Goal: Task Accomplishment & Management: Complete application form

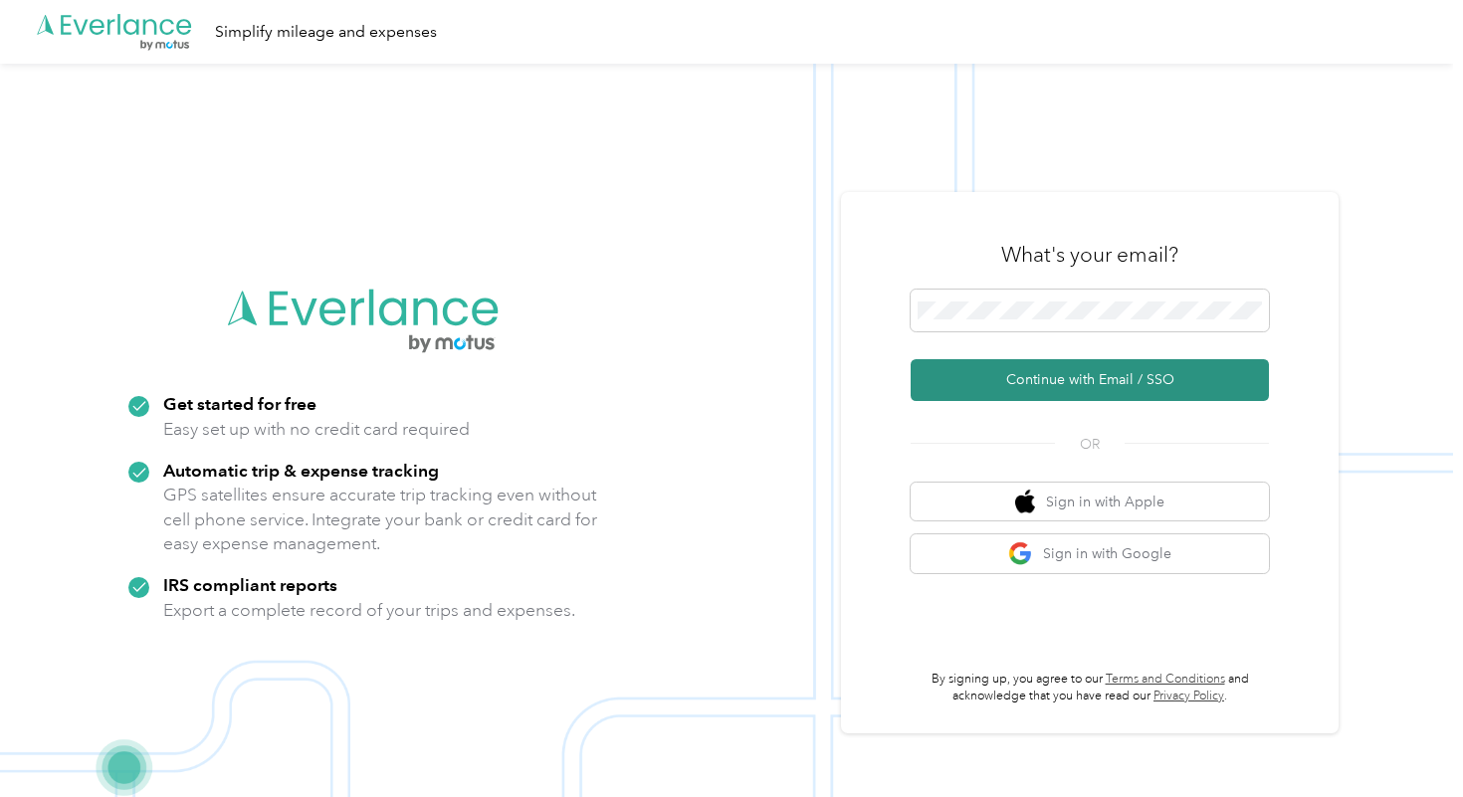
click at [1123, 386] on button "Continue with Email / SSO" at bounding box center [1089, 380] width 358 height 42
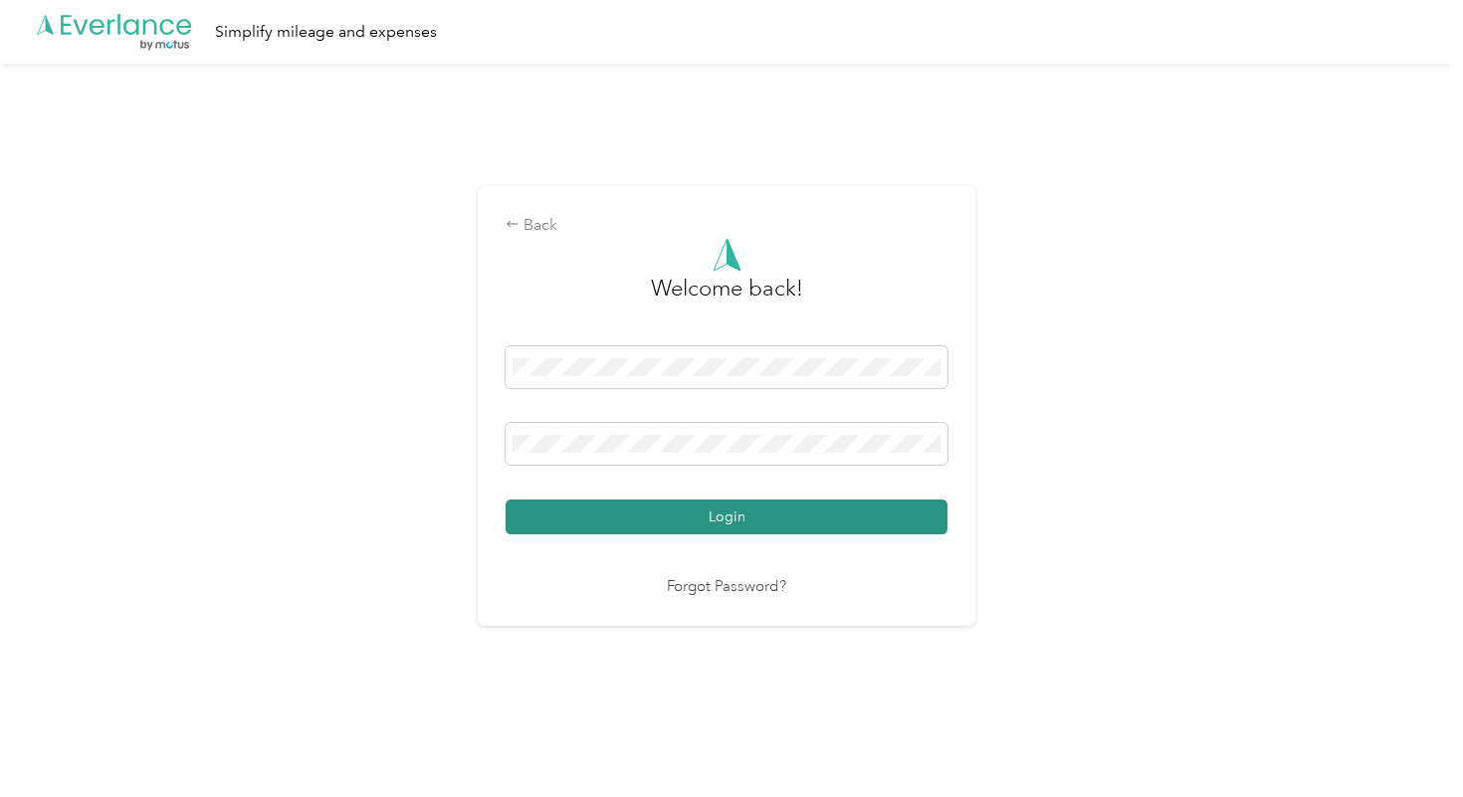
click at [804, 517] on button "Login" at bounding box center [726, 516] width 442 height 35
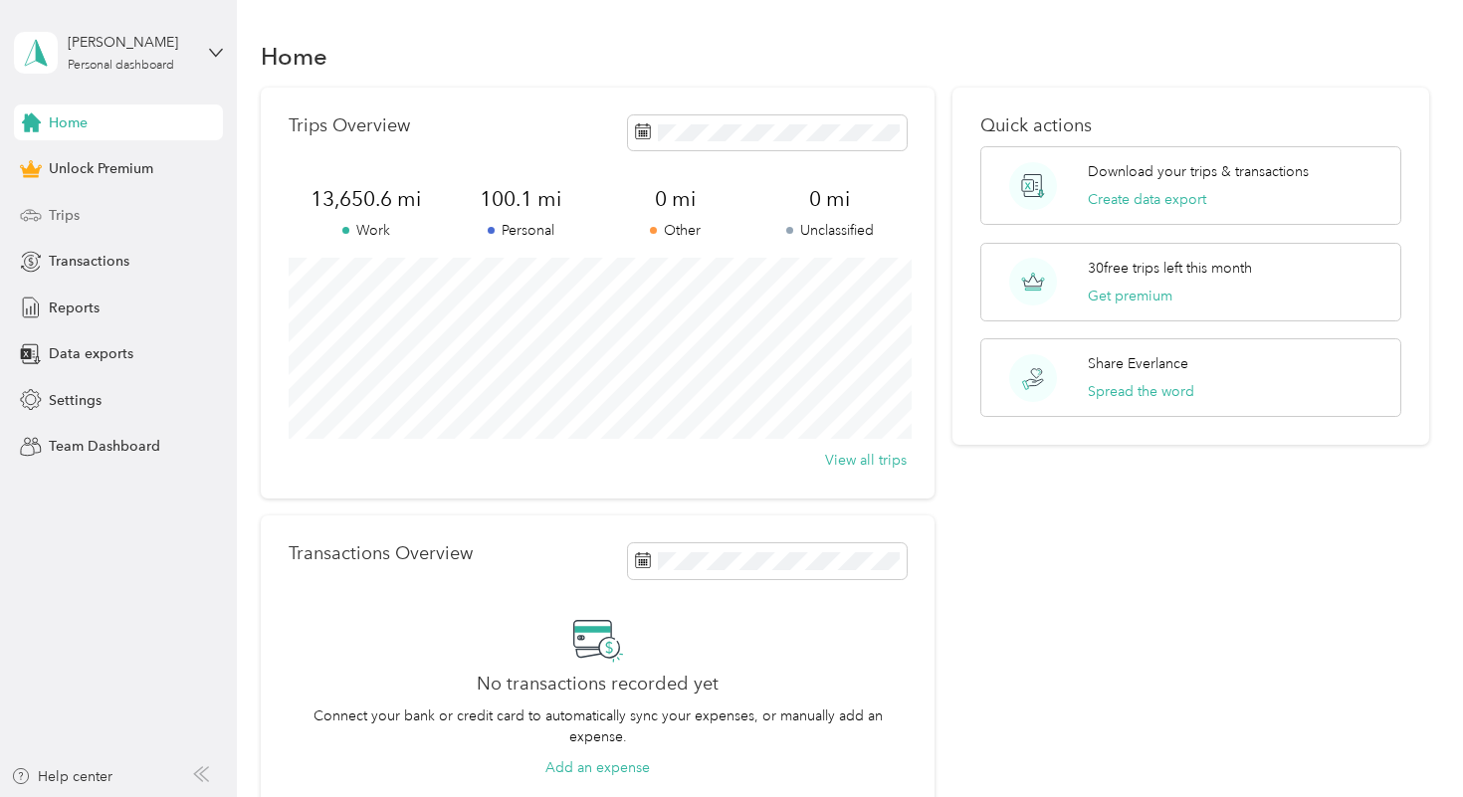
click at [114, 218] on div "Trips" at bounding box center [118, 215] width 209 height 36
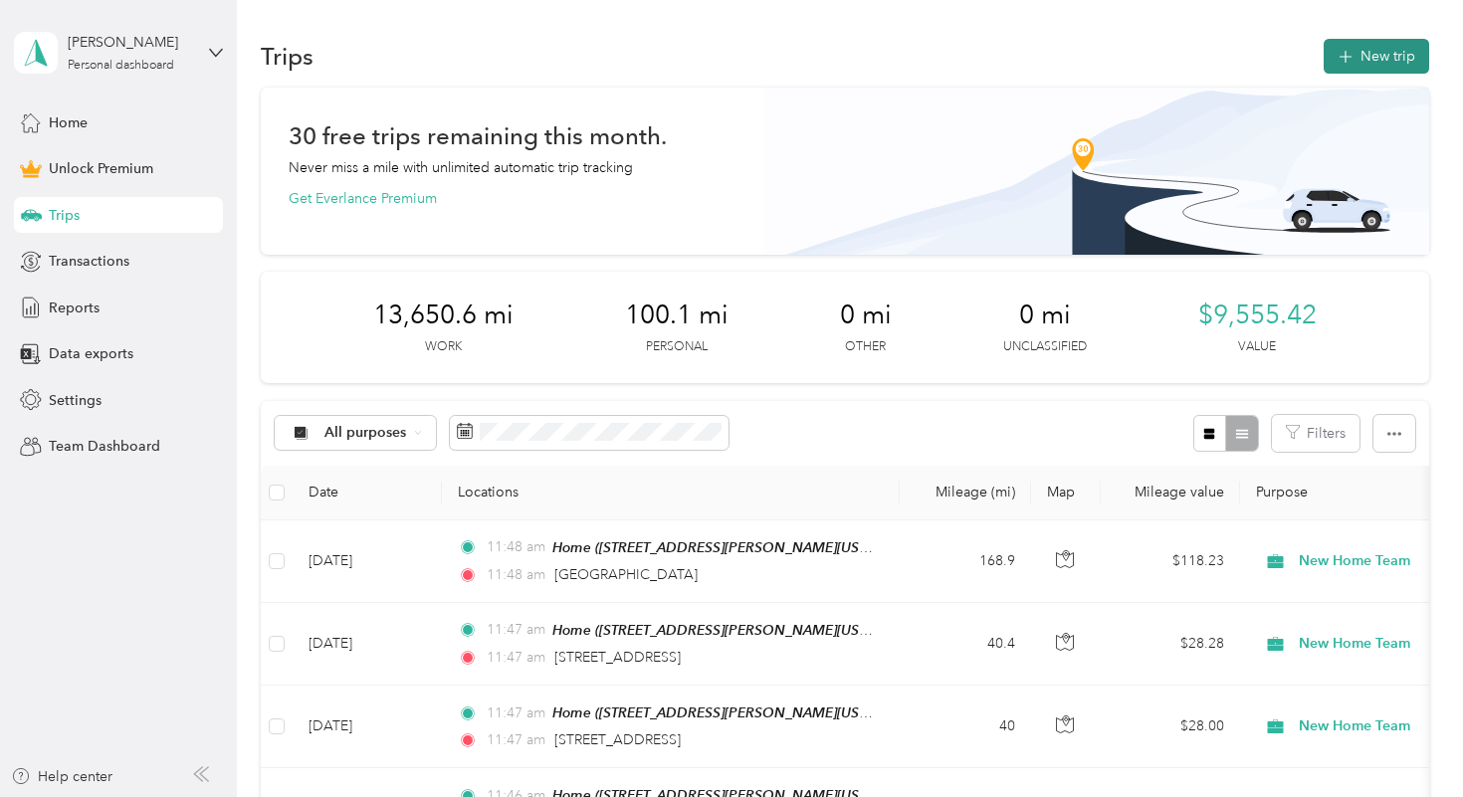
click at [1373, 70] on button "New trip" at bounding box center [1375, 56] width 105 height 35
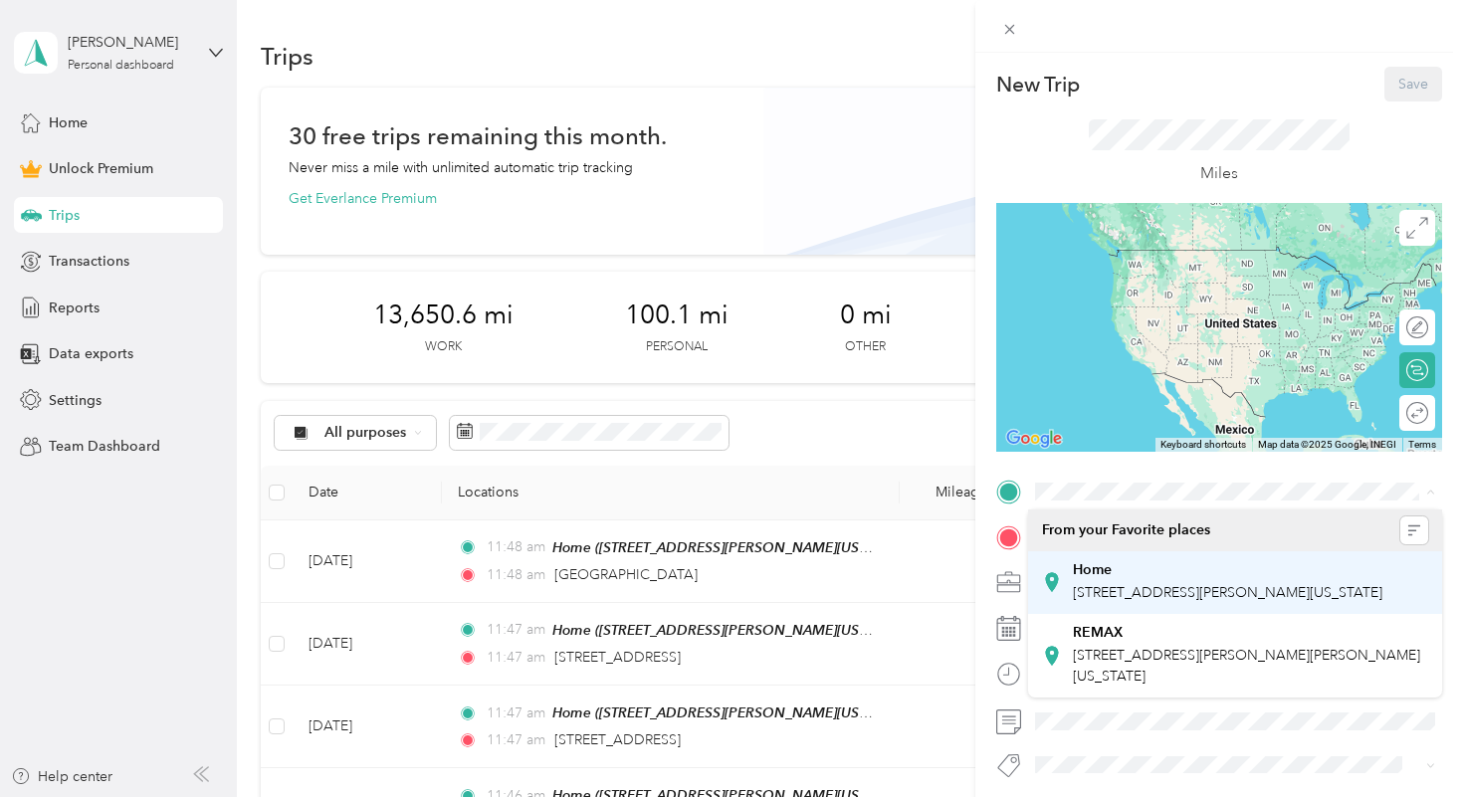
click at [1119, 569] on div "Home" at bounding box center [1227, 570] width 309 height 18
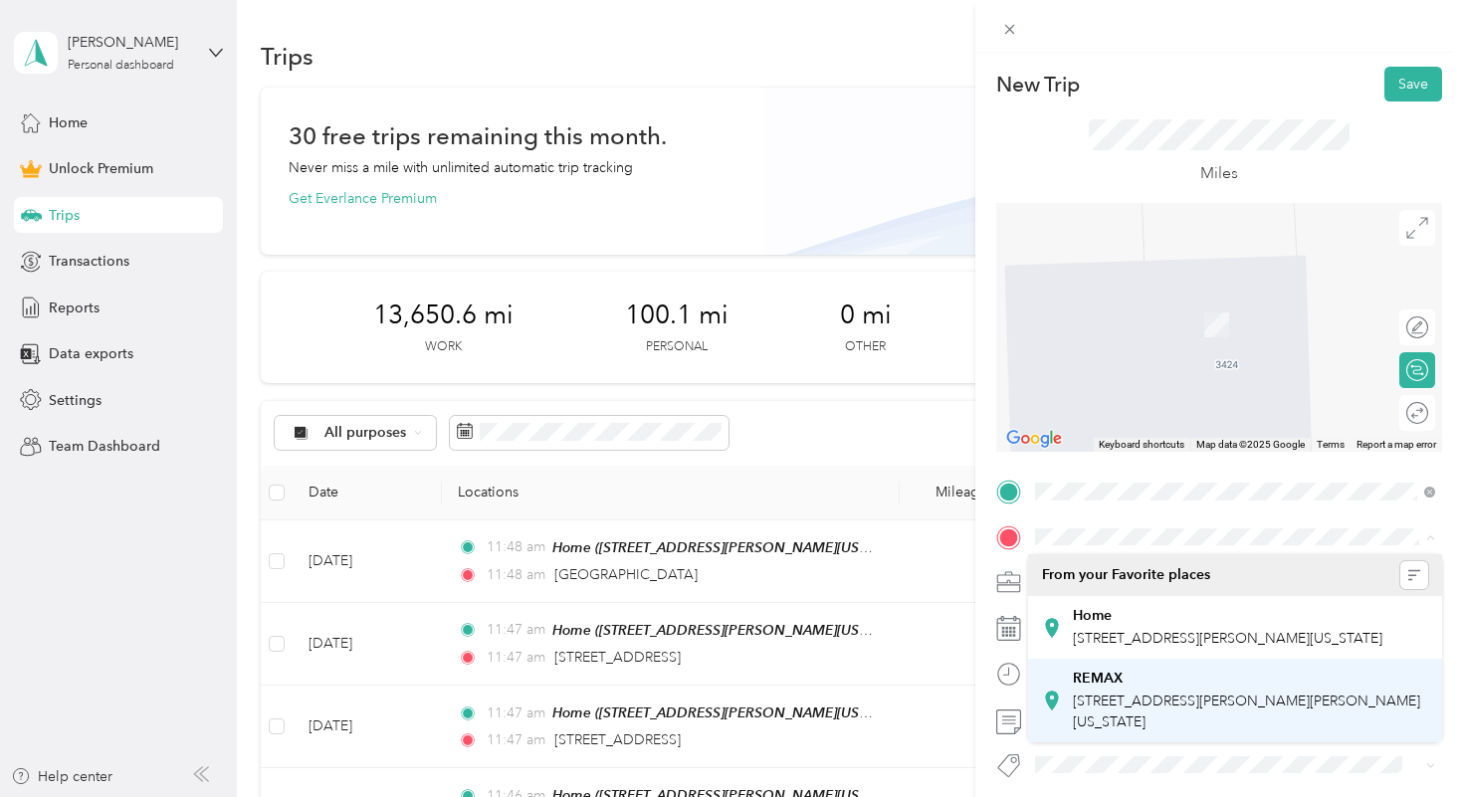
click at [1137, 707] on div "REMAX [STREET_ADDRESS][PERSON_NAME][PERSON_NAME][US_STATE]" at bounding box center [1251, 701] width 356 height 63
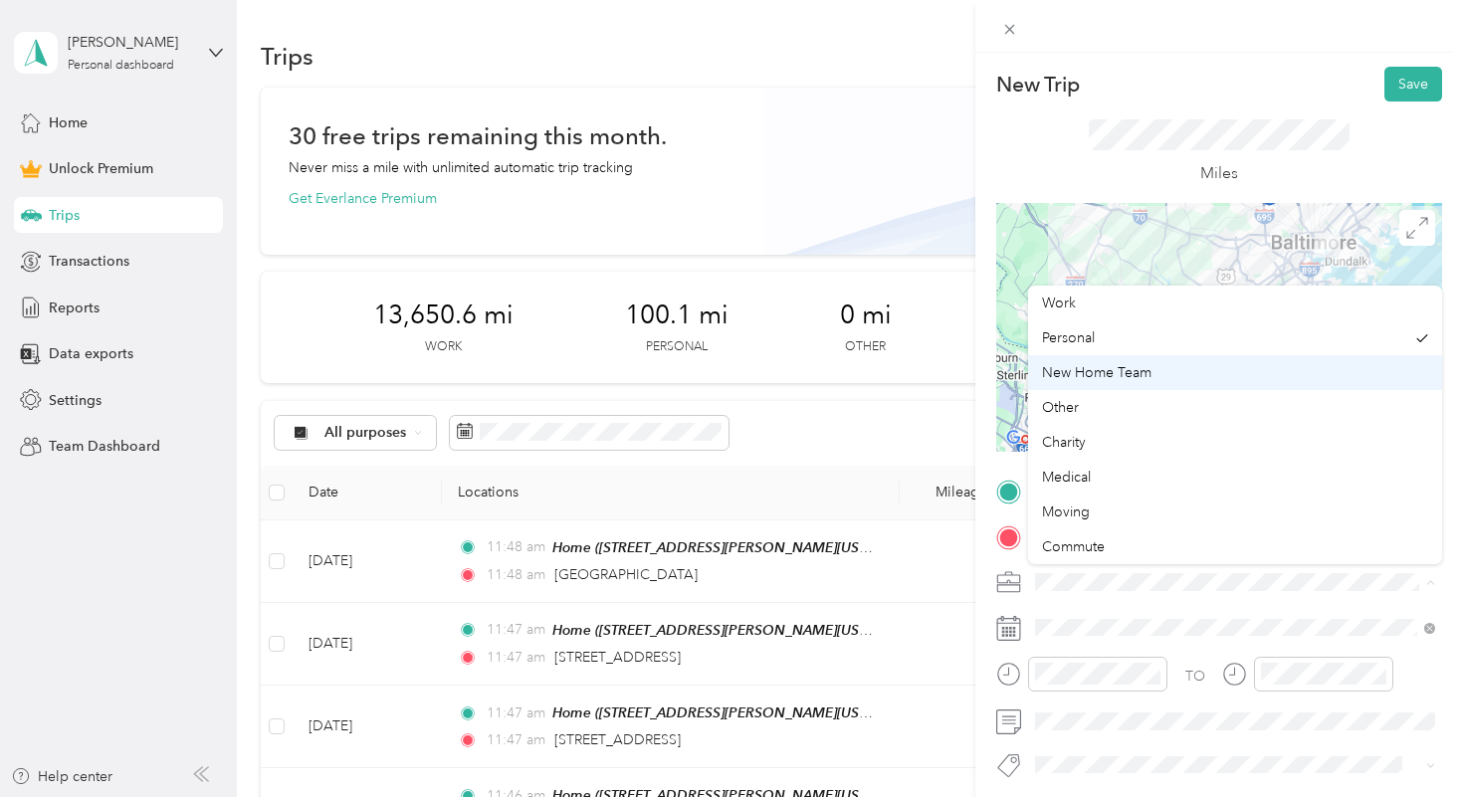
click at [1144, 372] on span "New Home Team" at bounding box center [1096, 372] width 109 height 17
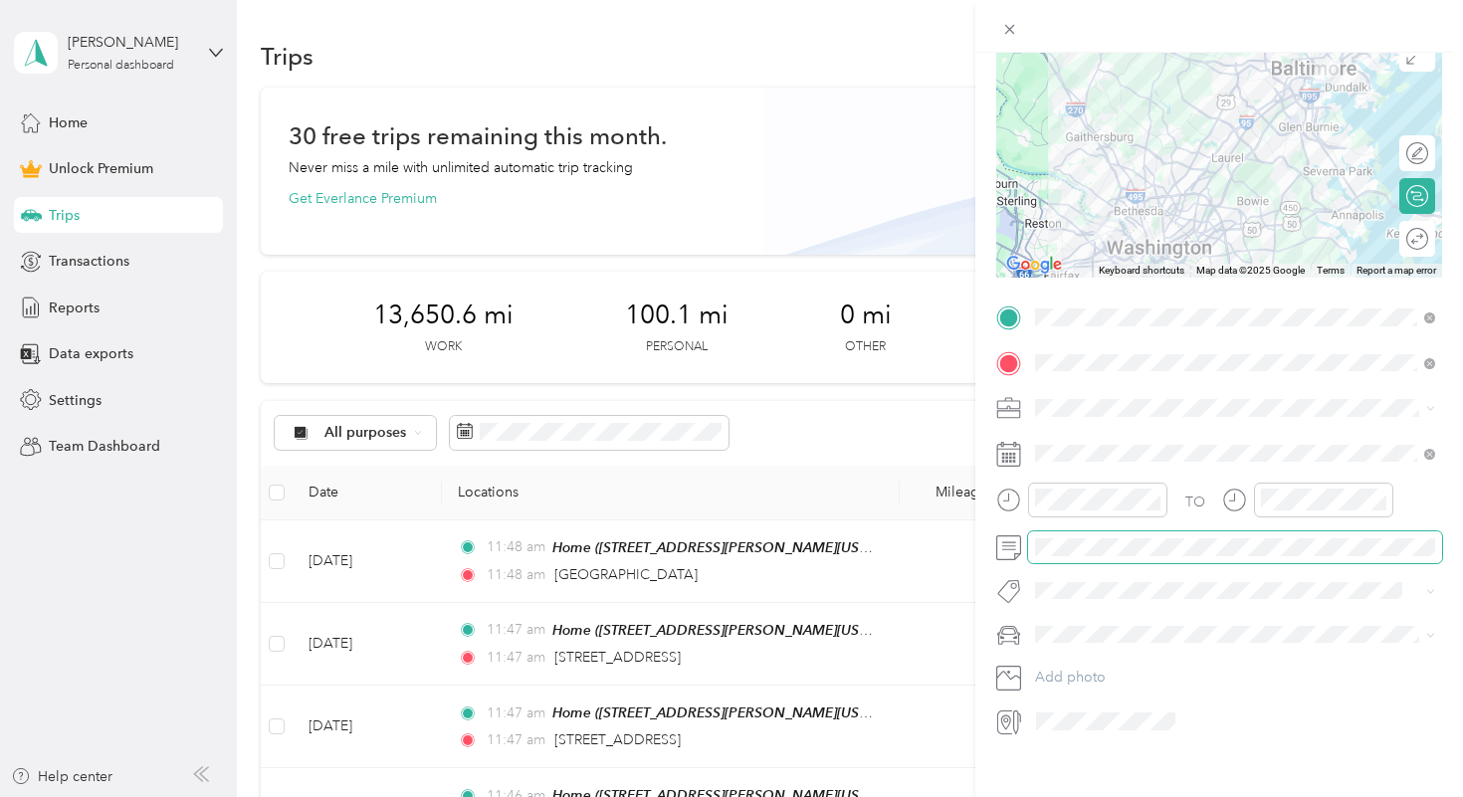
scroll to position [177, 0]
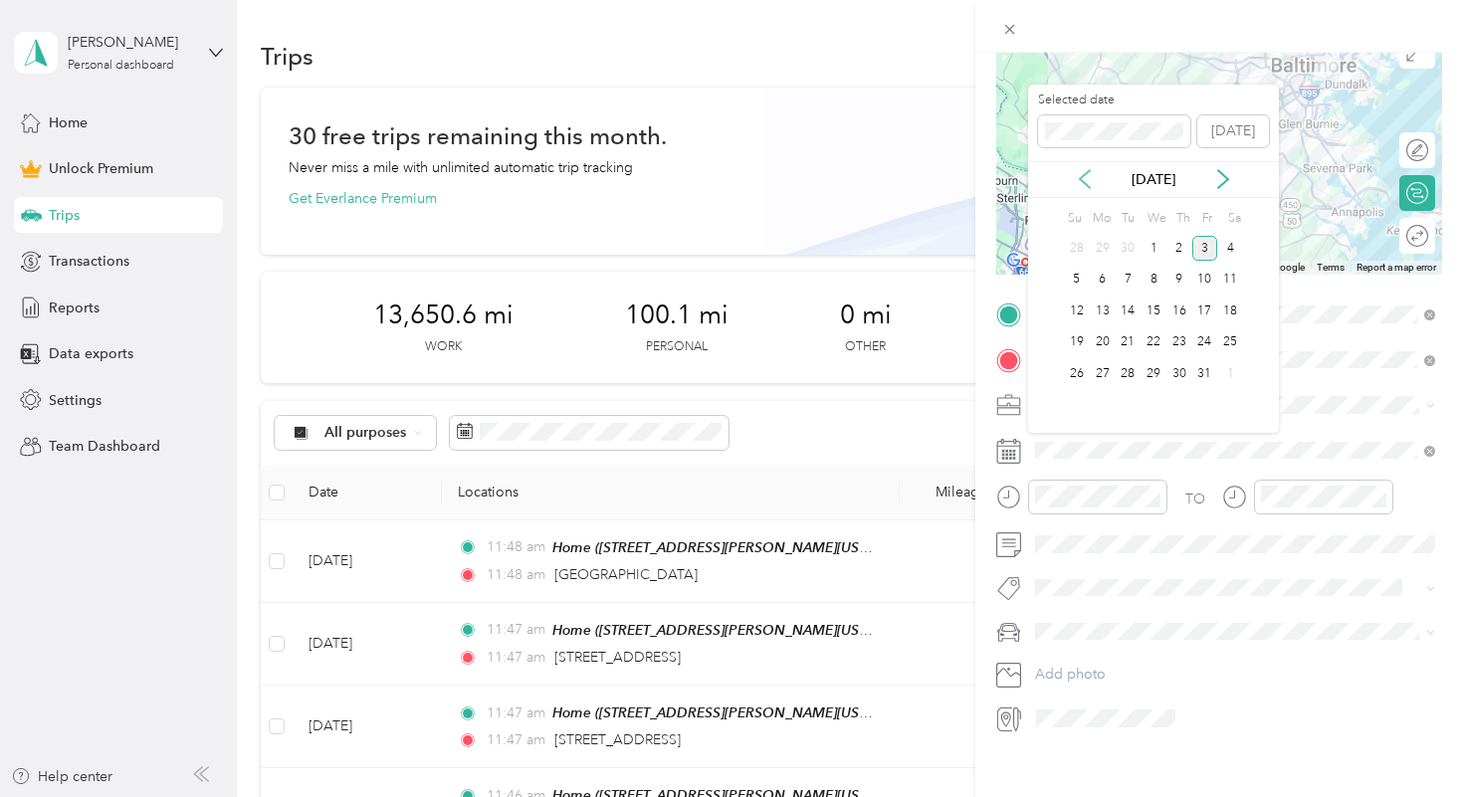
click at [1087, 182] on icon at bounding box center [1085, 179] width 20 height 20
click at [1101, 249] on div "1" at bounding box center [1102, 248] width 26 height 25
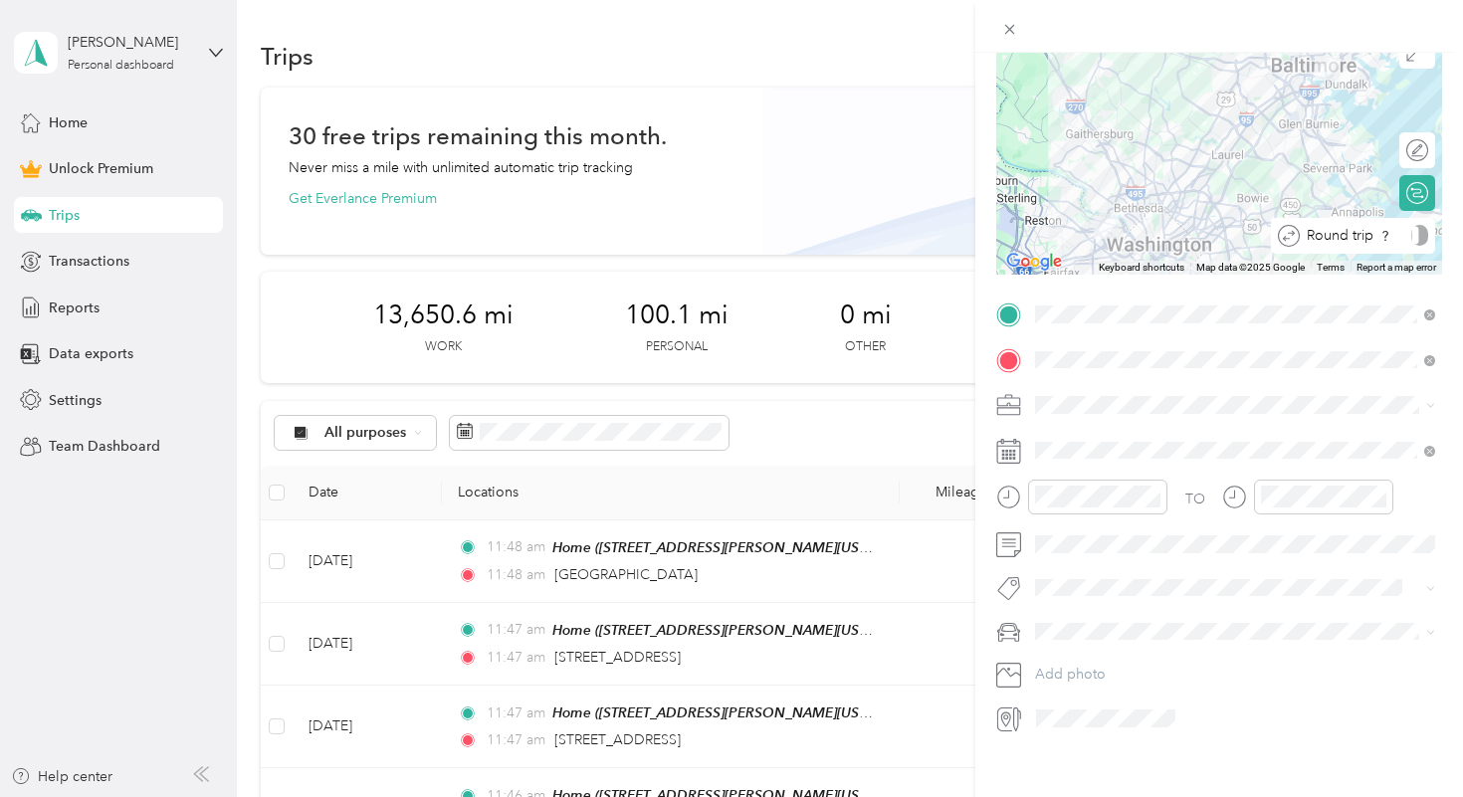
click at [1417, 234] on div at bounding box center [1419, 235] width 17 height 21
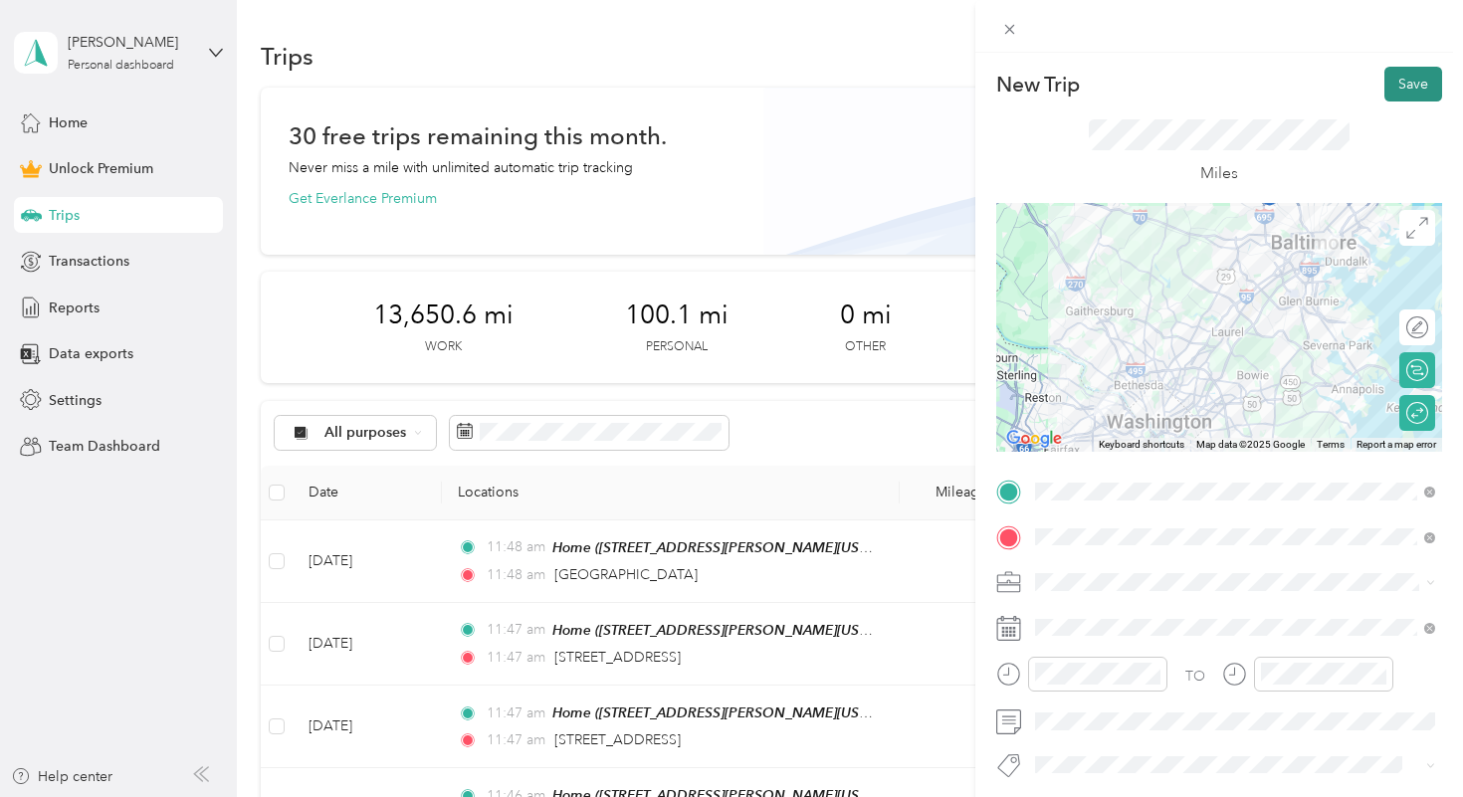
click at [1415, 81] on button "Save" at bounding box center [1413, 84] width 58 height 35
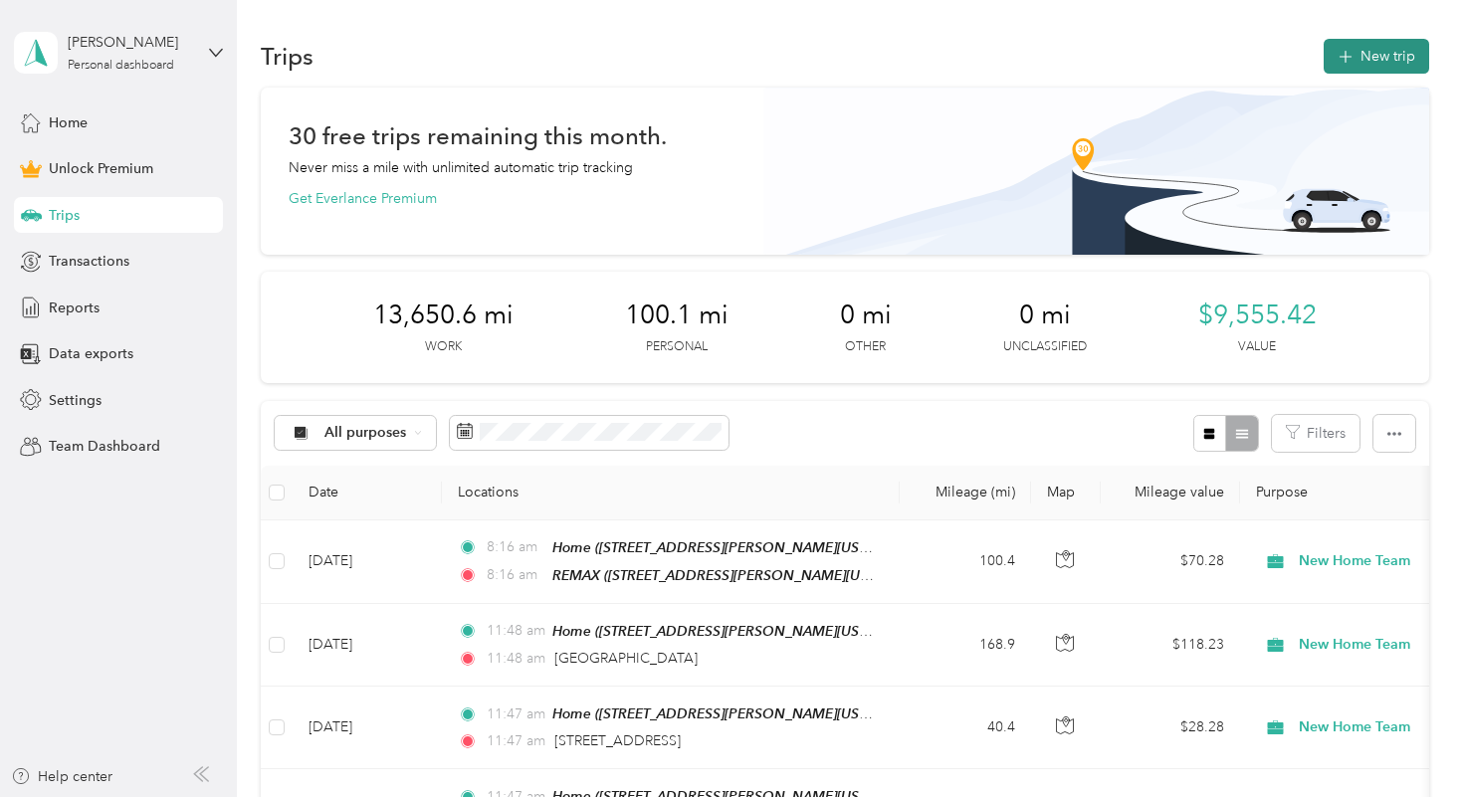
click at [1384, 60] on button "New trip" at bounding box center [1375, 56] width 105 height 35
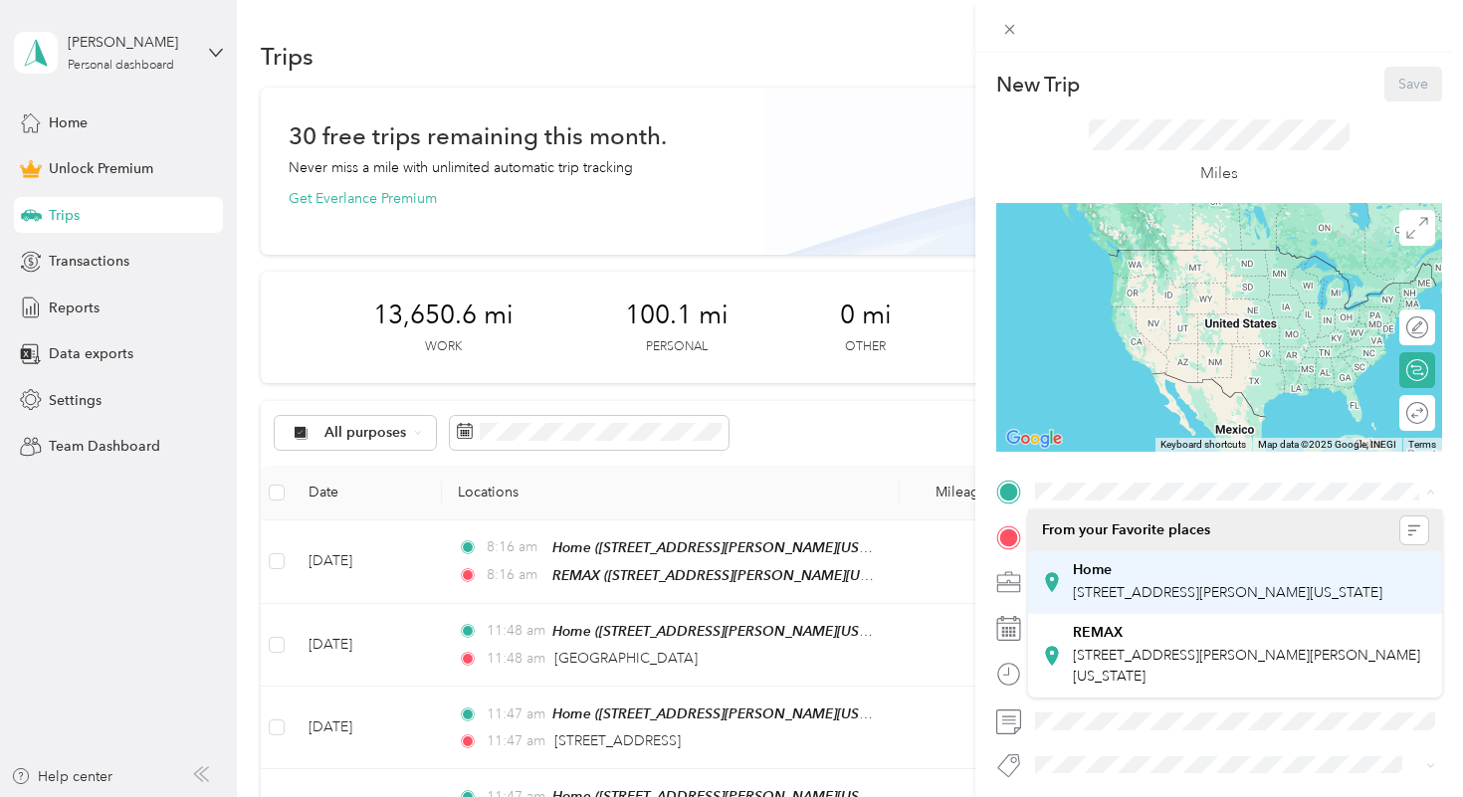
click at [1138, 575] on div "Home" at bounding box center [1227, 570] width 309 height 18
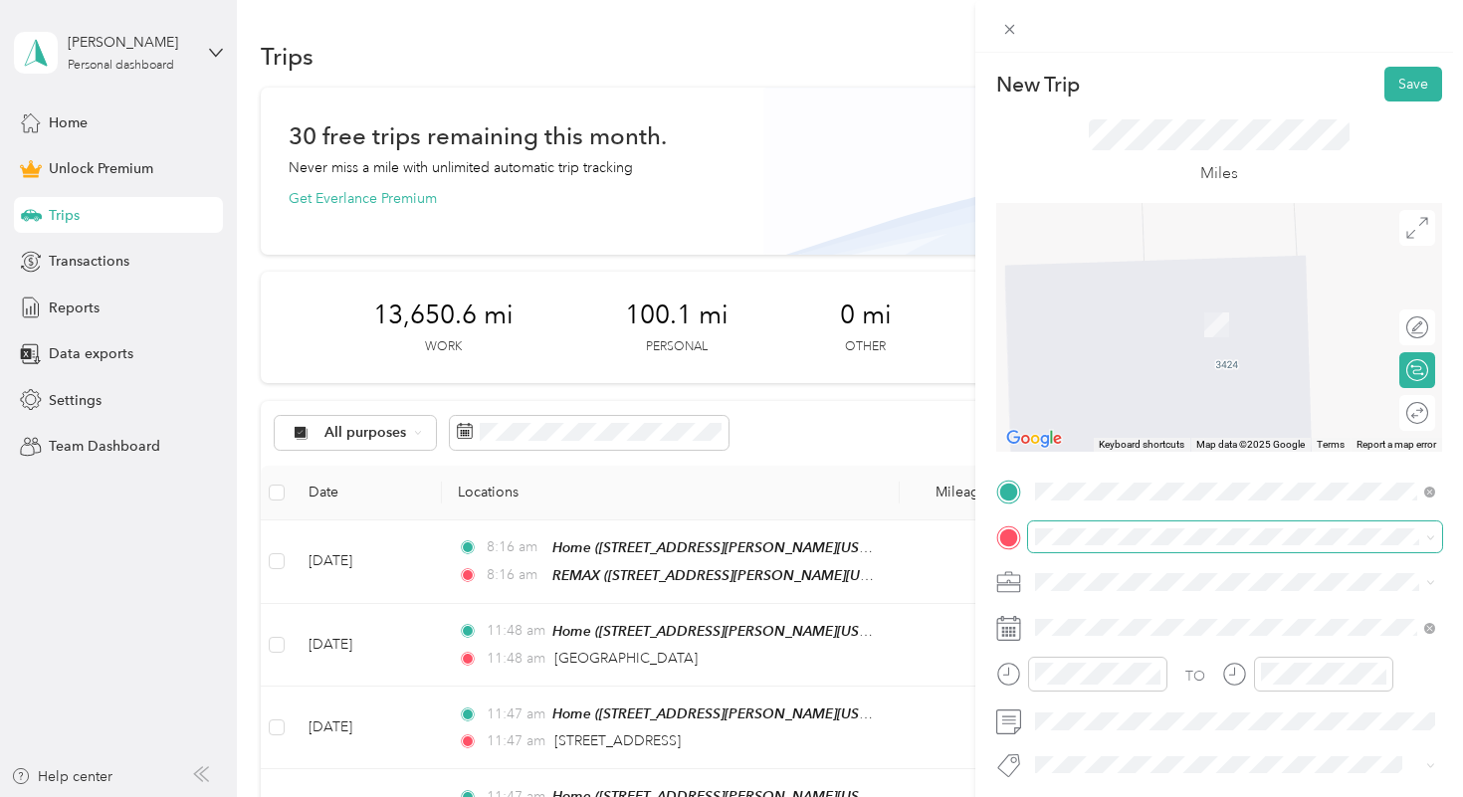
click at [1099, 796] on div "New Trip Save This trip cannot be edited because it is either under review, app…" at bounding box center [726, 797] width 1453 height 0
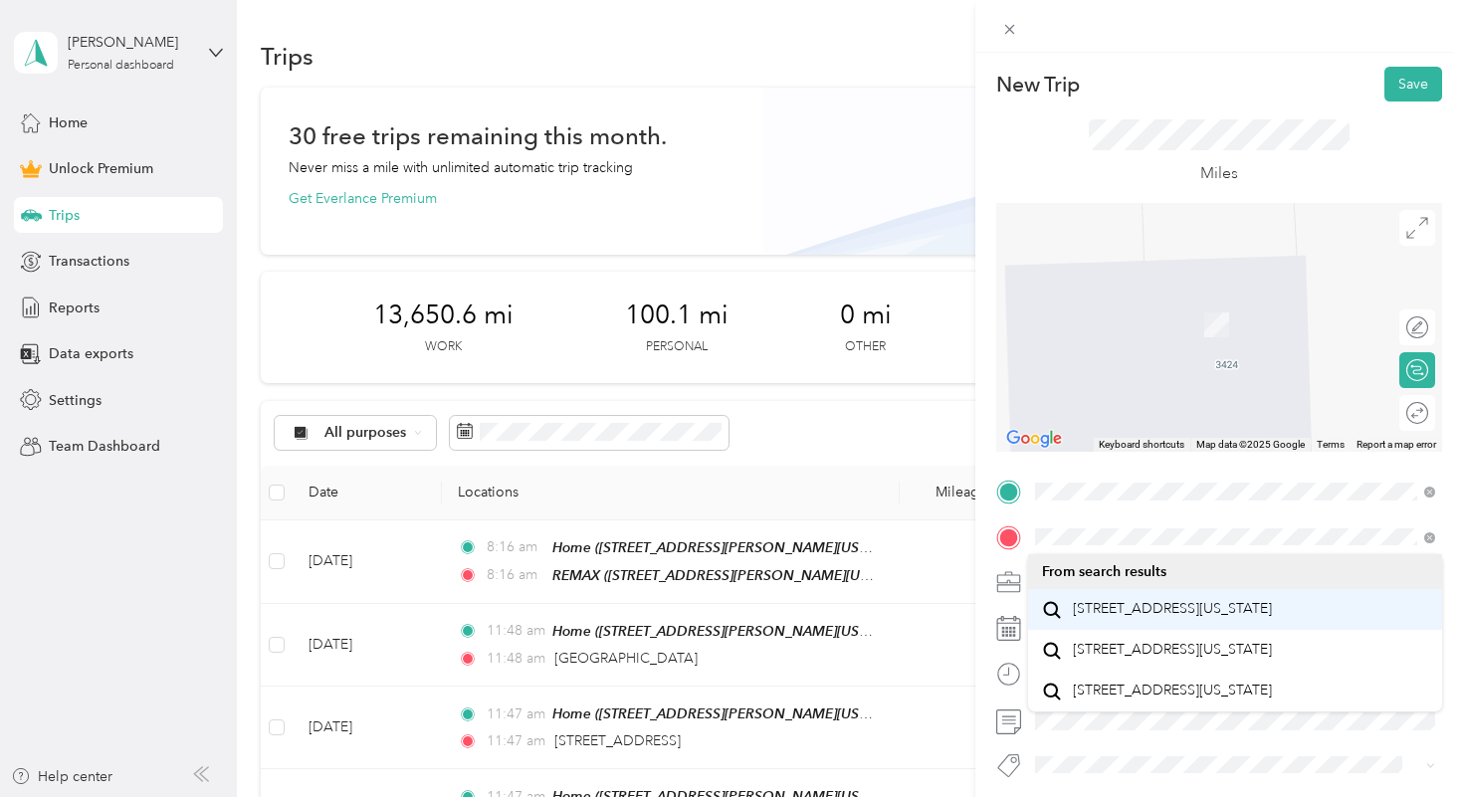
click at [1208, 597] on div "[STREET_ADDRESS][US_STATE]" at bounding box center [1235, 609] width 386 height 27
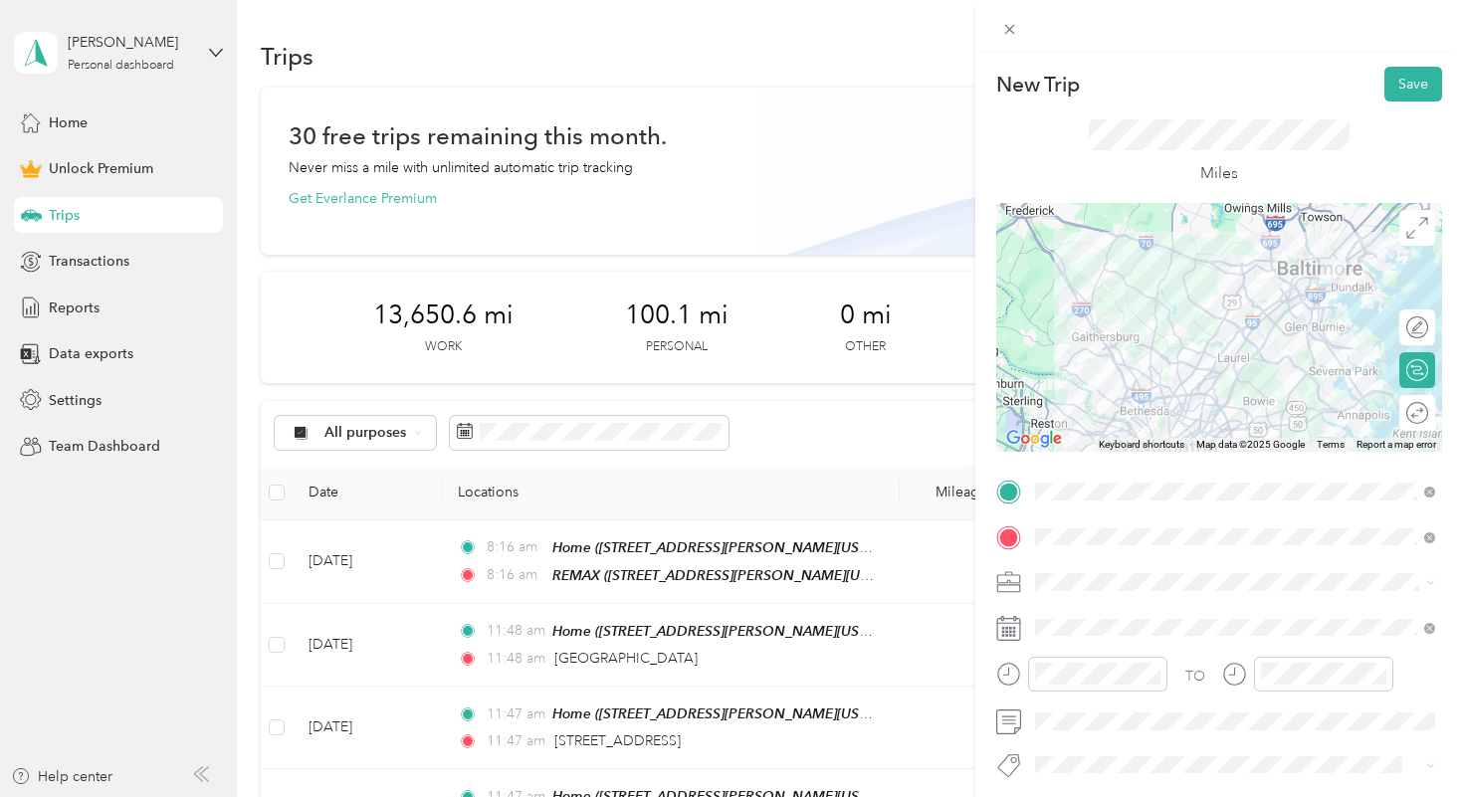
scroll to position [139, 0]
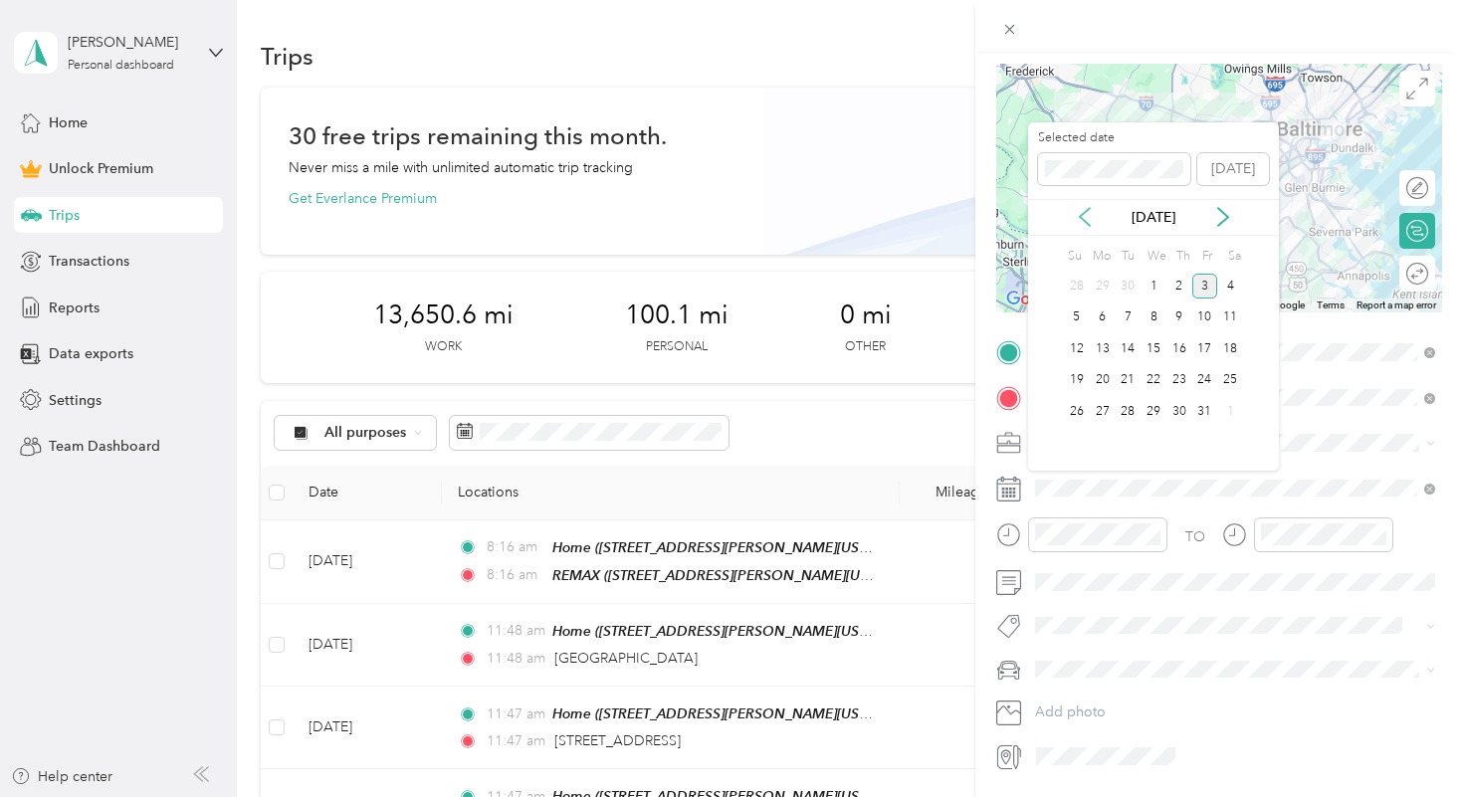
click at [1077, 208] on icon at bounding box center [1085, 217] width 20 height 20
click at [1126, 279] on div "2" at bounding box center [1127, 286] width 26 height 25
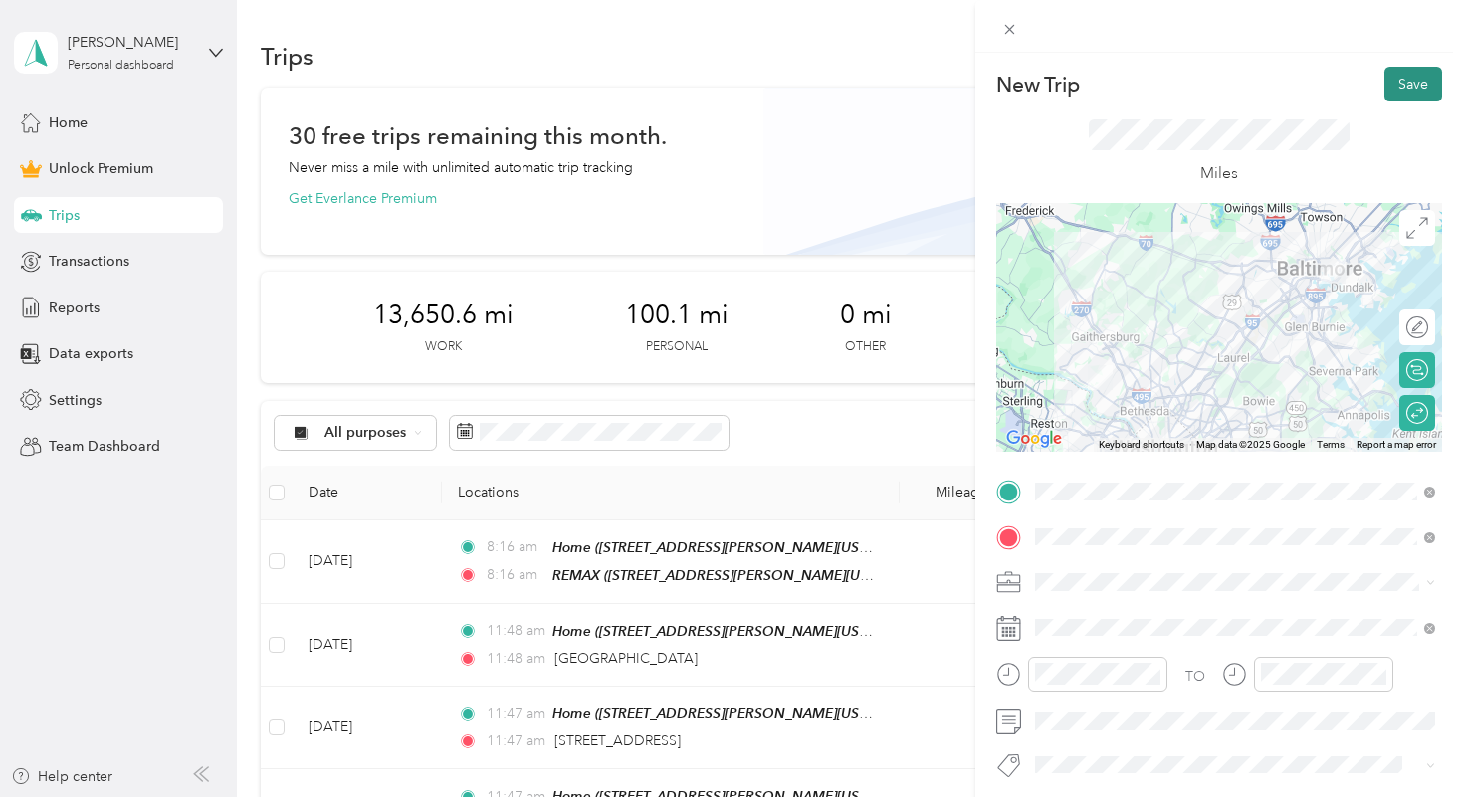
click at [1407, 80] on button "Save" at bounding box center [1413, 84] width 58 height 35
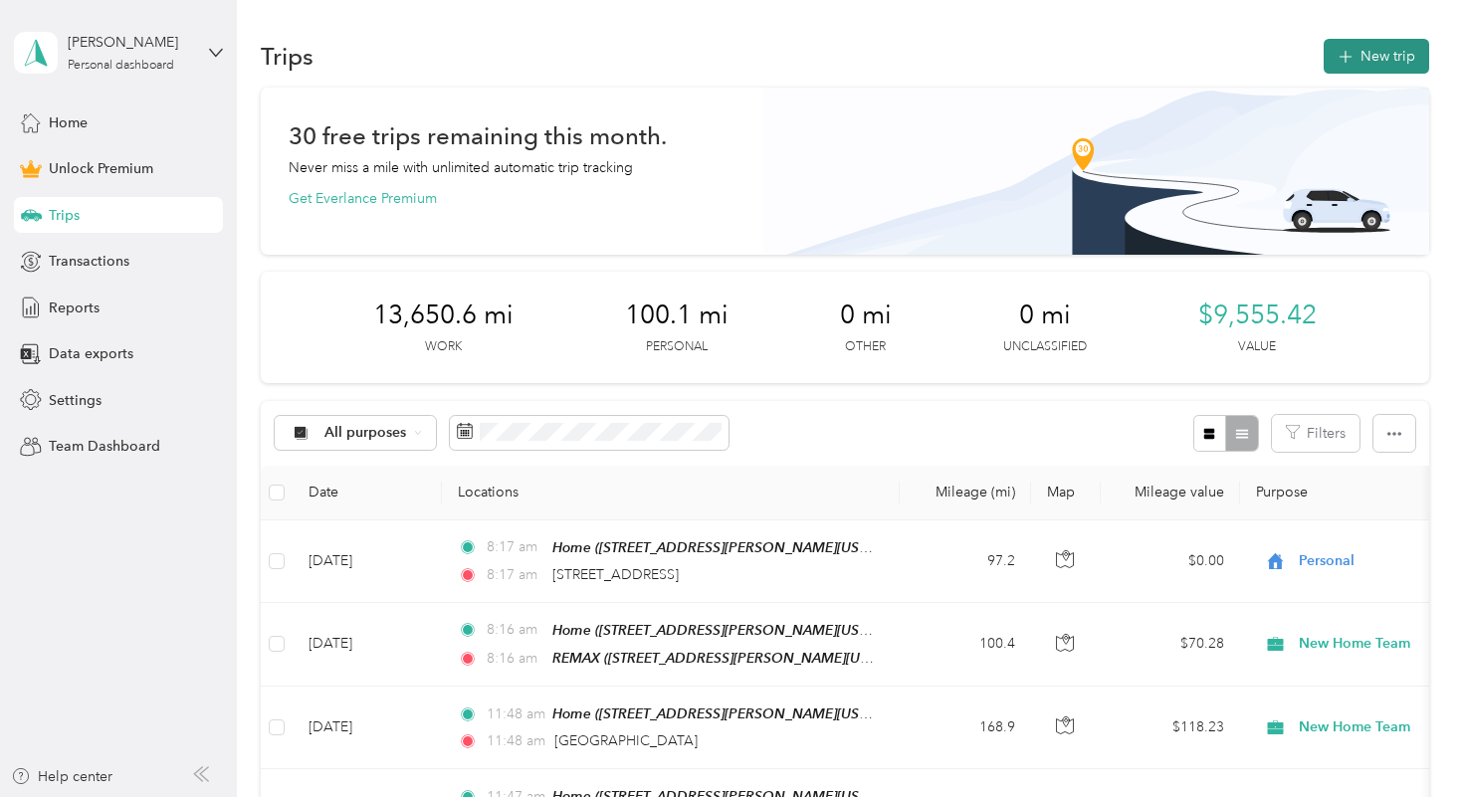
click at [1388, 66] on button "New trip" at bounding box center [1375, 56] width 105 height 35
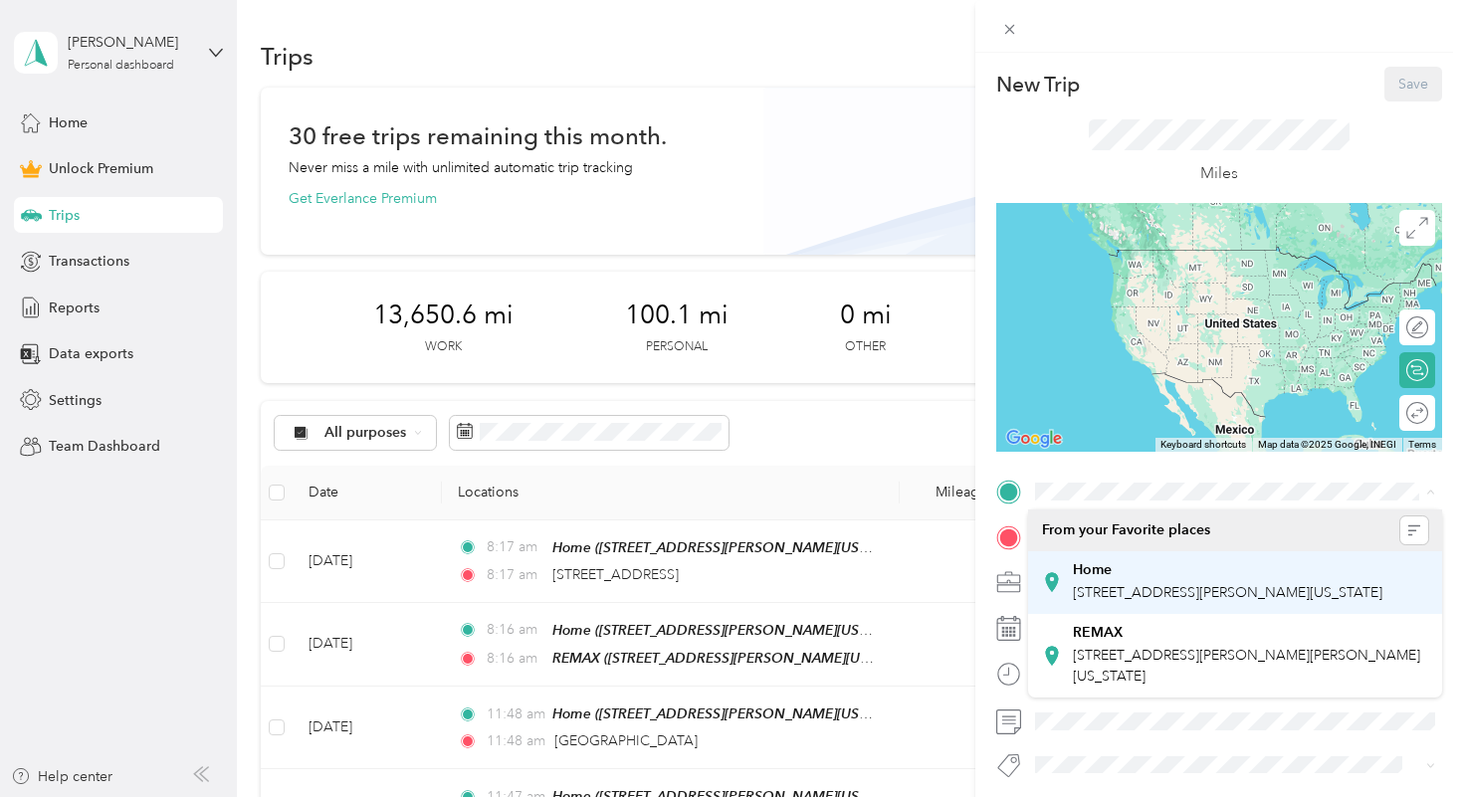
click at [1126, 553] on li "Home [STREET_ADDRESS][PERSON_NAME][US_STATE]" at bounding box center [1235, 582] width 414 height 63
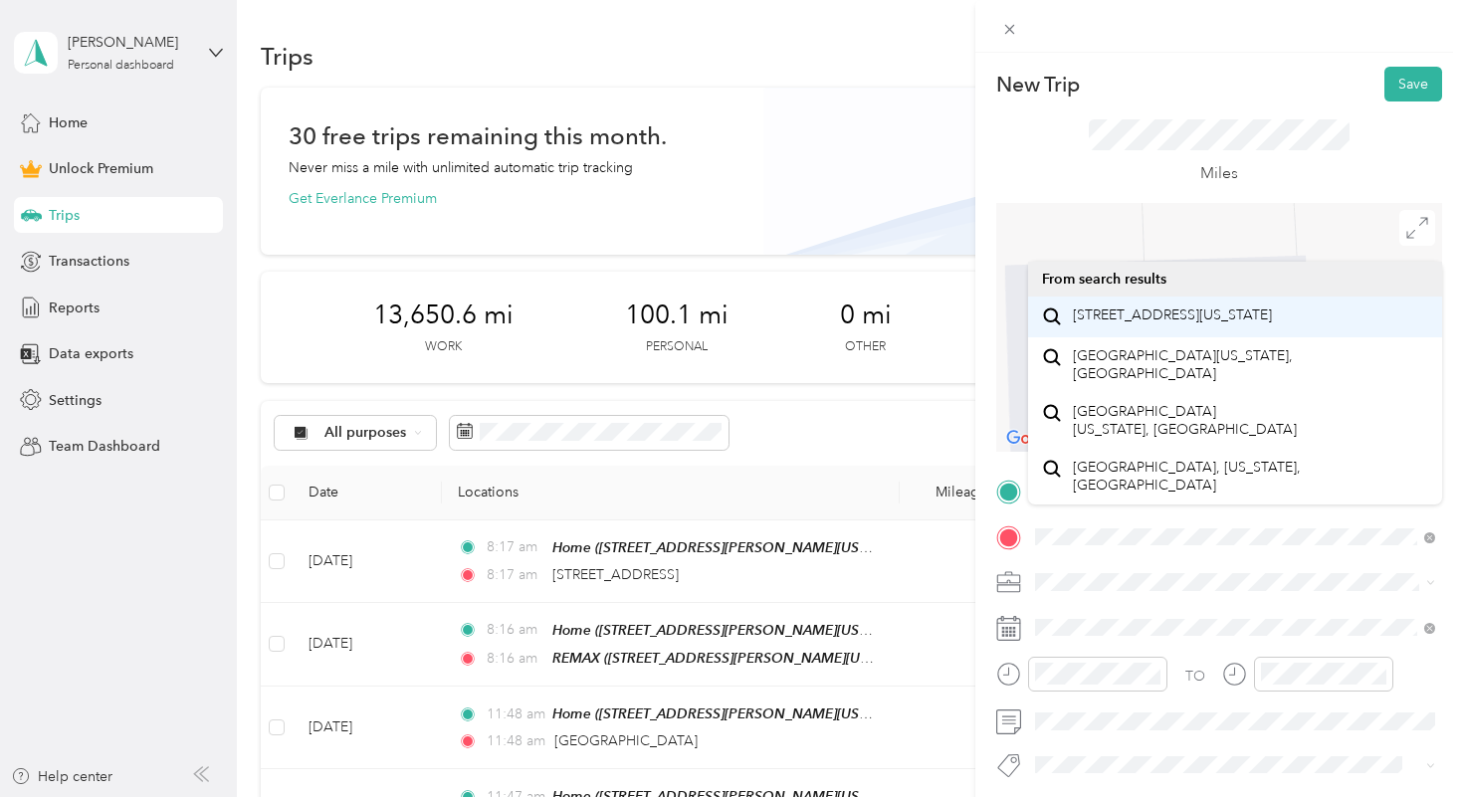
click at [1154, 312] on span "[STREET_ADDRESS][US_STATE]" at bounding box center [1172, 315] width 199 height 18
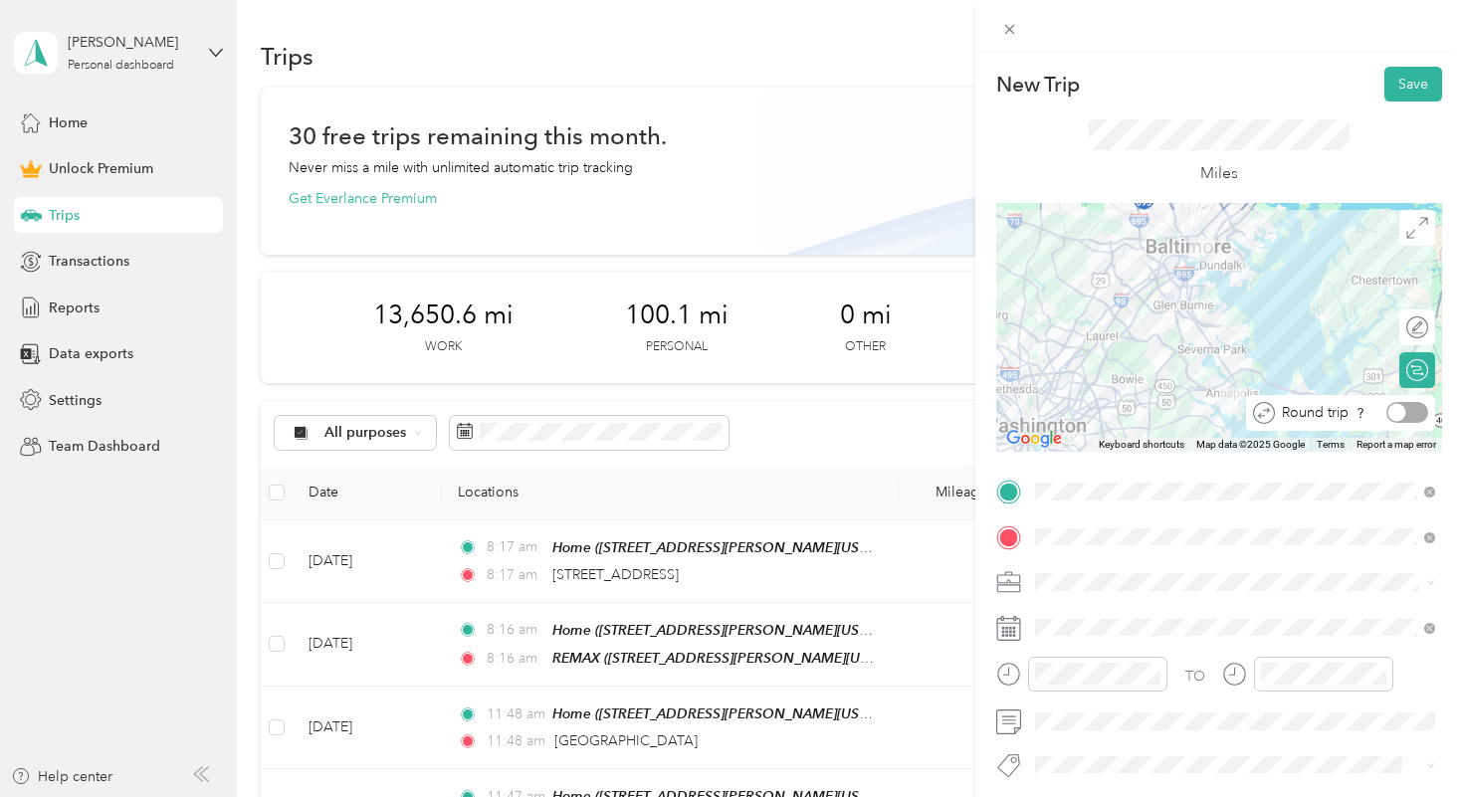
click at [1408, 412] on div at bounding box center [1407, 412] width 42 height 21
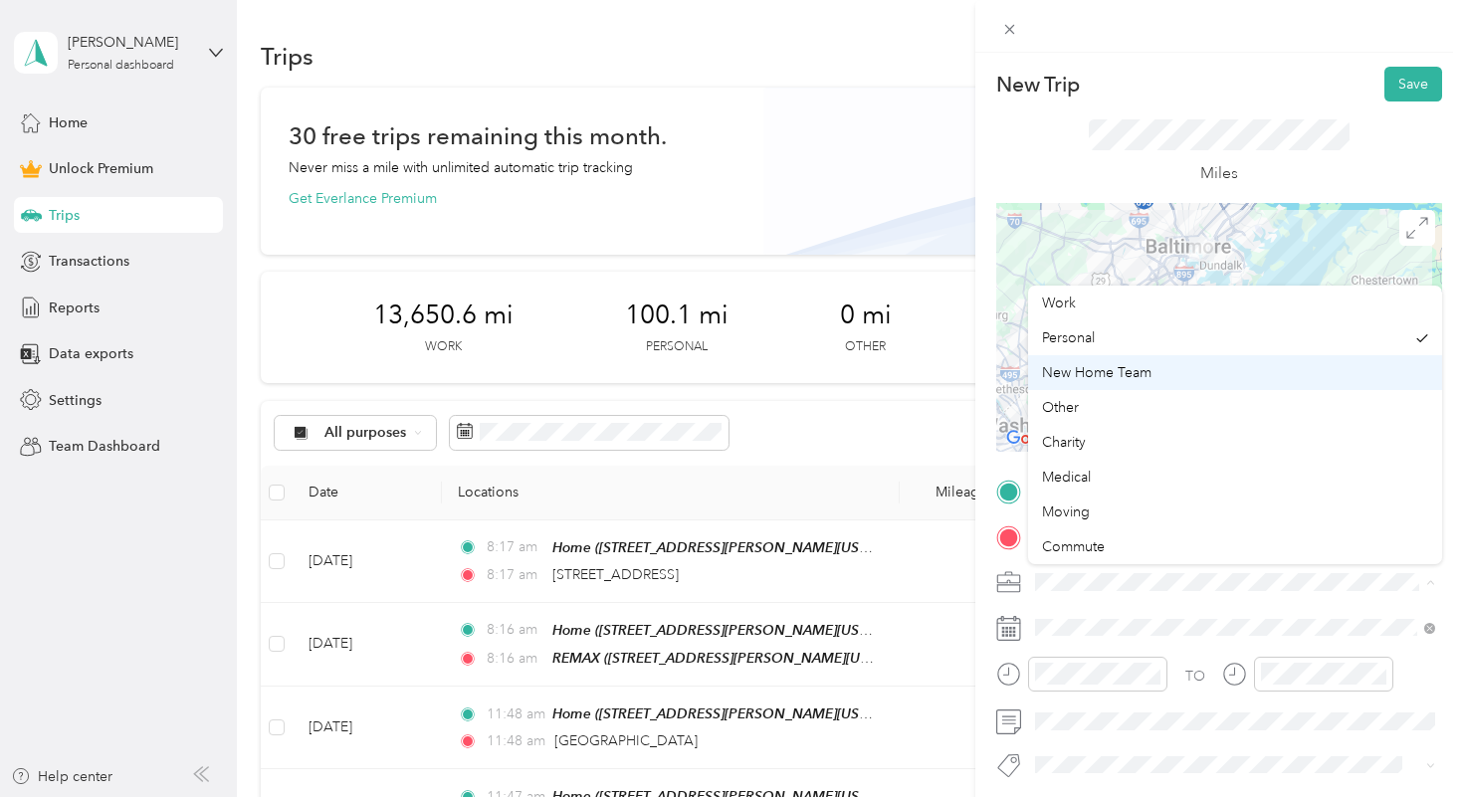
click at [1128, 377] on span "New Home Team" at bounding box center [1096, 372] width 109 height 17
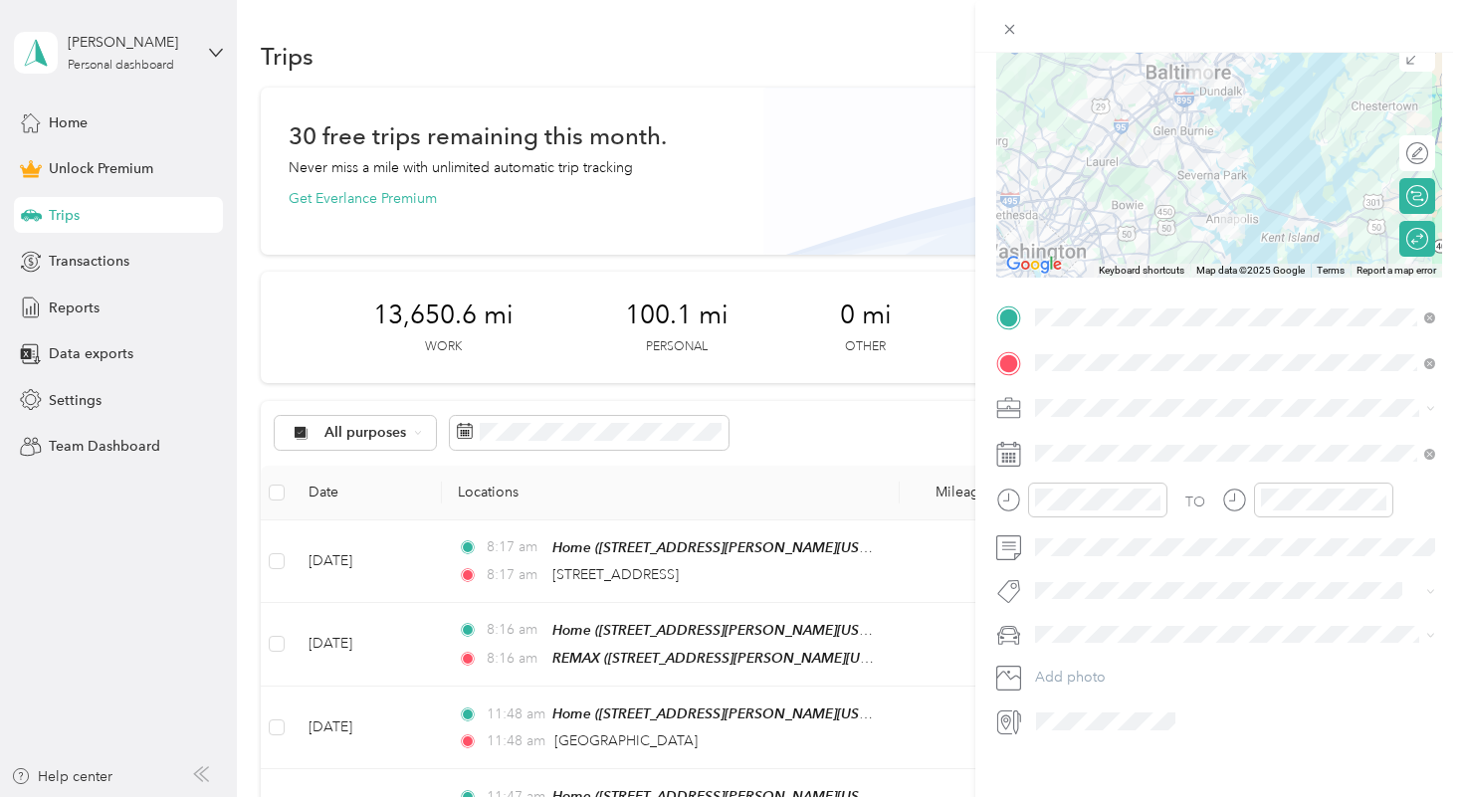
scroll to position [187, 0]
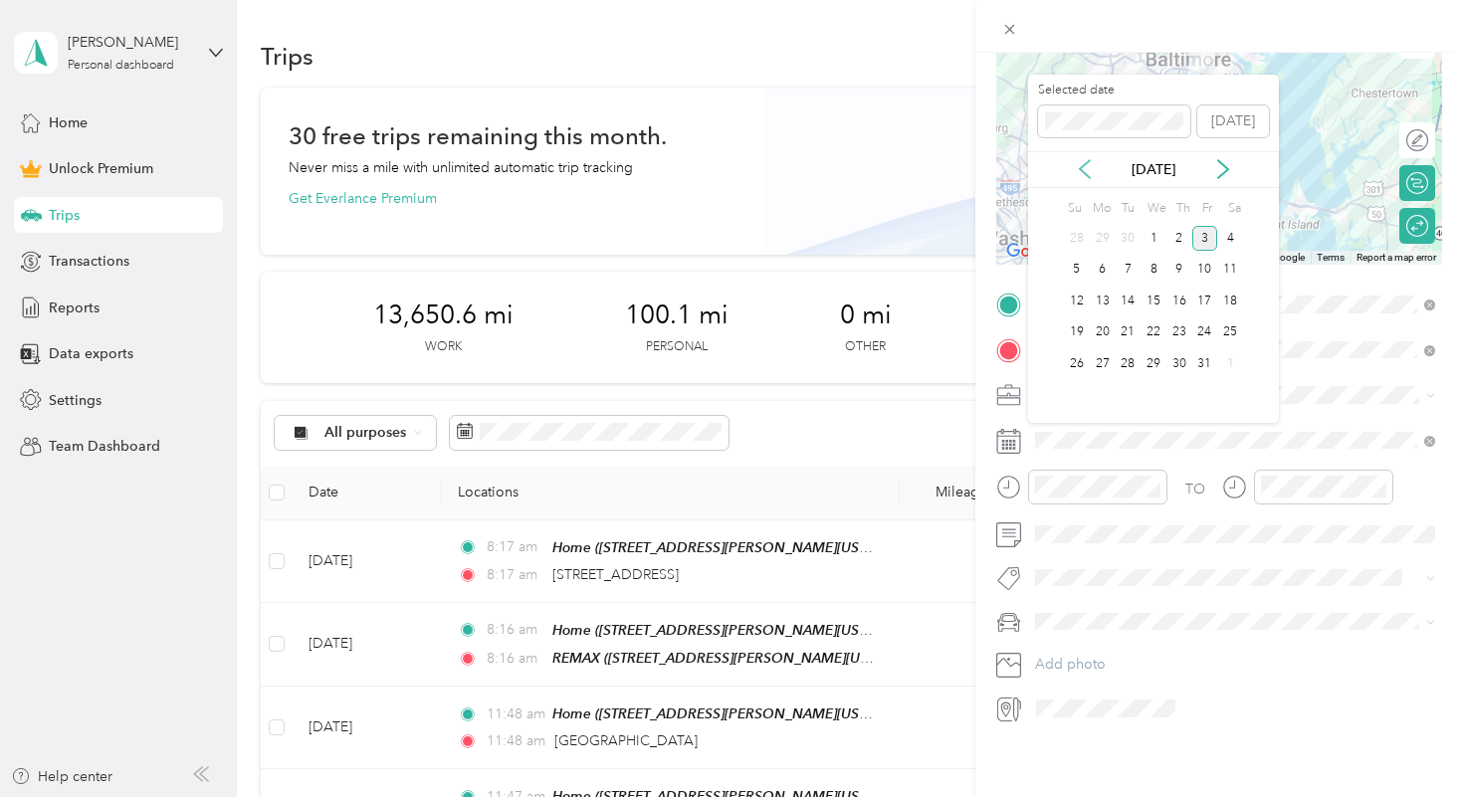
click at [1082, 171] on icon at bounding box center [1085, 169] width 10 height 18
click at [1154, 236] on div "3" at bounding box center [1153, 238] width 26 height 25
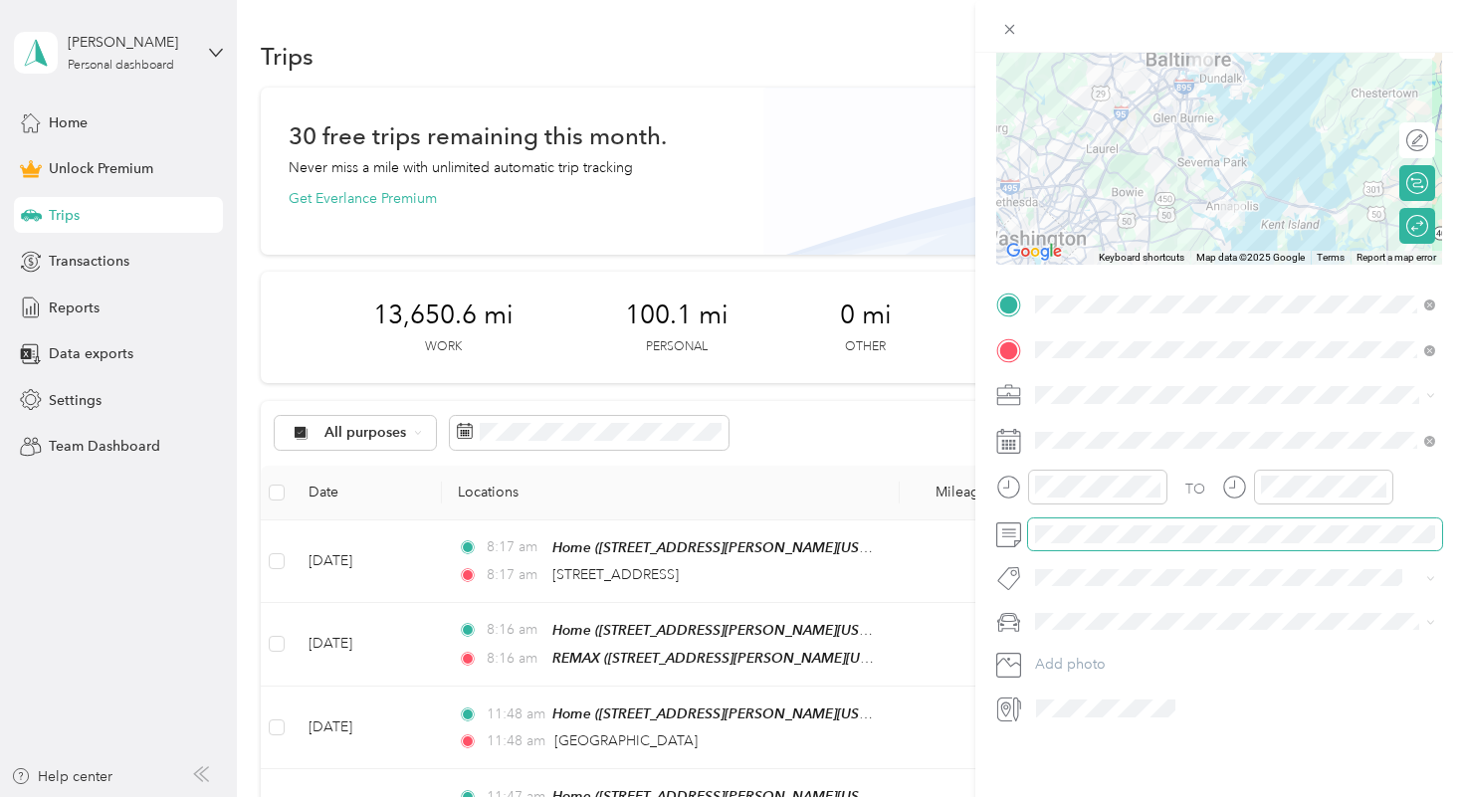
scroll to position [0, 0]
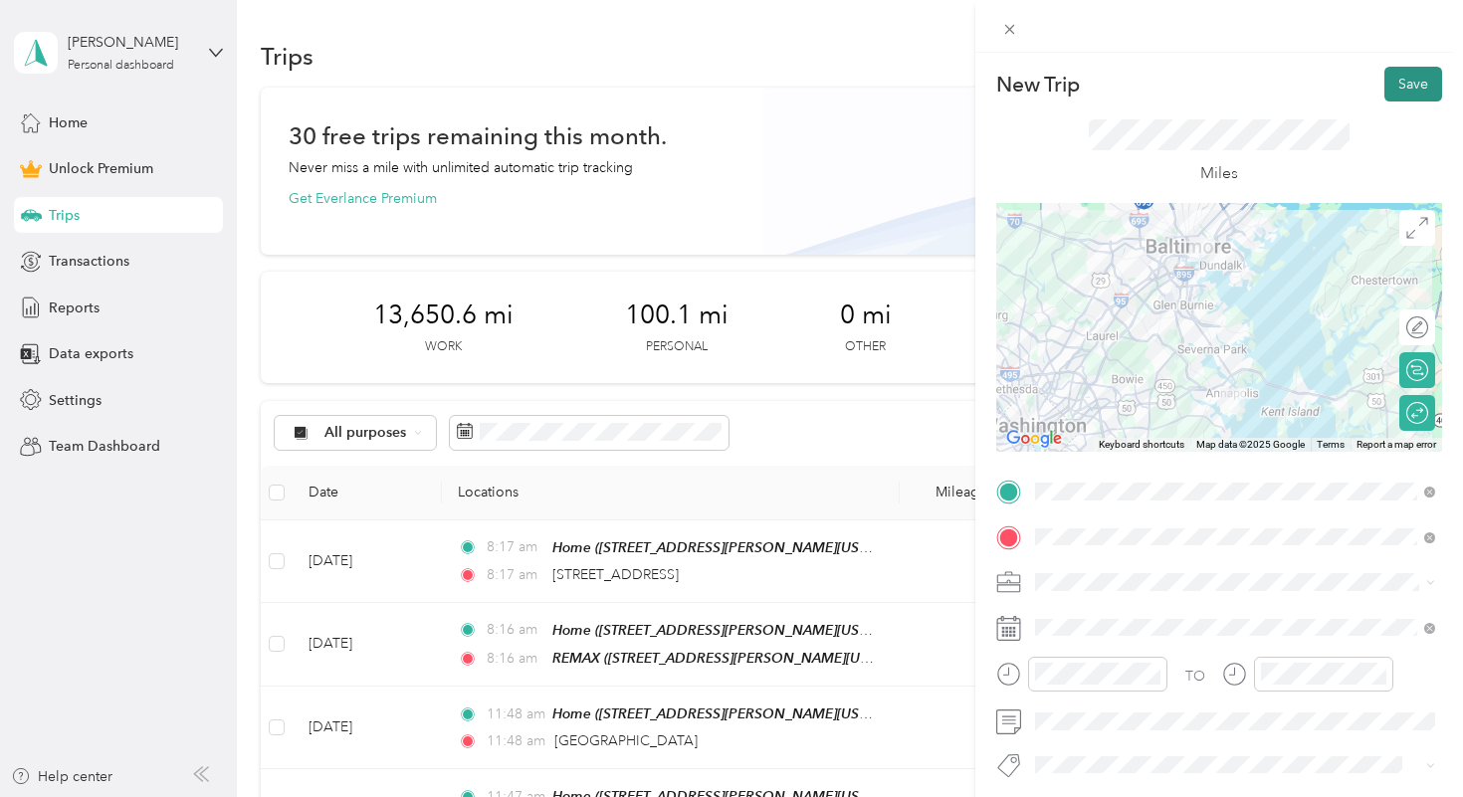
click at [1403, 90] on button "Save" at bounding box center [1413, 84] width 58 height 35
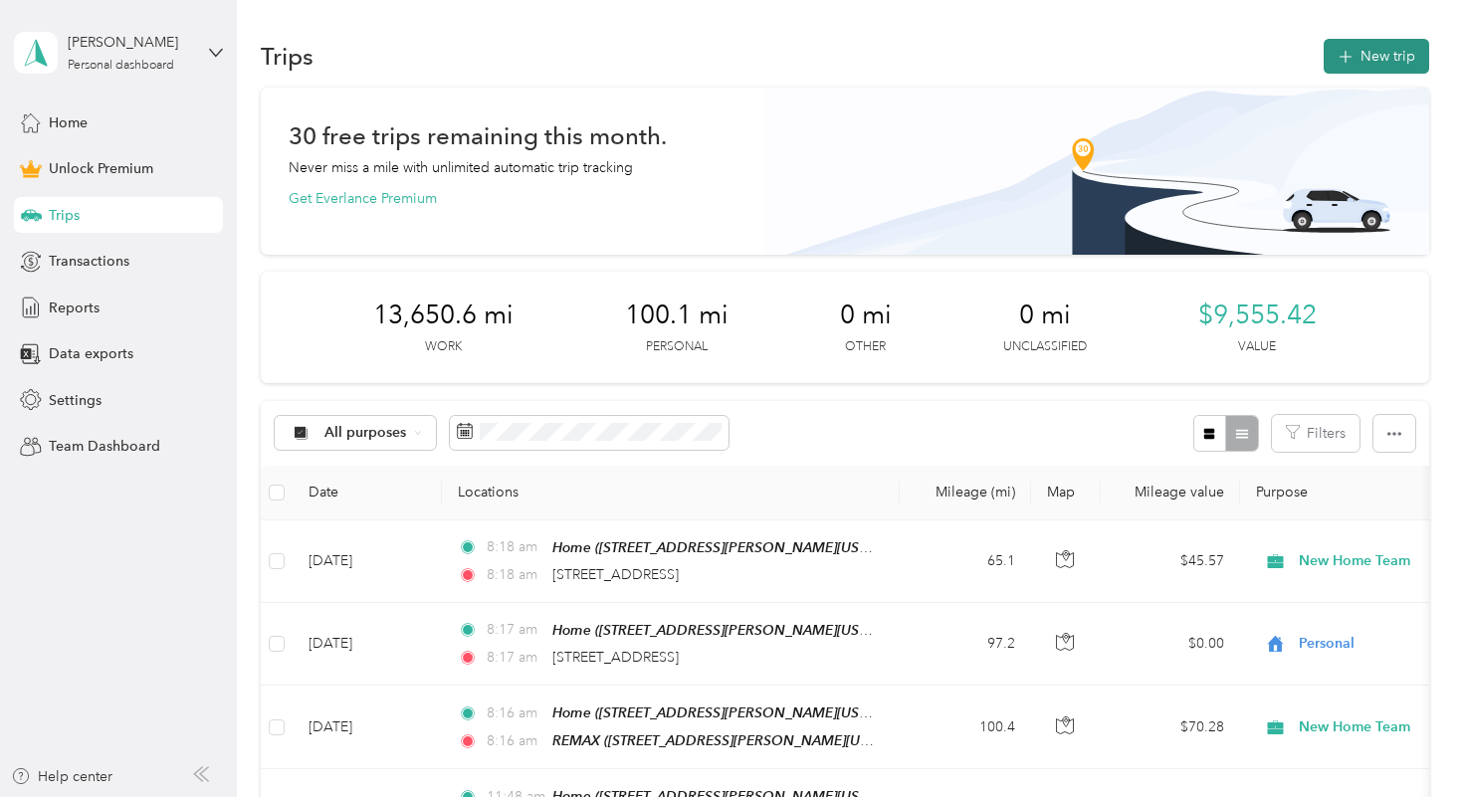
click at [1378, 44] on button "New trip" at bounding box center [1375, 56] width 105 height 35
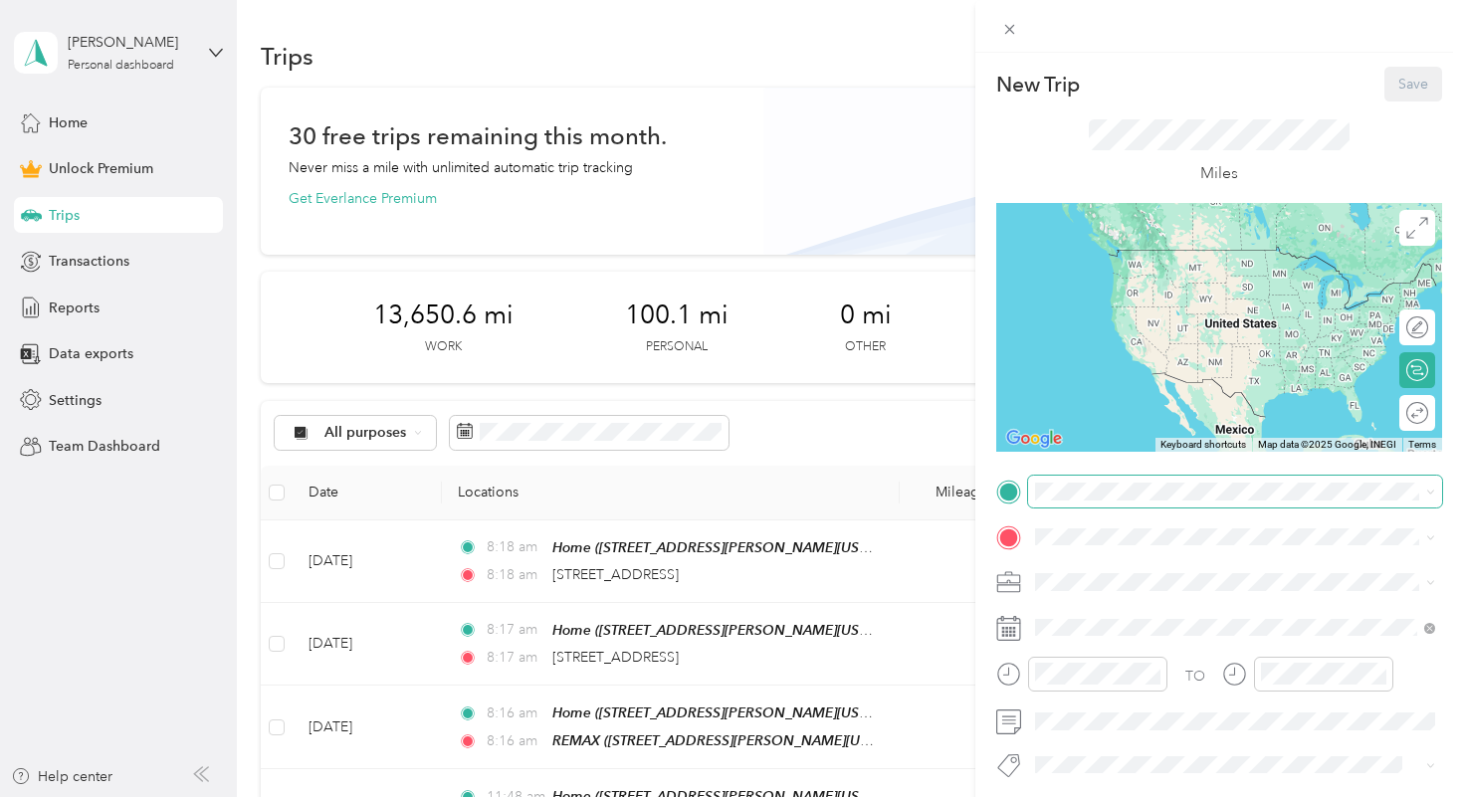
click at [1061, 481] on span at bounding box center [1235, 492] width 414 height 32
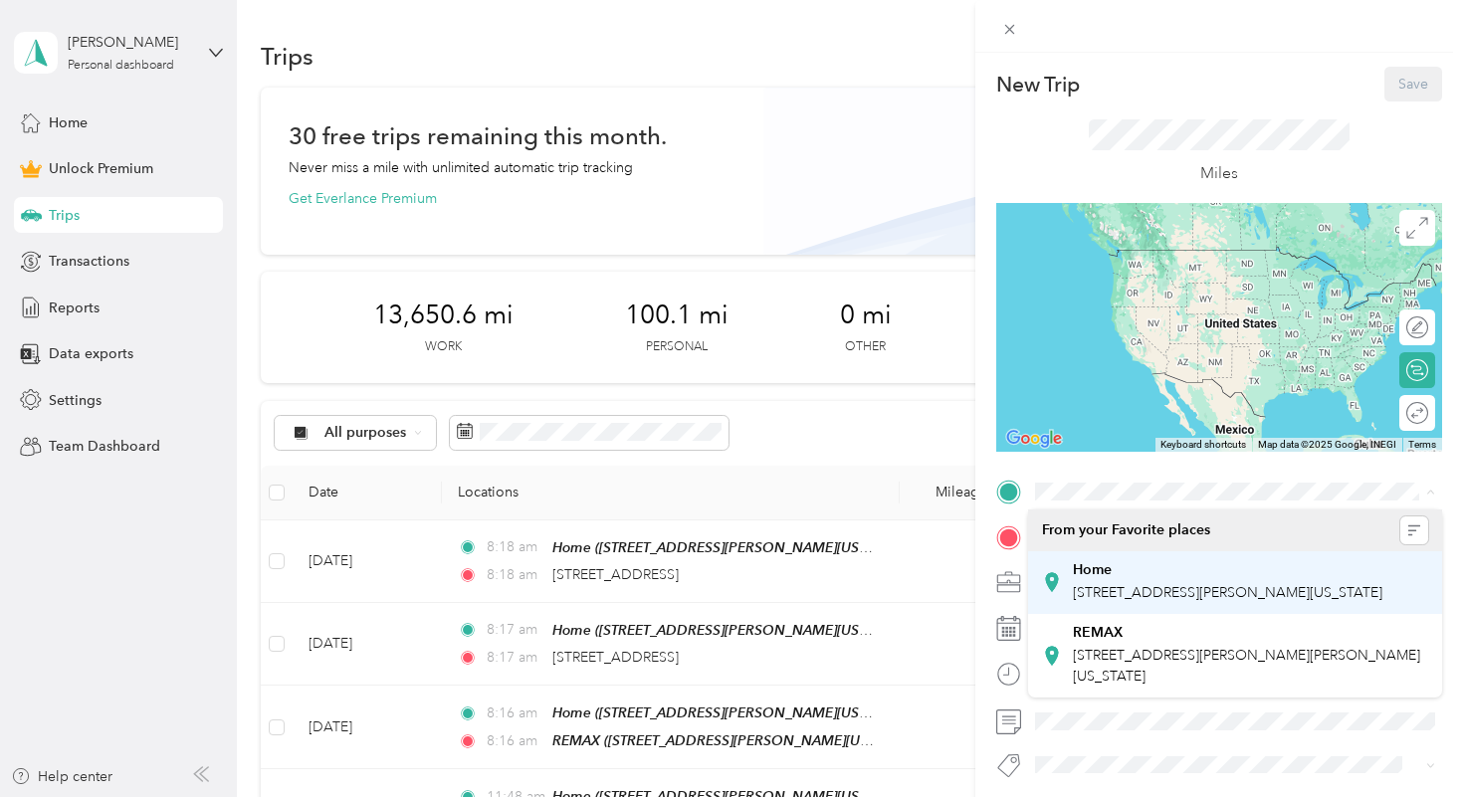
click at [1116, 564] on div "Home" at bounding box center [1227, 570] width 309 height 18
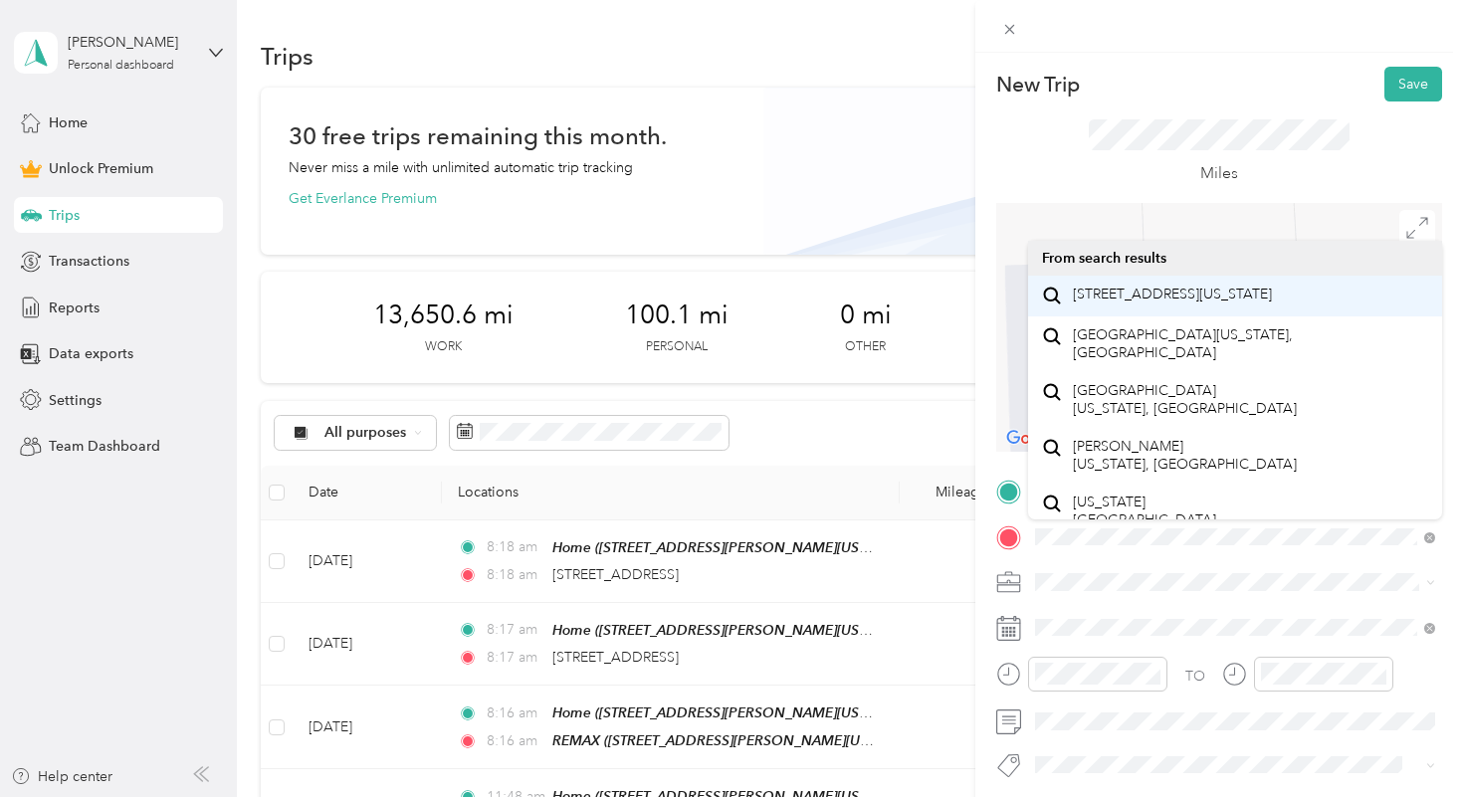
click at [1158, 300] on span "[STREET_ADDRESS][US_STATE]" at bounding box center [1172, 295] width 199 height 18
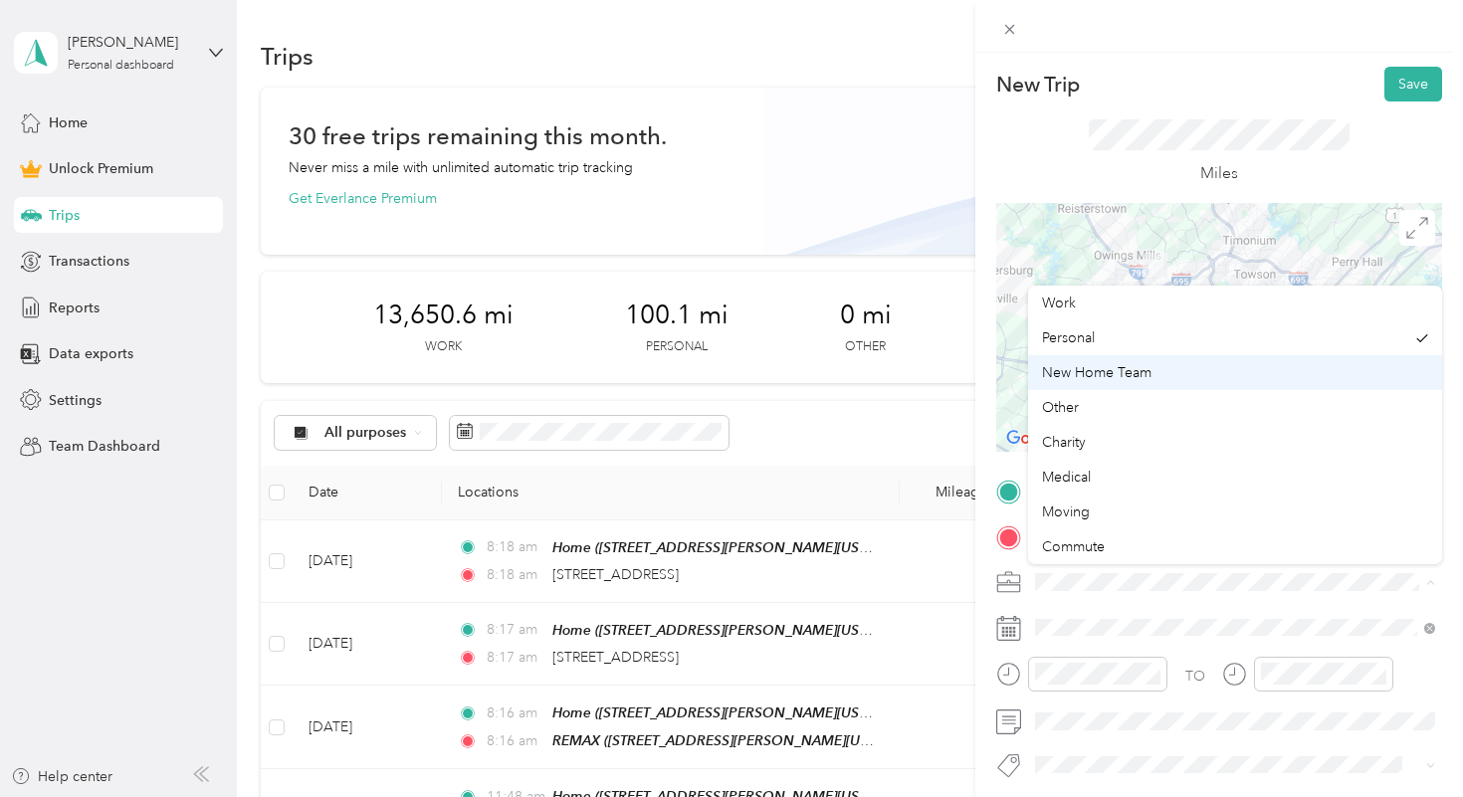
click at [1125, 373] on span "New Home Team" at bounding box center [1096, 372] width 109 height 17
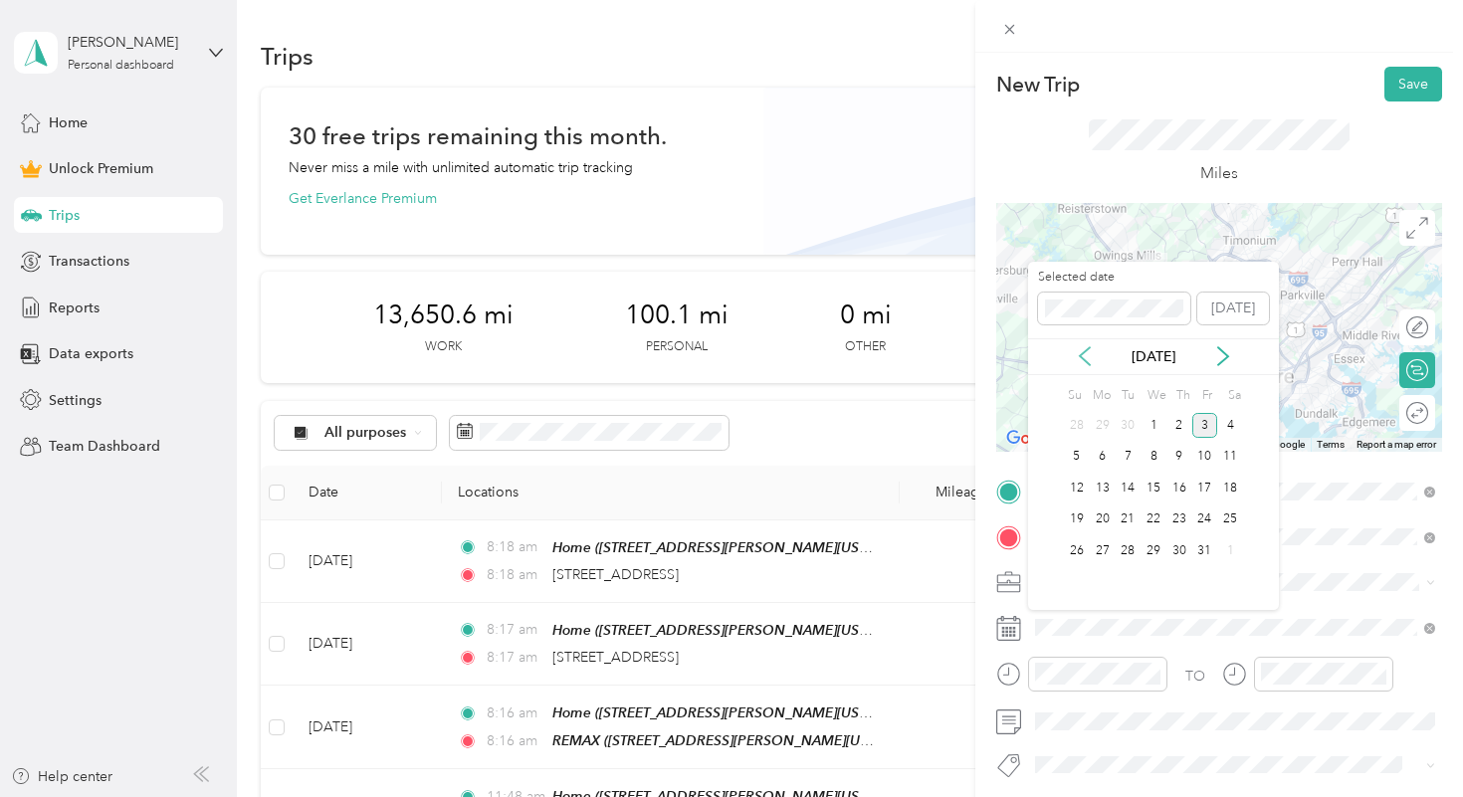
click at [1085, 353] on icon at bounding box center [1085, 356] width 20 height 20
click at [1178, 419] on div "4" at bounding box center [1179, 425] width 26 height 25
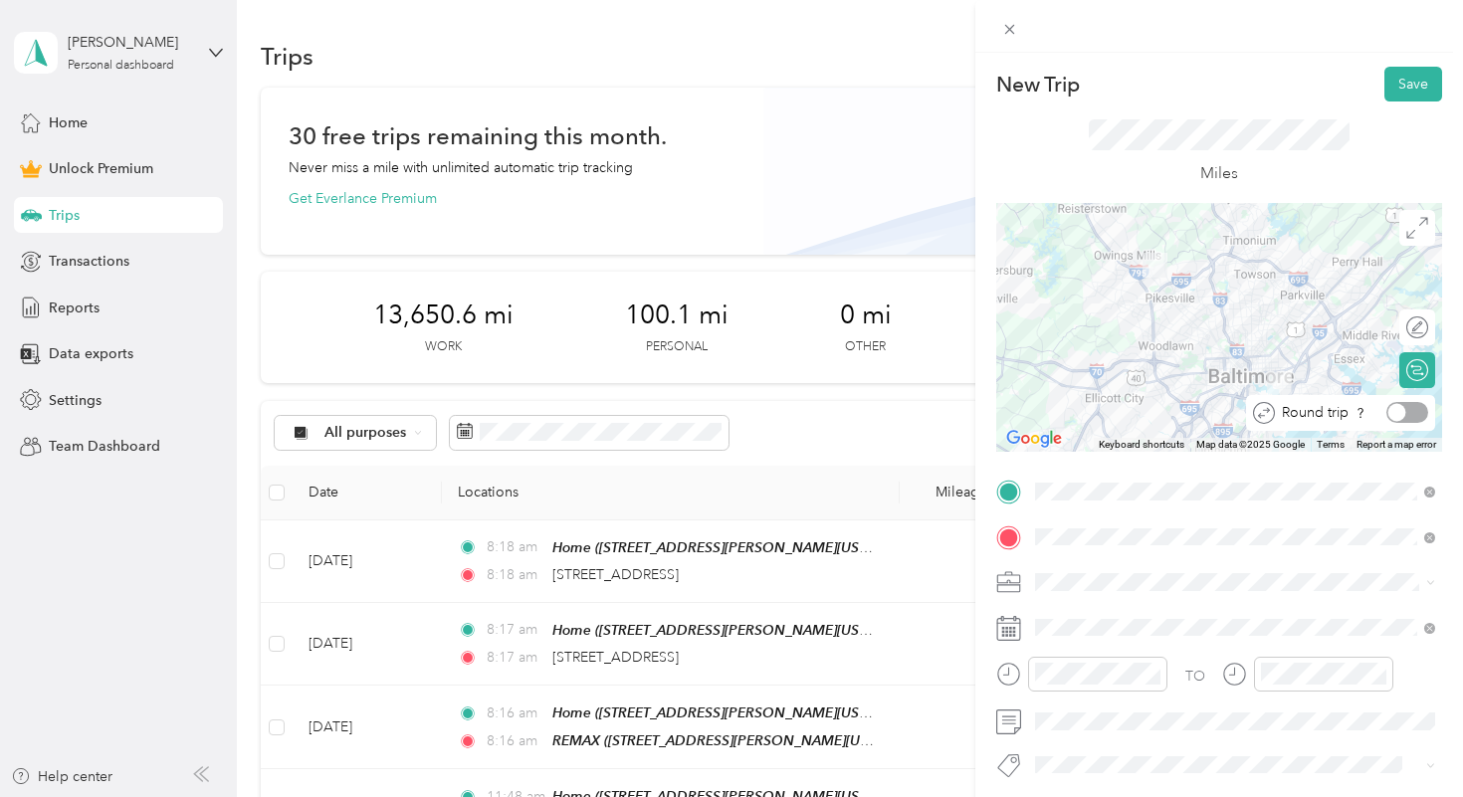
click at [1409, 408] on div at bounding box center [1407, 412] width 42 height 21
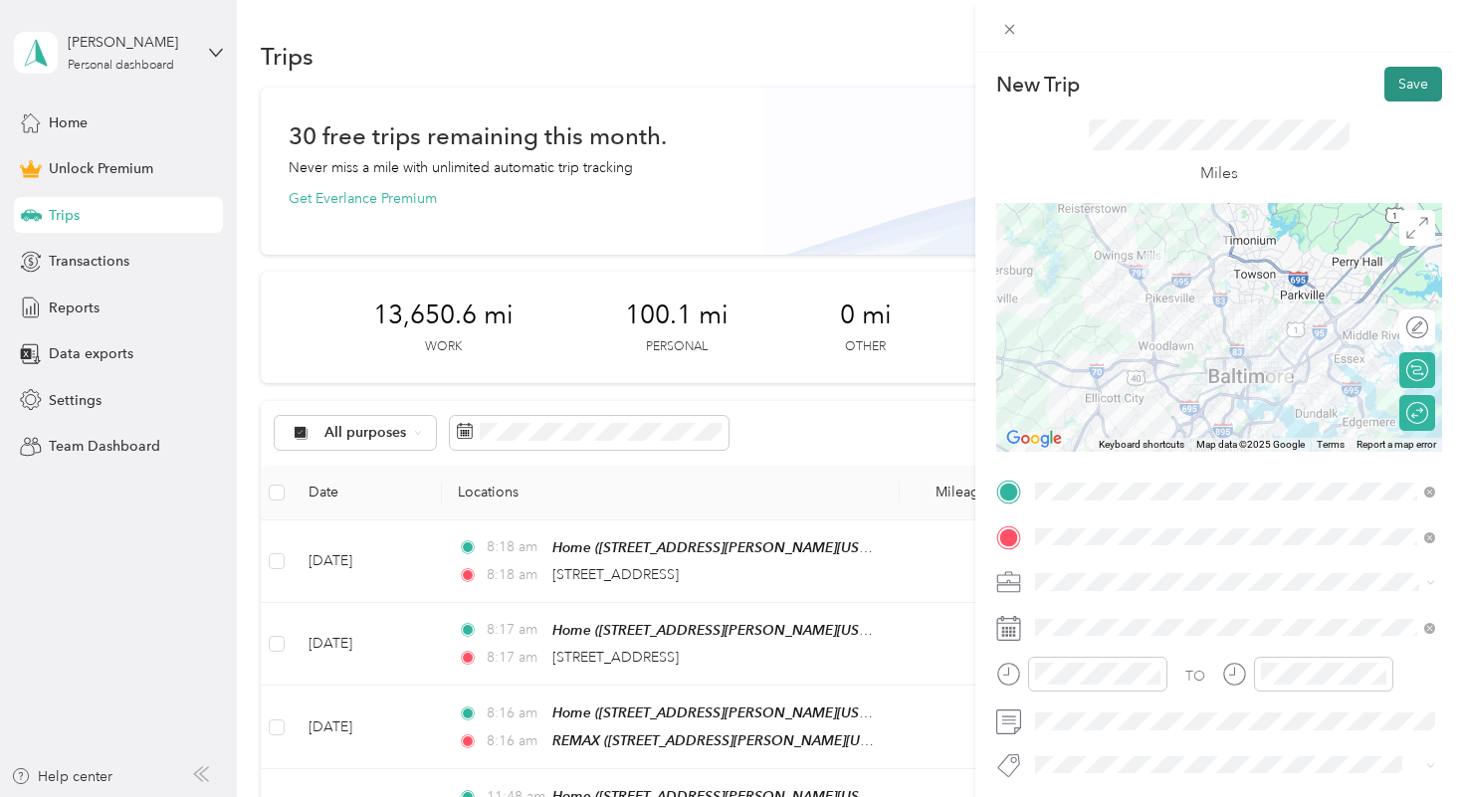
click at [1415, 82] on button "Save" at bounding box center [1413, 84] width 58 height 35
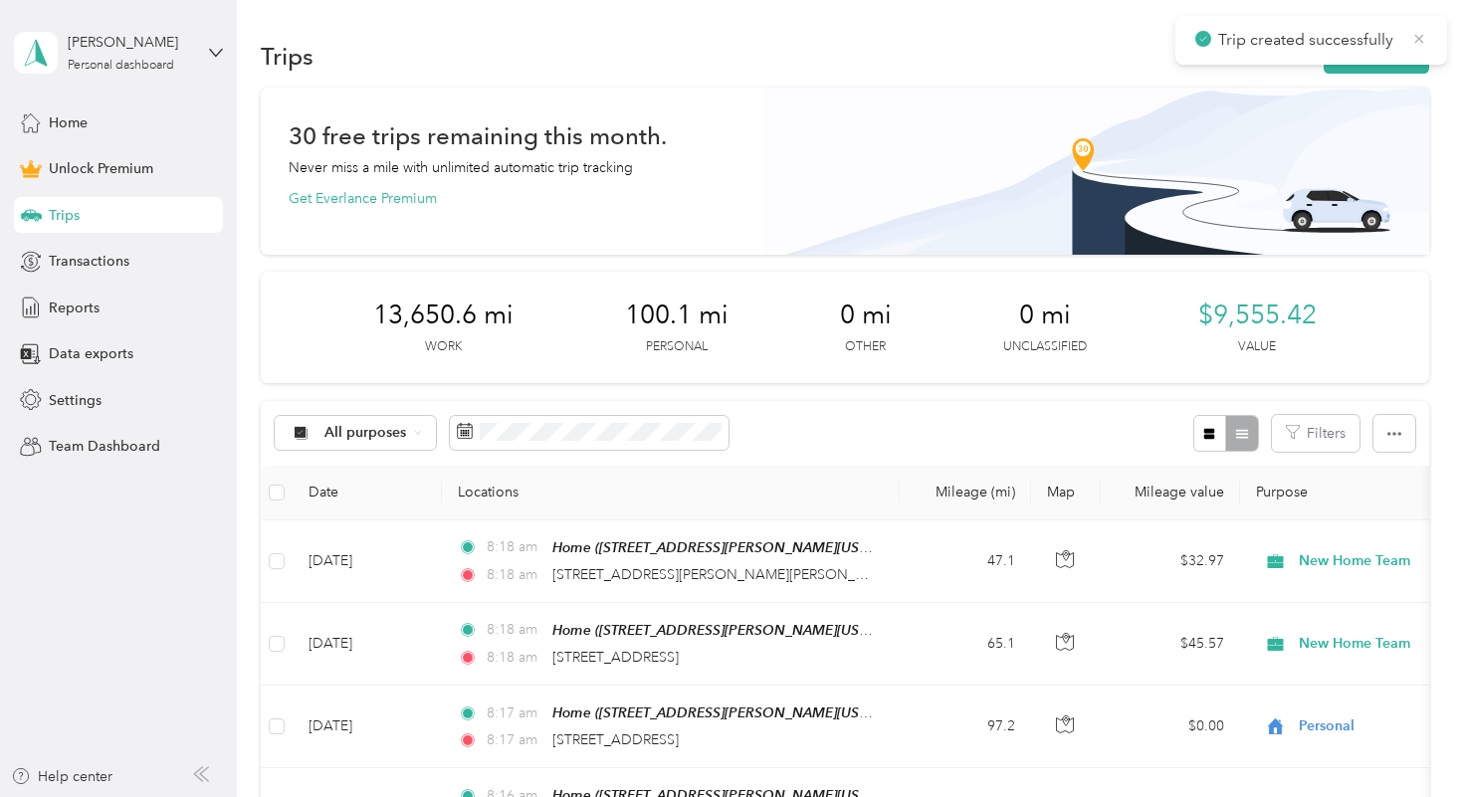
click at [1420, 32] on icon at bounding box center [1419, 39] width 16 height 18
click at [1364, 61] on button "New trip" at bounding box center [1375, 56] width 105 height 35
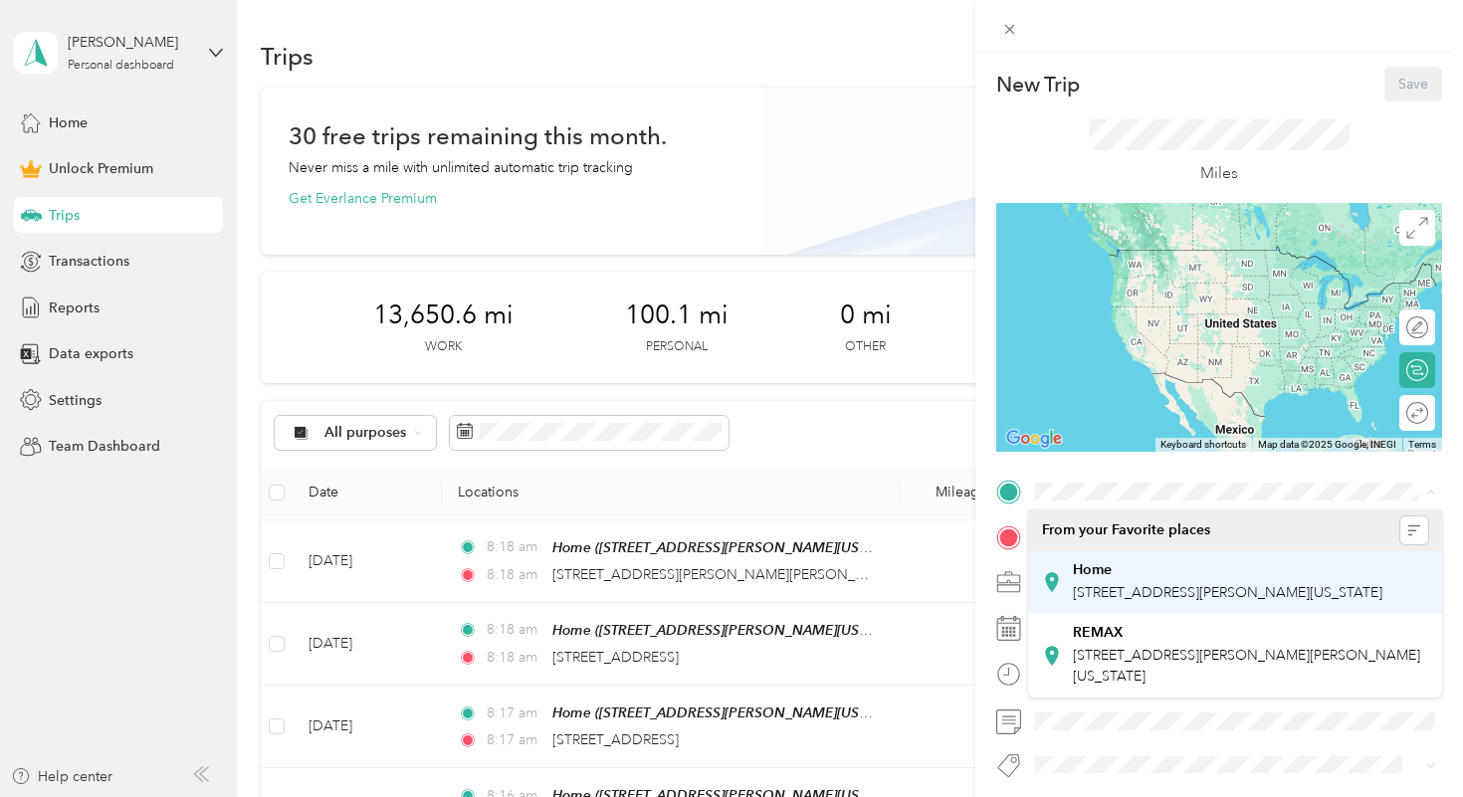
click at [1110, 578] on div "Home [STREET_ADDRESS][PERSON_NAME][US_STATE]" at bounding box center [1227, 582] width 309 height 42
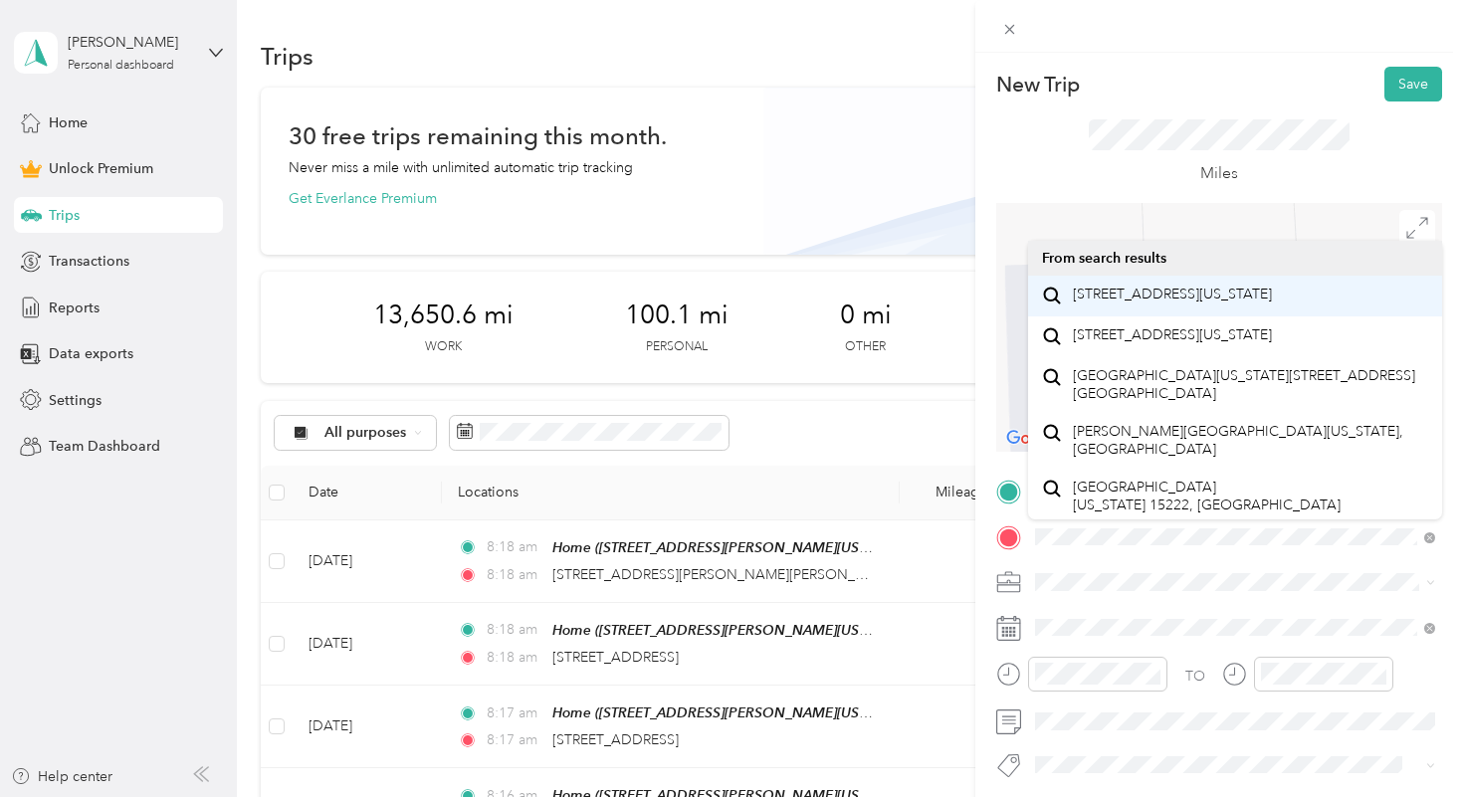
click at [1149, 303] on span "[STREET_ADDRESS][US_STATE]" at bounding box center [1172, 295] width 199 height 18
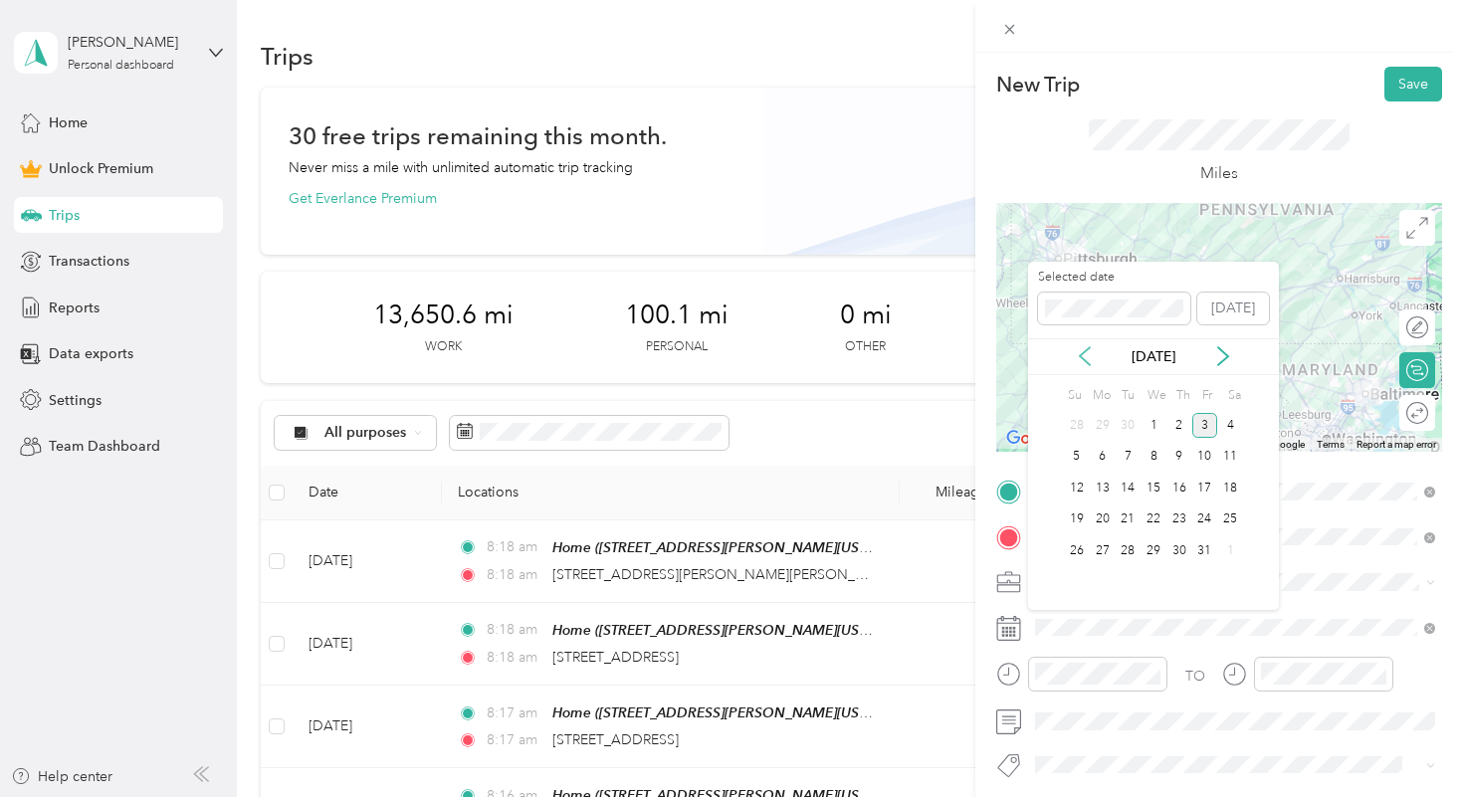
click at [1088, 356] on icon at bounding box center [1085, 356] width 20 height 20
click at [1203, 420] on div "5" at bounding box center [1205, 425] width 26 height 25
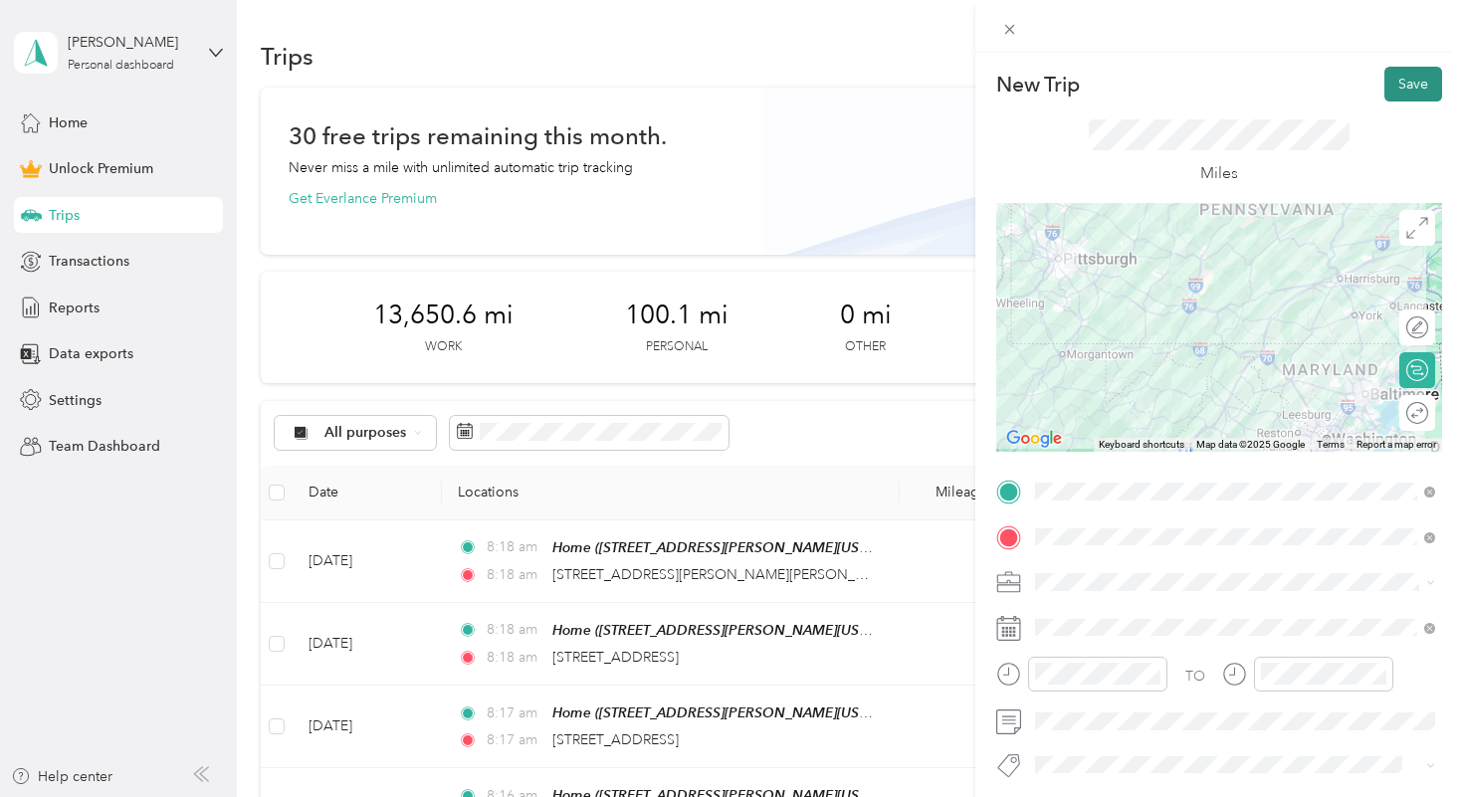
click at [1409, 83] on button "Save" at bounding box center [1413, 84] width 58 height 35
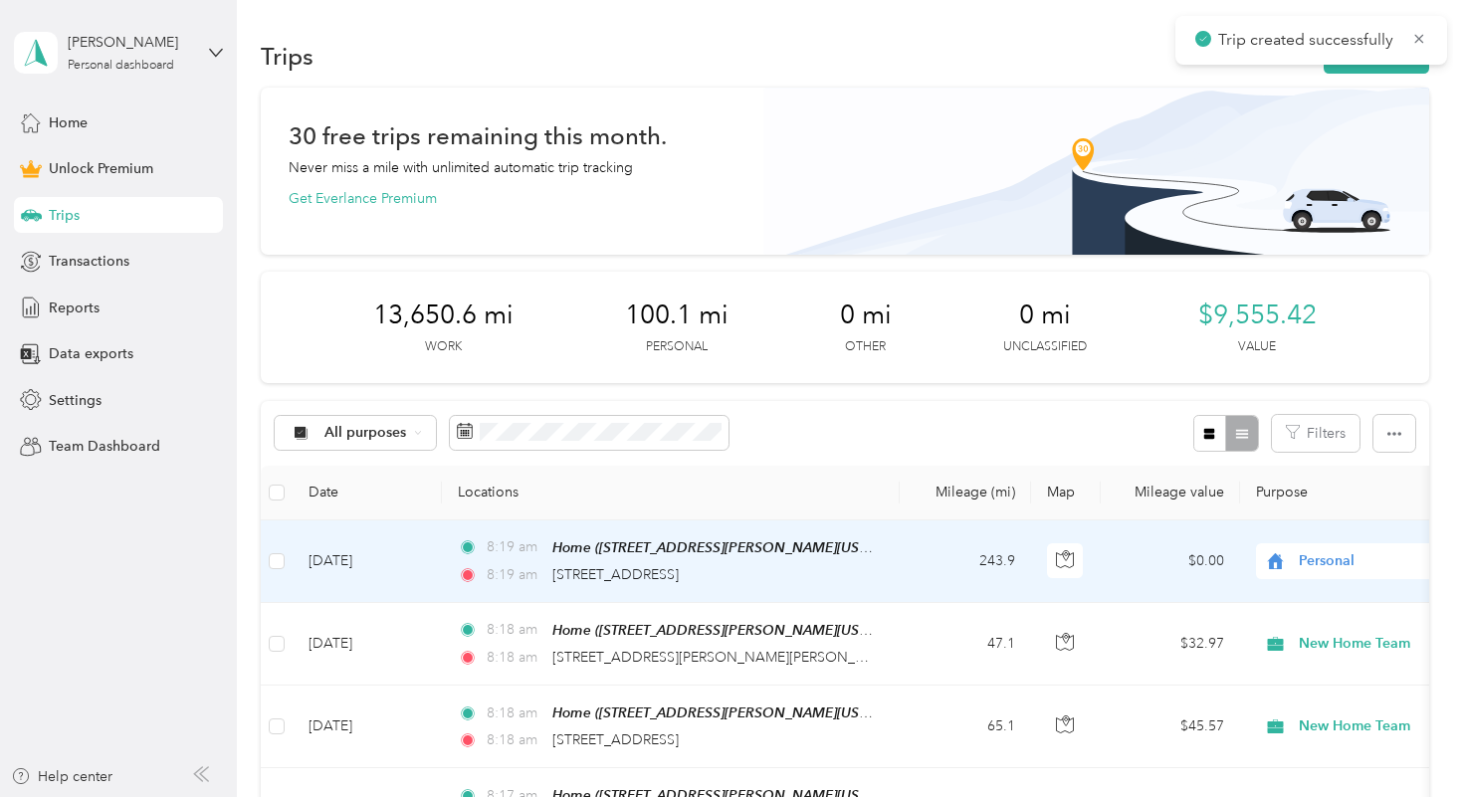
click at [1315, 556] on span "Personal" at bounding box center [1389, 561] width 182 height 22
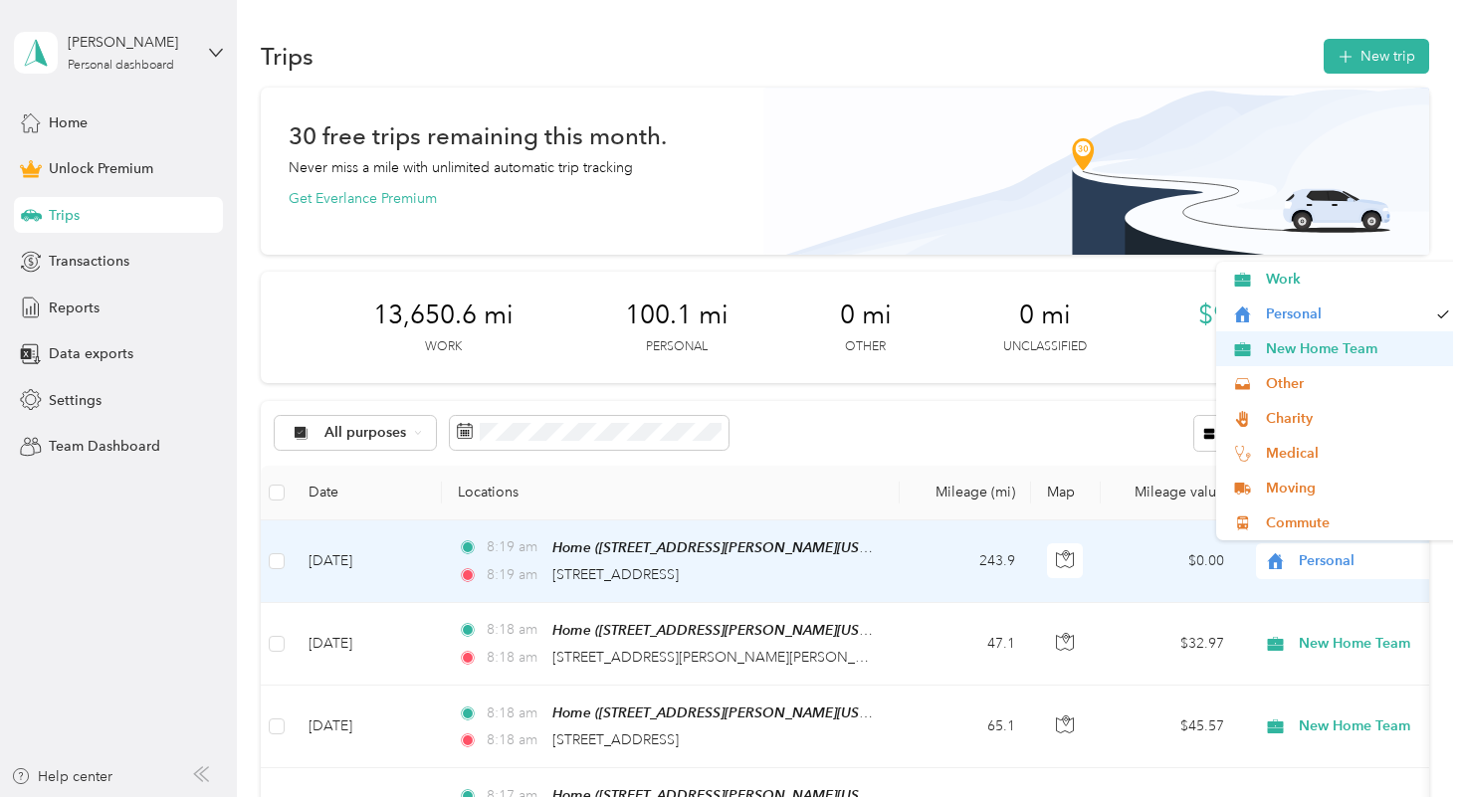
click at [1314, 353] on span "New Home Team" at bounding box center [1358, 348] width 184 height 21
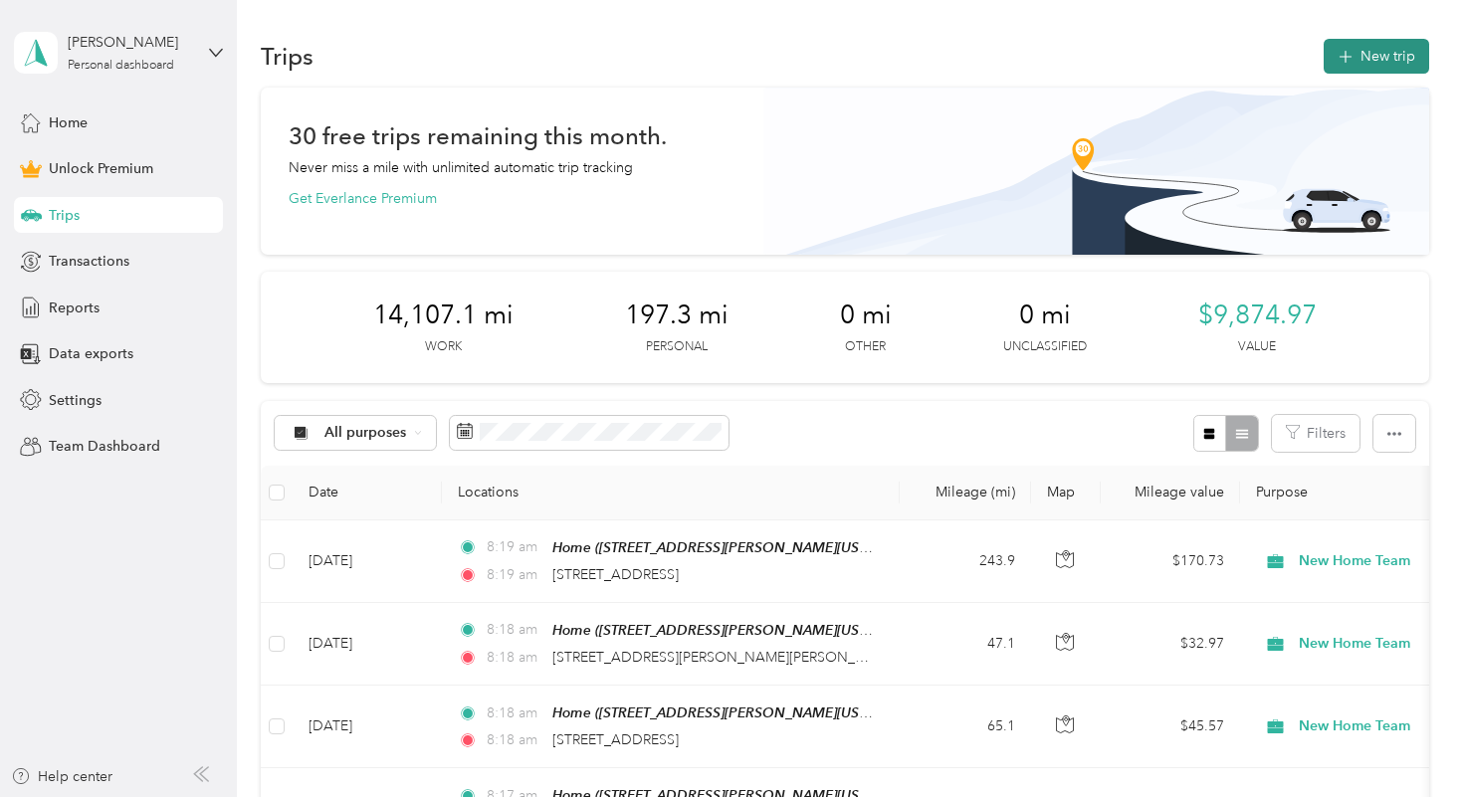
click at [1394, 45] on button "New trip" at bounding box center [1375, 56] width 105 height 35
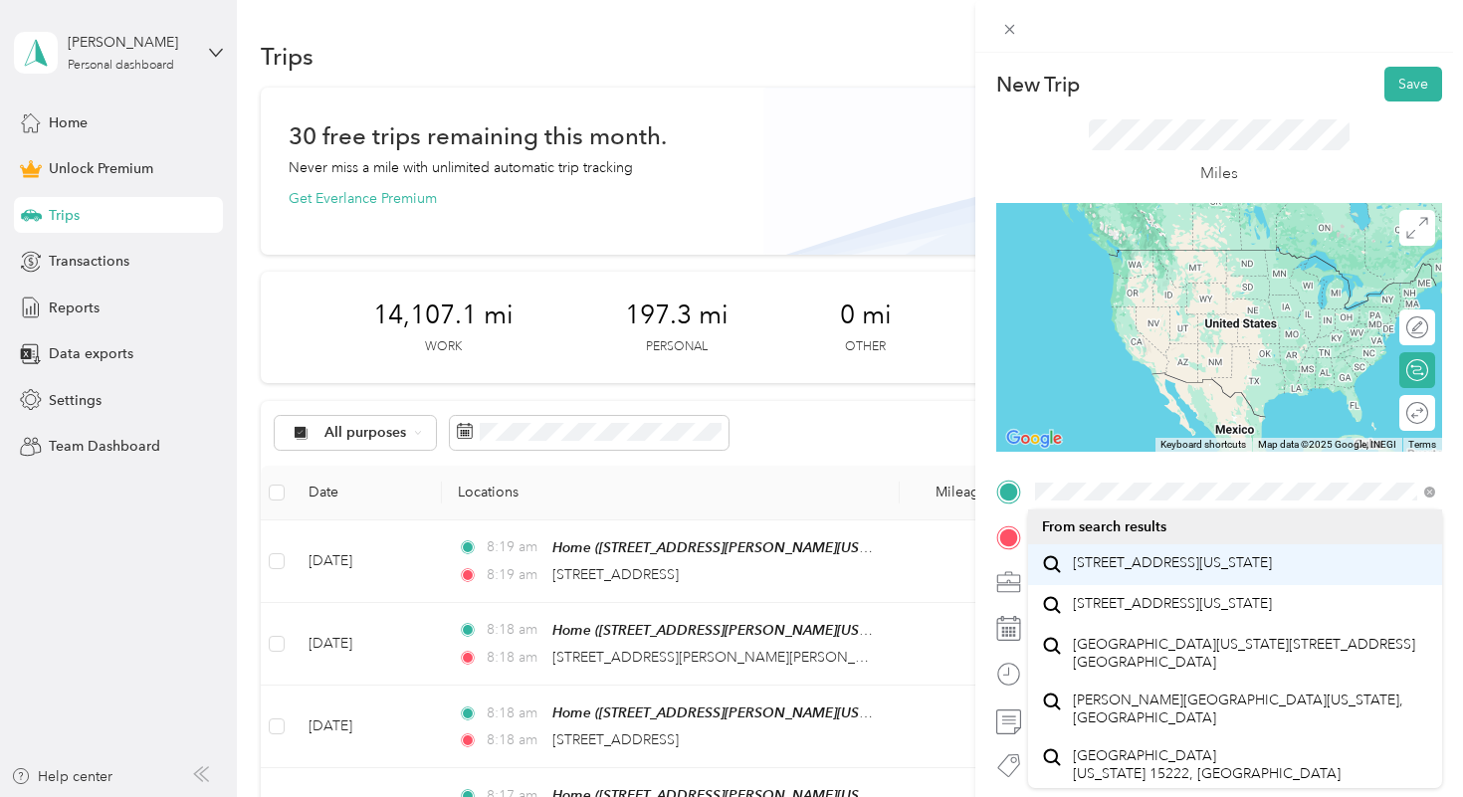
click at [1136, 553] on div "[STREET_ADDRESS][US_STATE]" at bounding box center [1235, 564] width 386 height 27
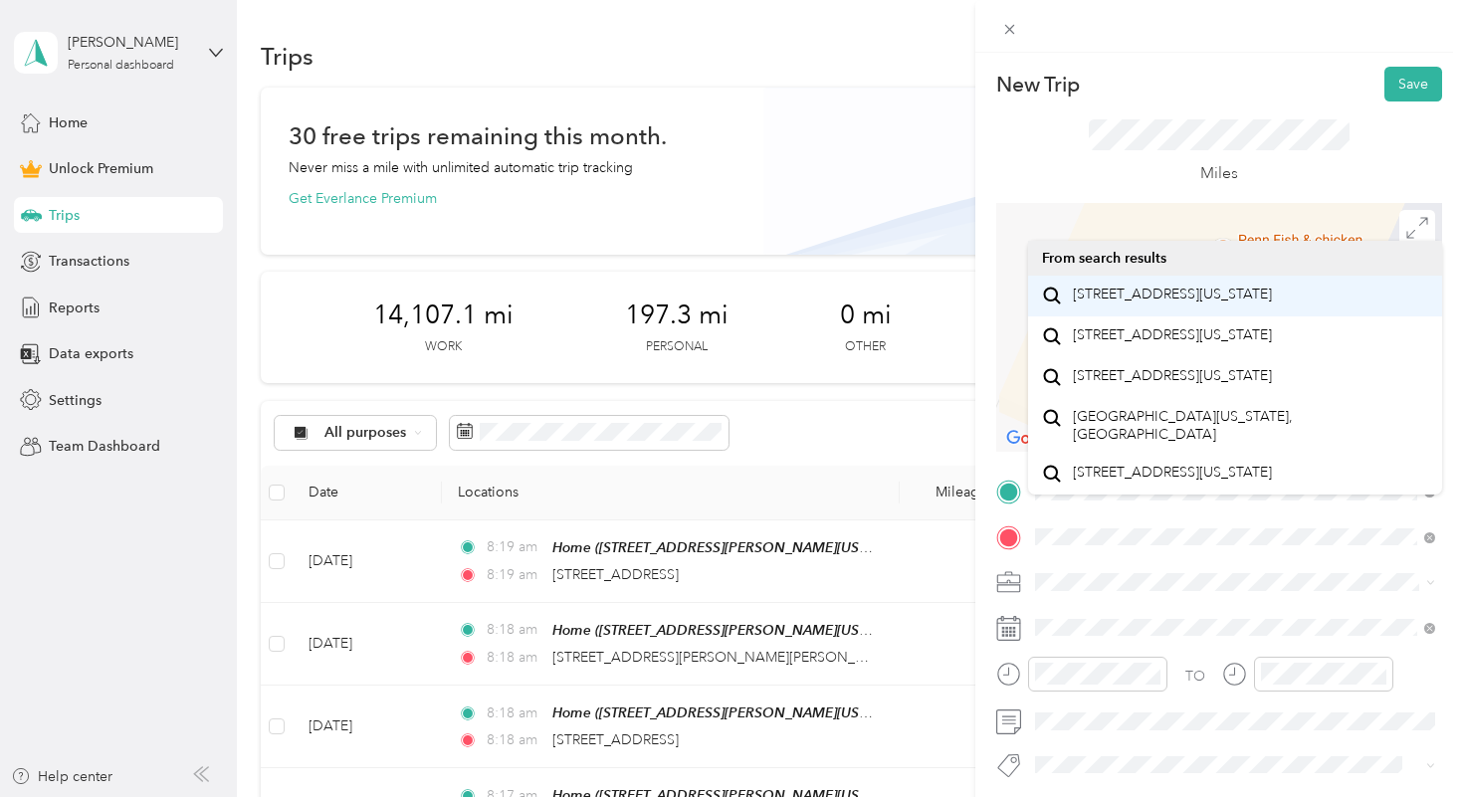
click at [1151, 303] on span "[STREET_ADDRESS][US_STATE]" at bounding box center [1172, 295] width 199 height 18
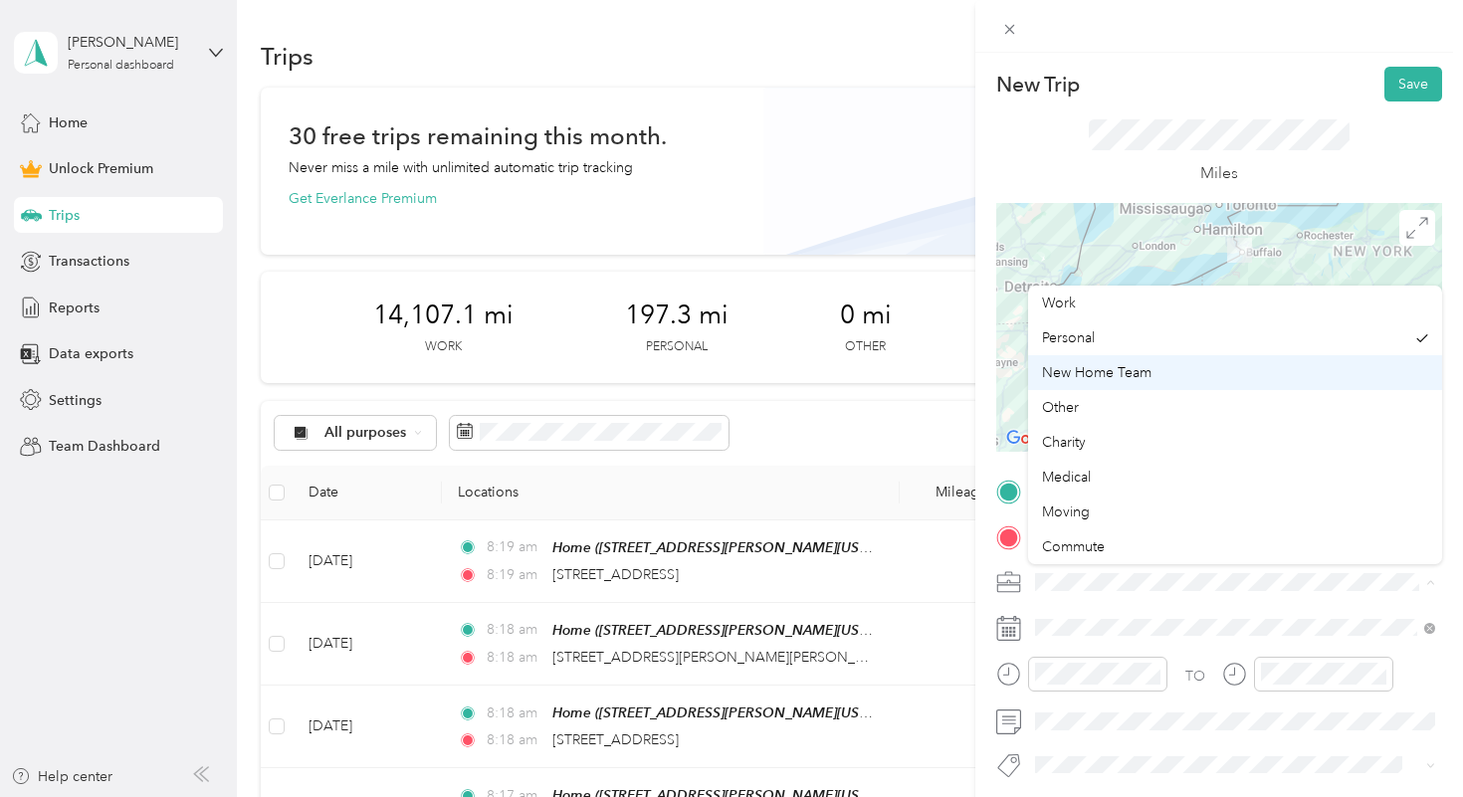
click at [1144, 367] on span "New Home Team" at bounding box center [1096, 372] width 109 height 17
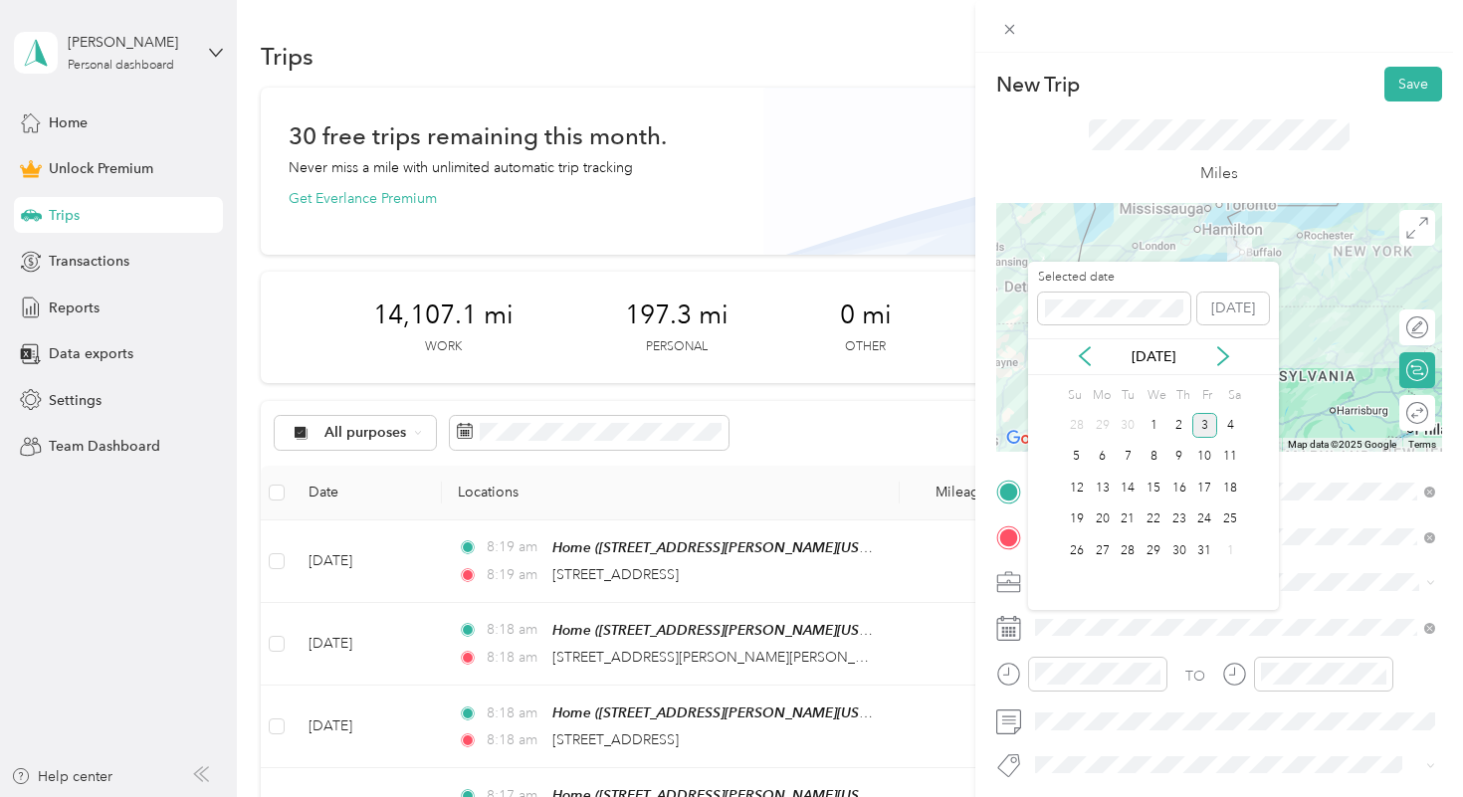
click at [1084, 346] on div "[DATE]" at bounding box center [1153, 356] width 251 height 21
click at [1084, 356] on icon at bounding box center [1085, 356] width 20 height 20
click at [1231, 422] on div "6" at bounding box center [1230, 425] width 26 height 25
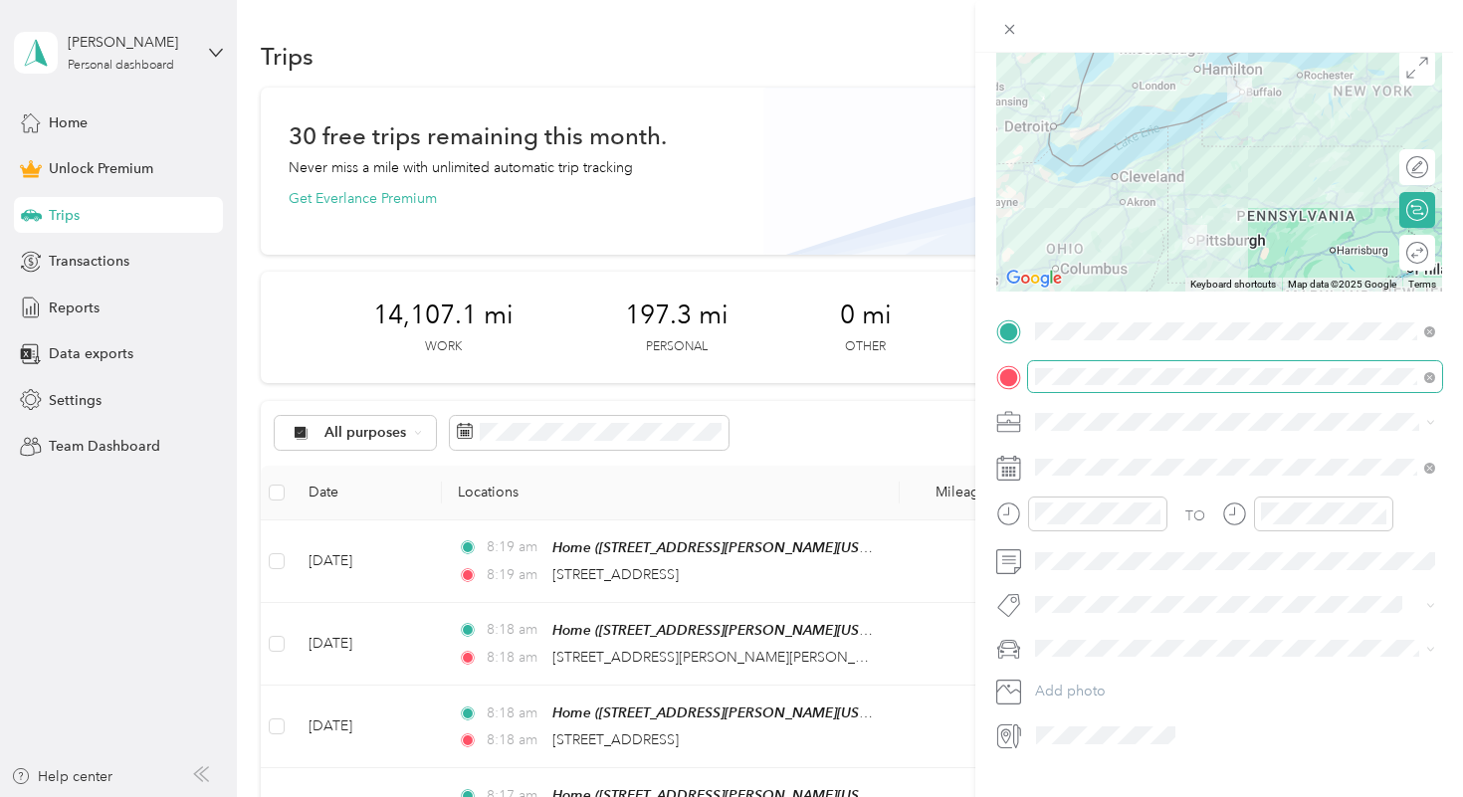
scroll to position [162, 0]
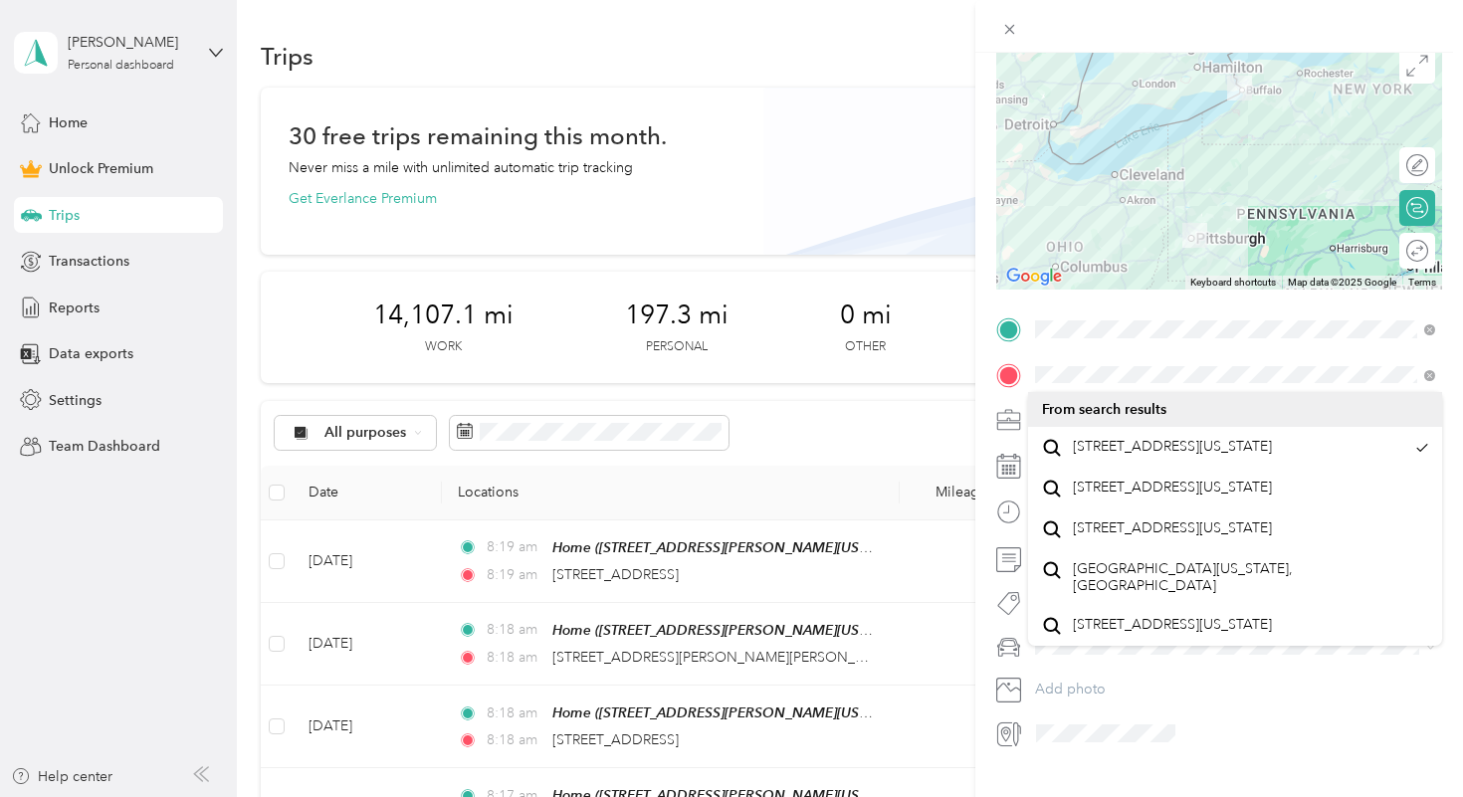
click at [989, 347] on form "New Trip Save This trip cannot be edited because it is either under review, app…" at bounding box center [1219, 326] width 488 height 845
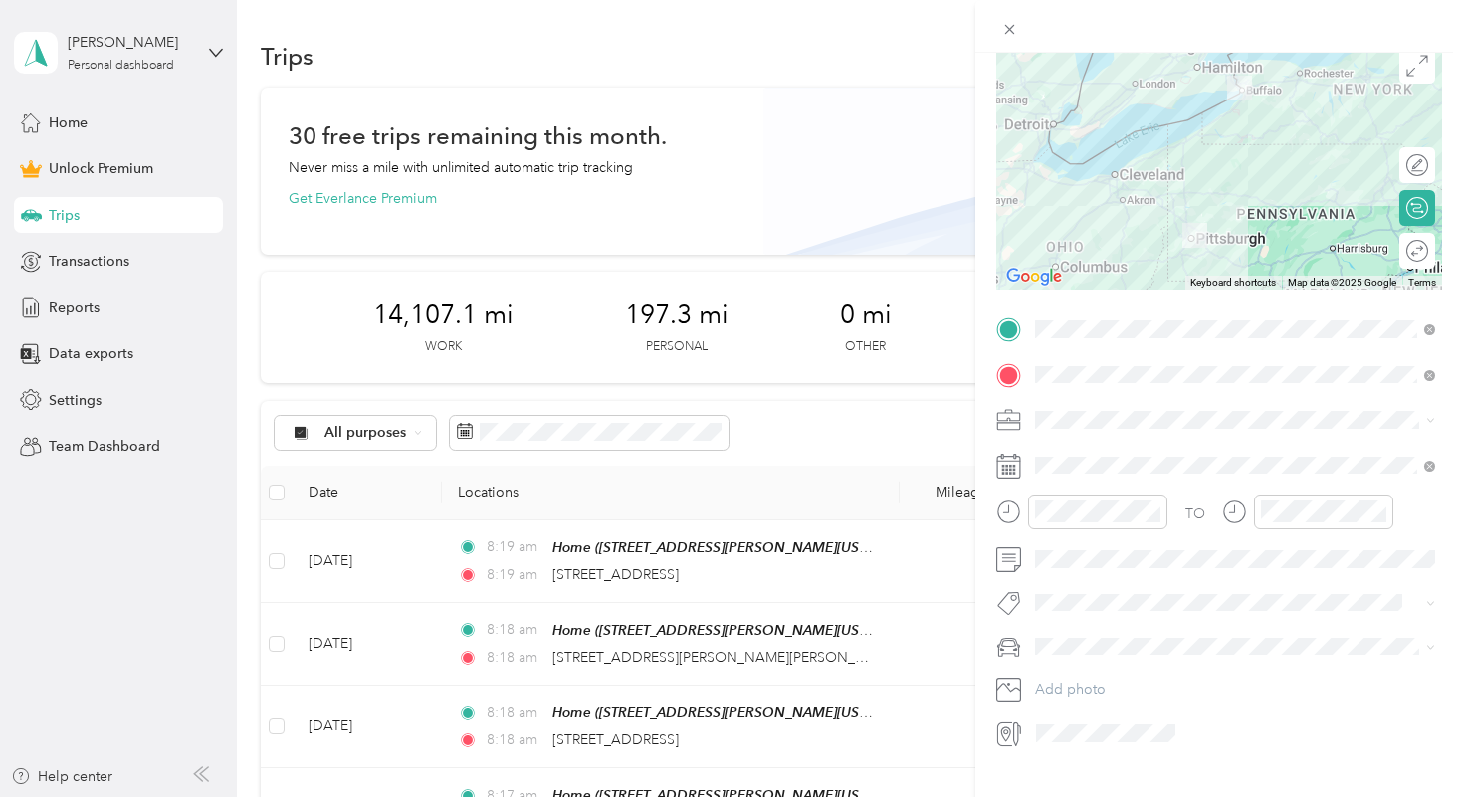
scroll to position [0, 0]
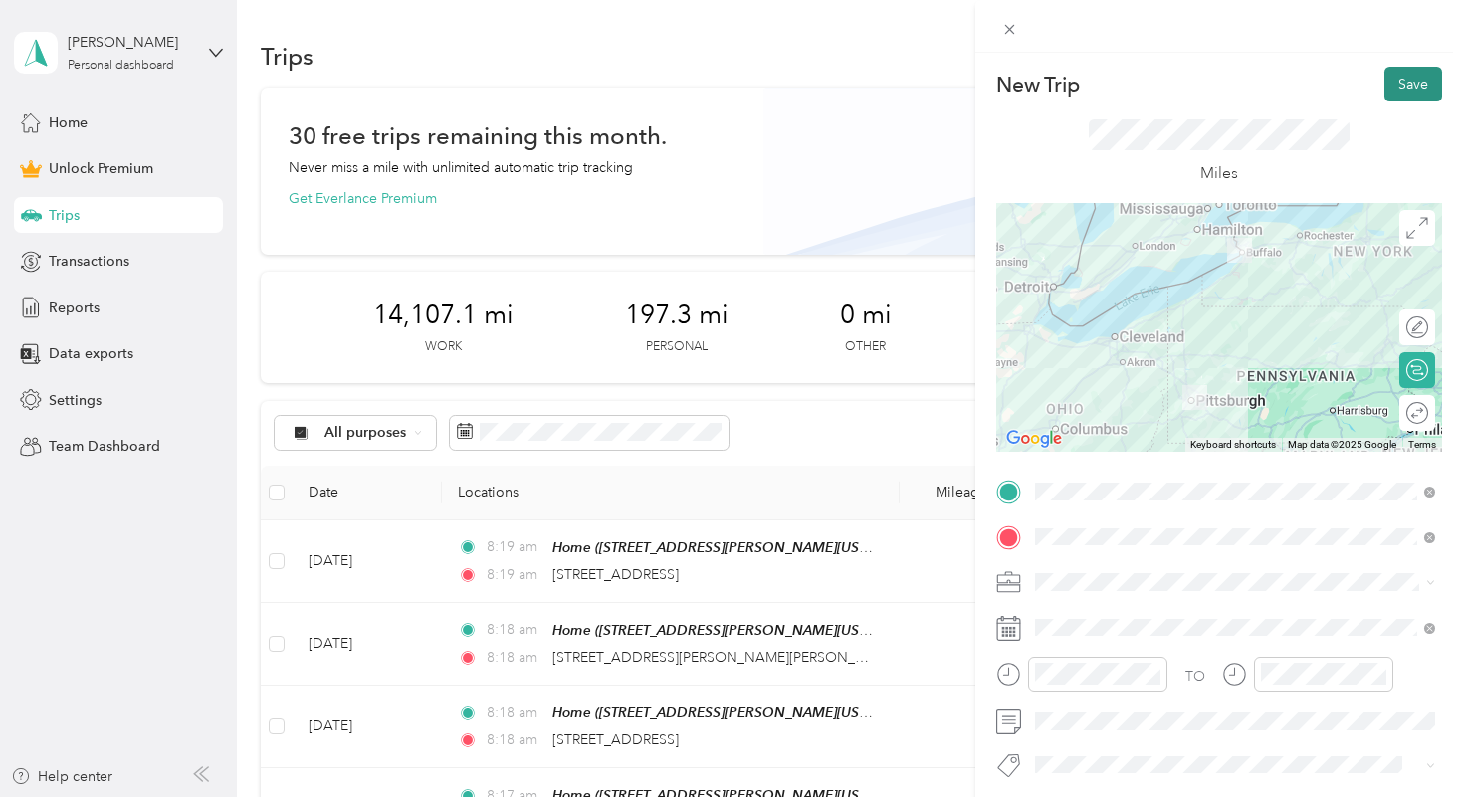
click at [1410, 81] on button "Save" at bounding box center [1413, 84] width 58 height 35
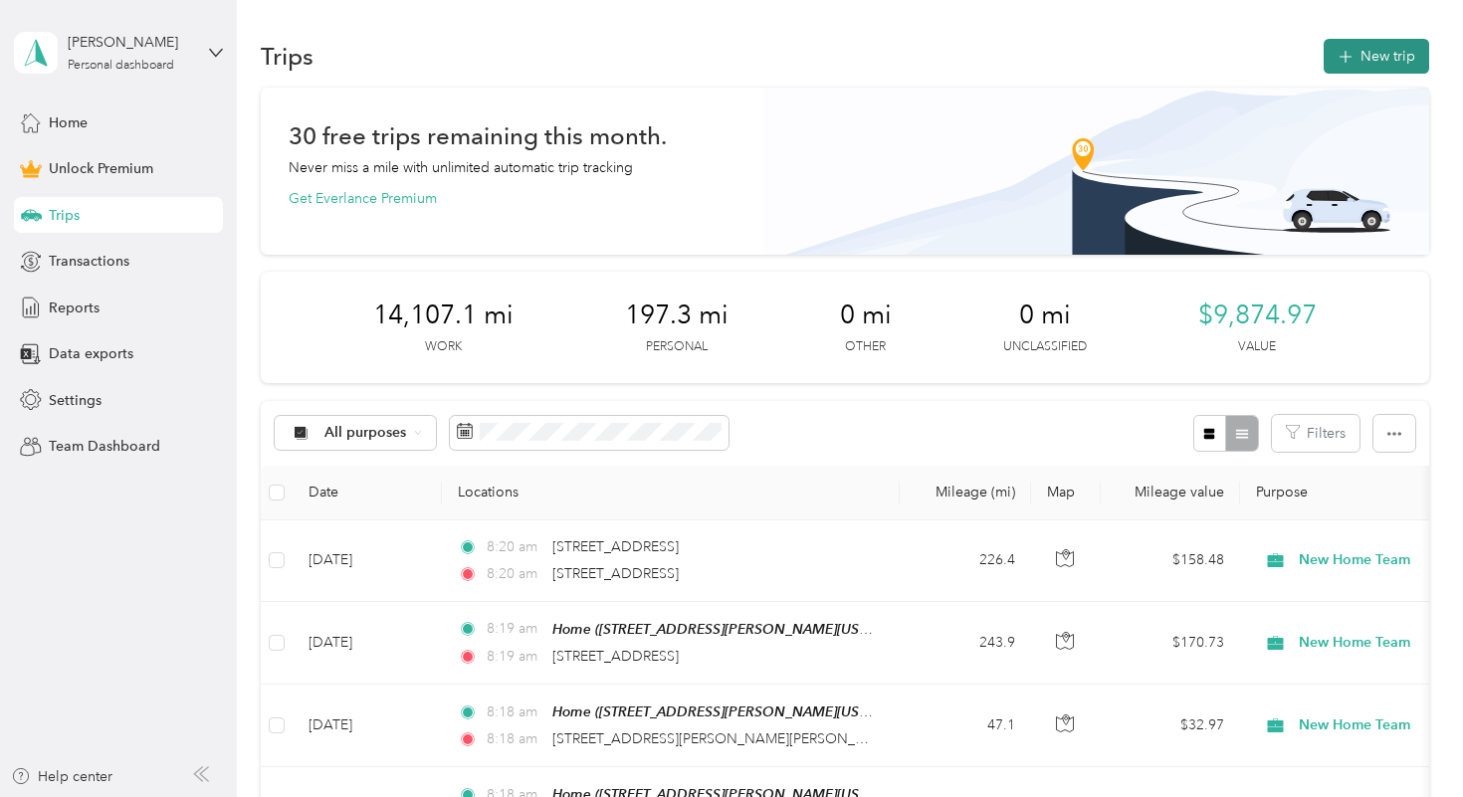
click at [1379, 67] on button "New trip" at bounding box center [1375, 56] width 105 height 35
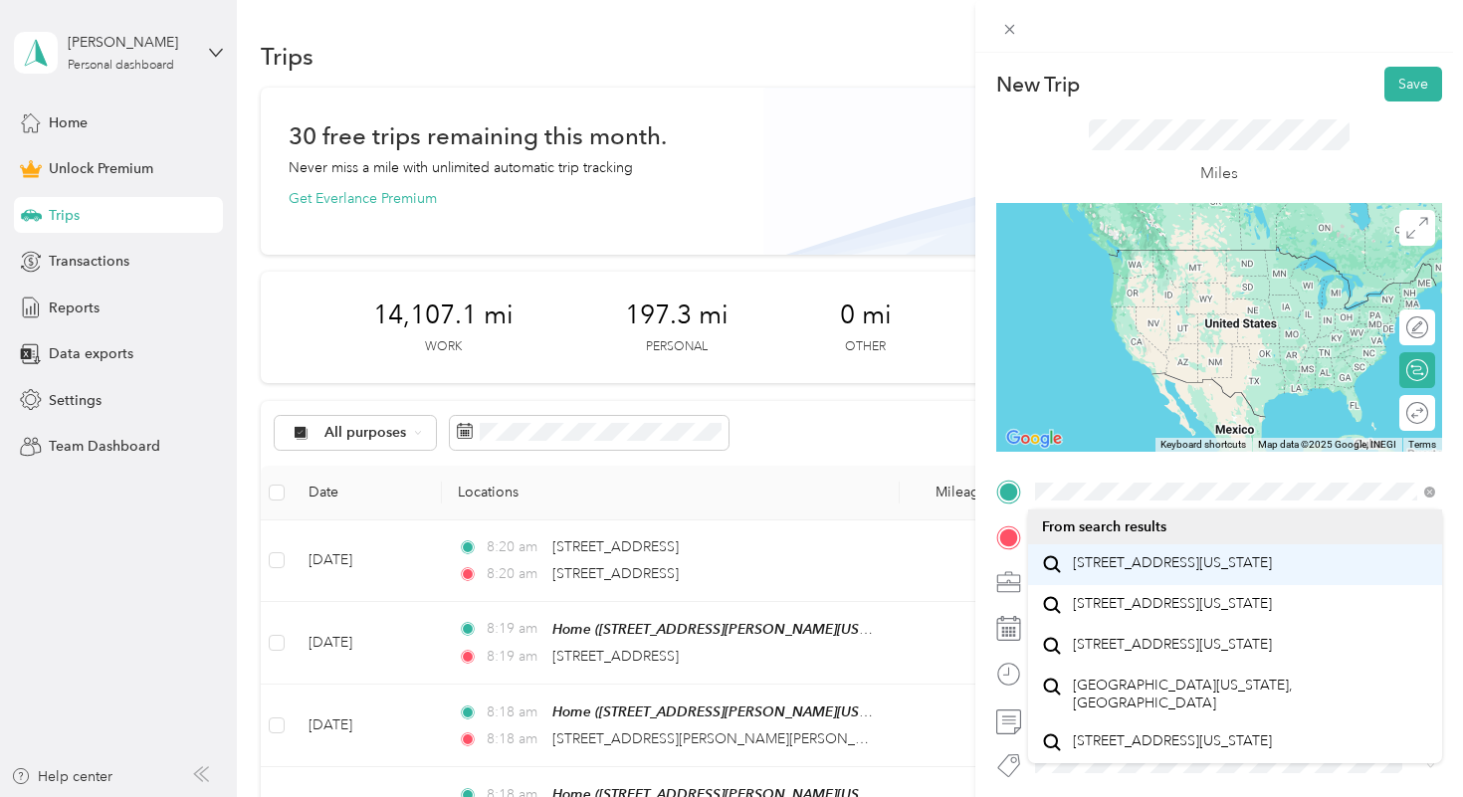
click at [1141, 565] on span "[STREET_ADDRESS][US_STATE]" at bounding box center [1172, 563] width 199 height 18
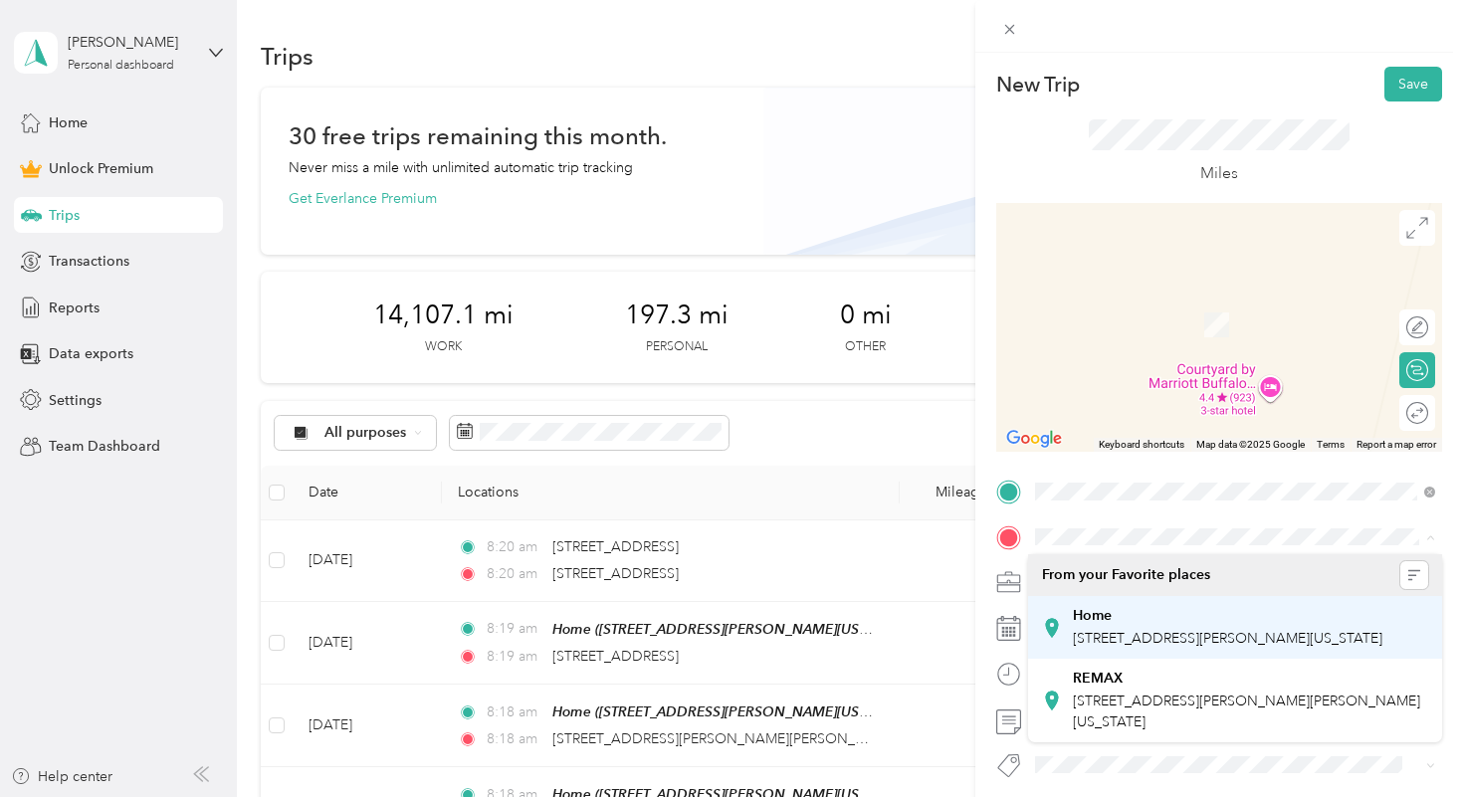
click at [1146, 622] on div "Home" at bounding box center [1227, 616] width 309 height 18
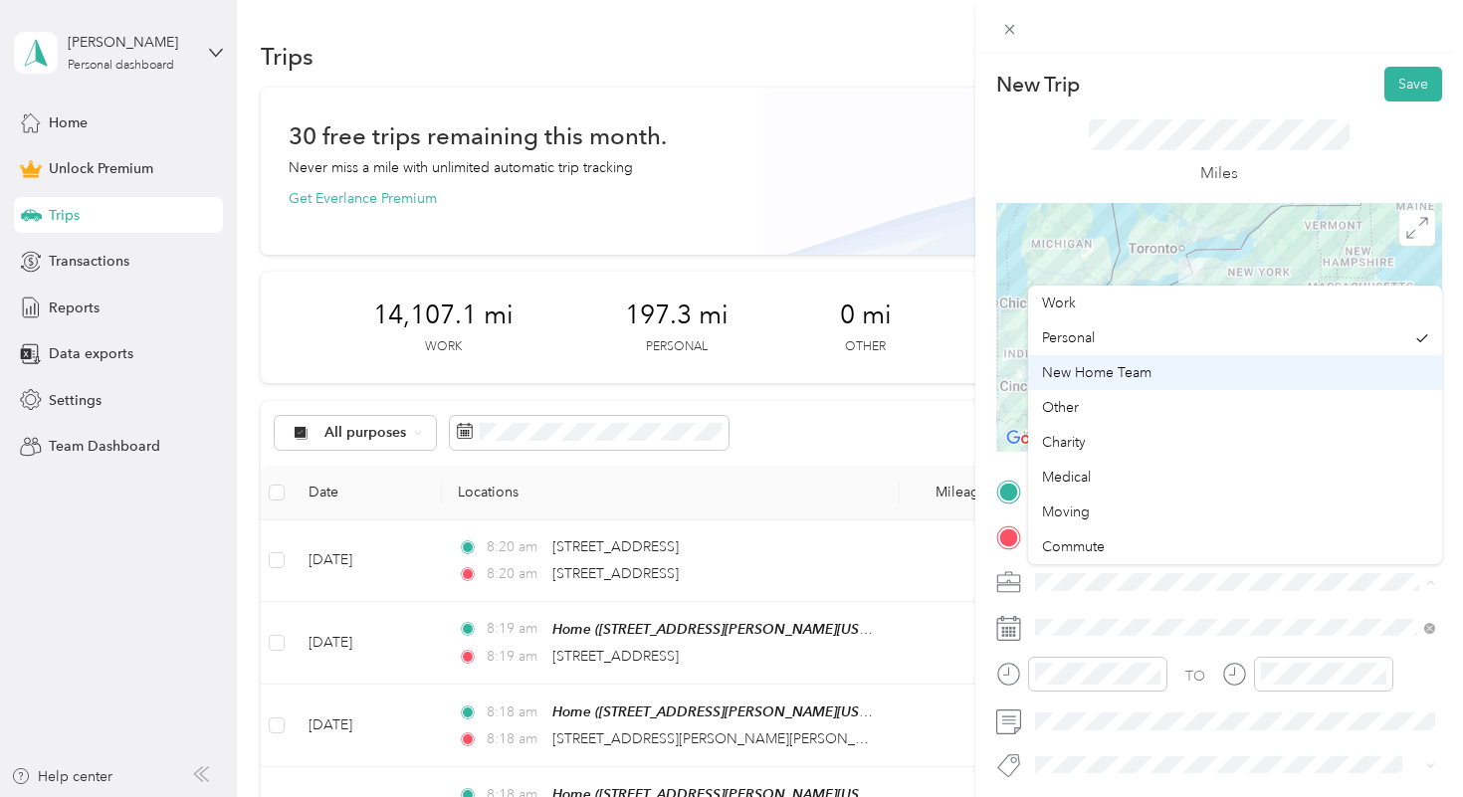
click at [1112, 375] on span "New Home Team" at bounding box center [1096, 372] width 109 height 17
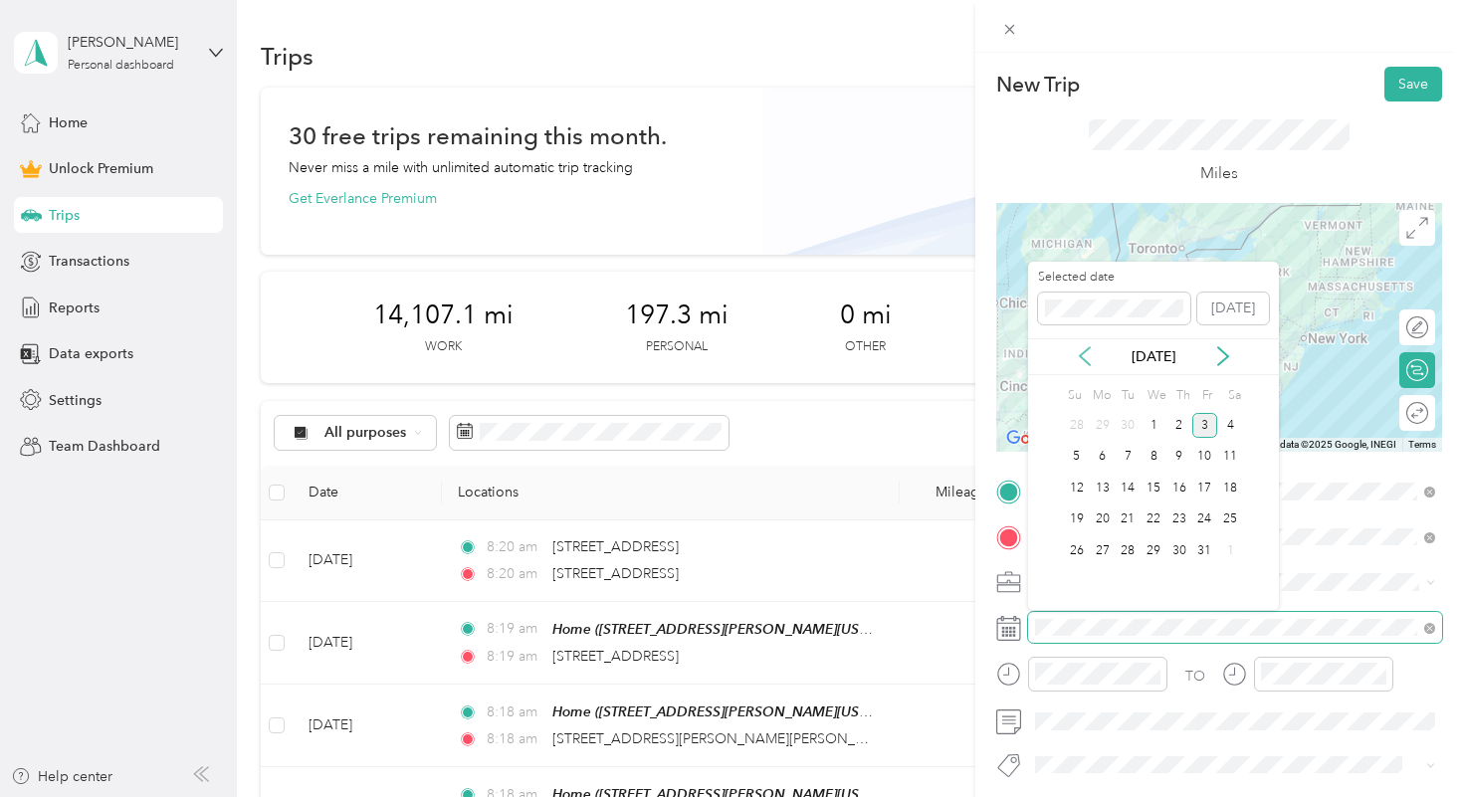
click at [1091, 362] on icon at bounding box center [1085, 356] width 20 height 20
click at [1104, 462] on div "8" at bounding box center [1102, 457] width 26 height 25
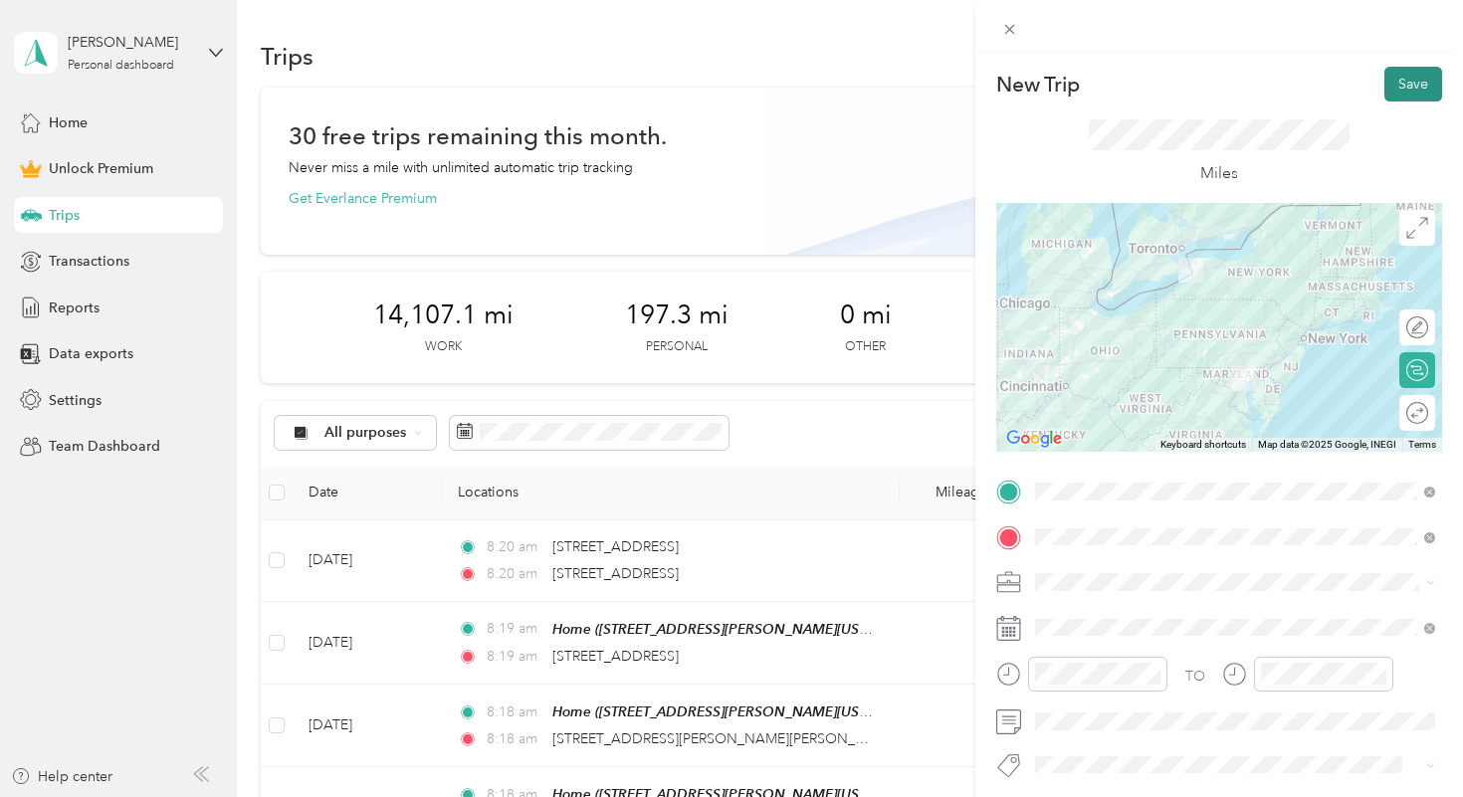
click at [1416, 85] on button "Save" at bounding box center [1413, 84] width 58 height 35
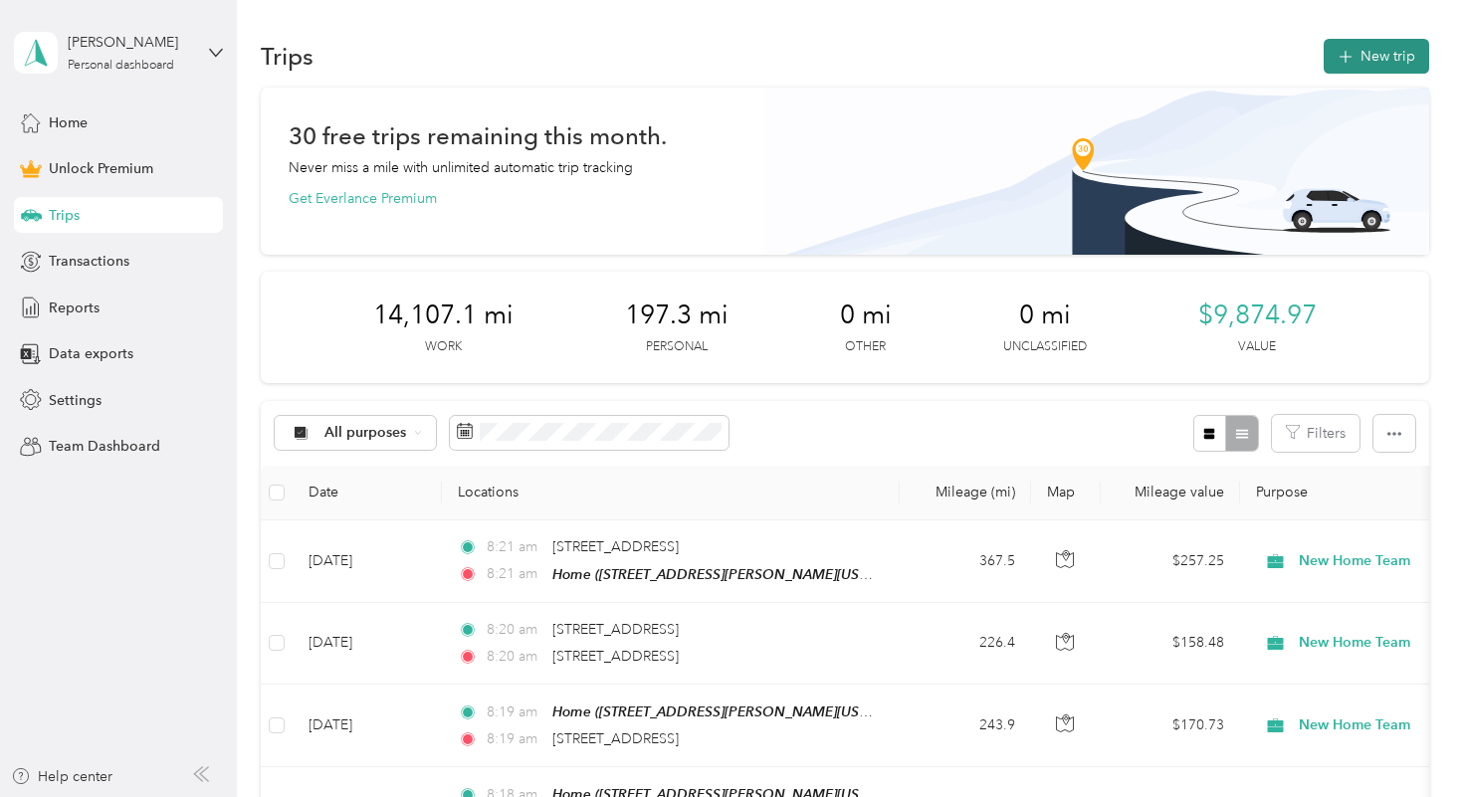
click at [1373, 60] on button "New trip" at bounding box center [1375, 56] width 105 height 35
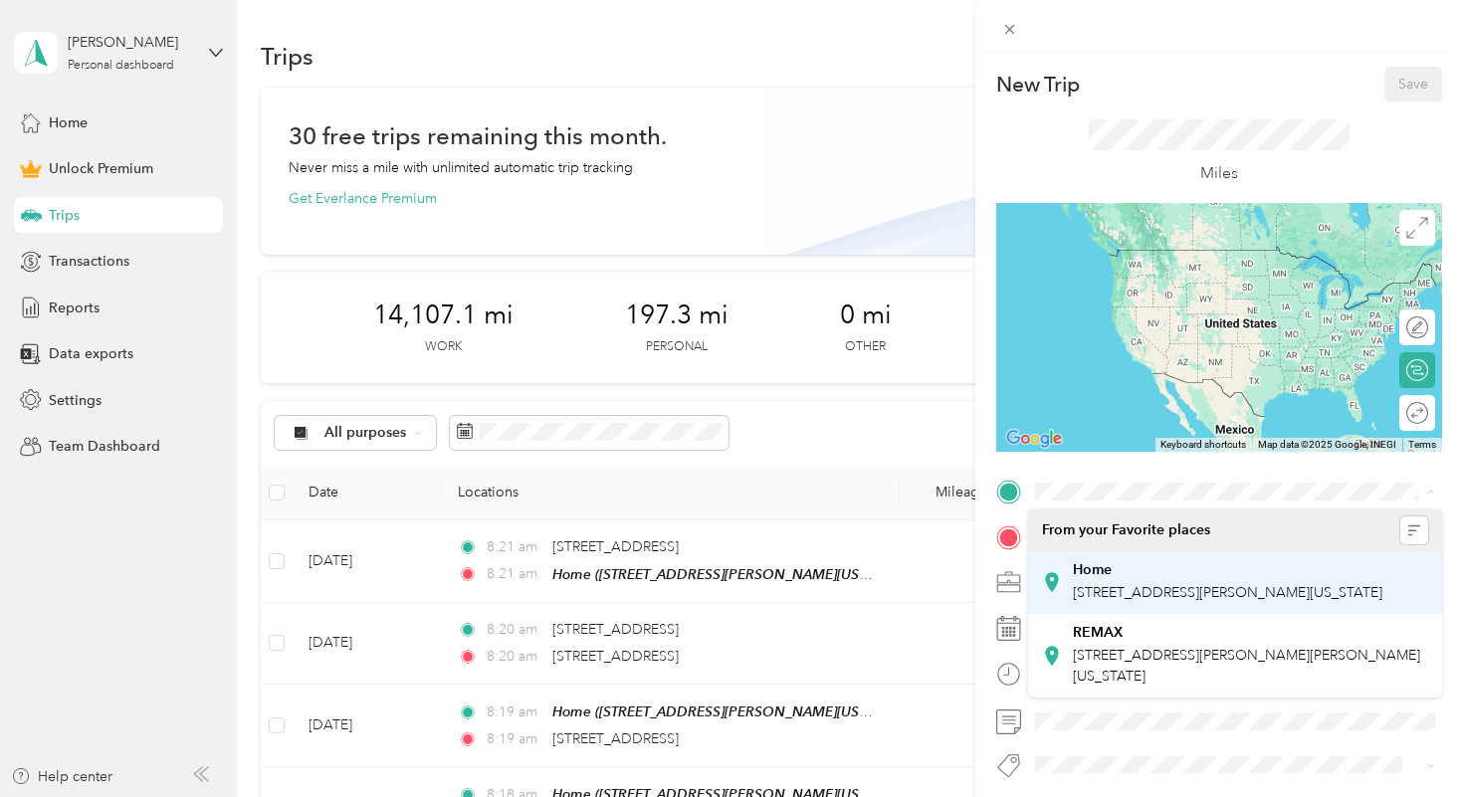
click at [1147, 587] on span "[STREET_ADDRESS][PERSON_NAME][US_STATE]" at bounding box center [1227, 592] width 309 height 17
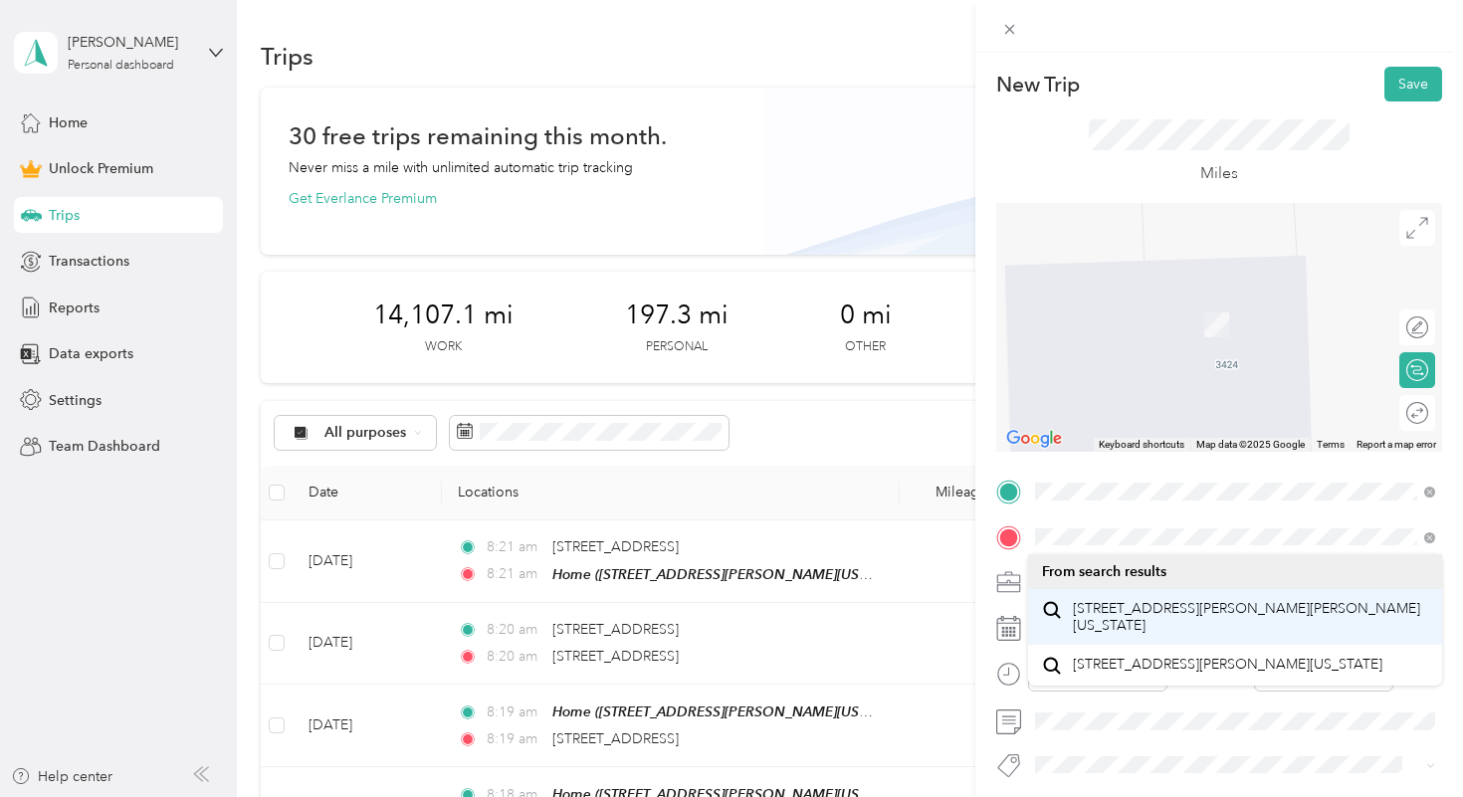
click at [1135, 602] on span "[STREET_ADDRESS][PERSON_NAME][PERSON_NAME][US_STATE]" at bounding box center [1251, 617] width 356 height 35
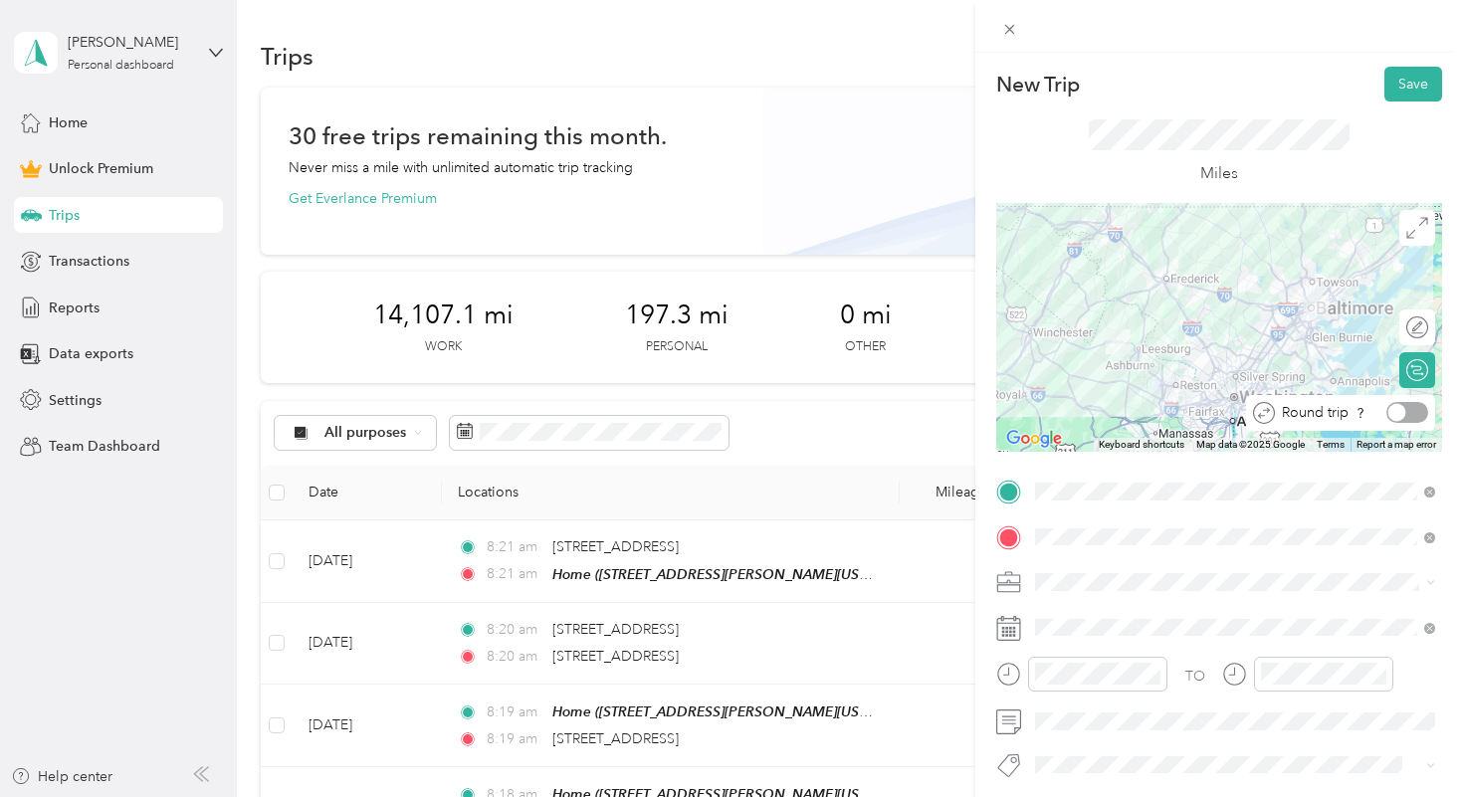
click at [1412, 411] on div at bounding box center [1407, 412] width 42 height 21
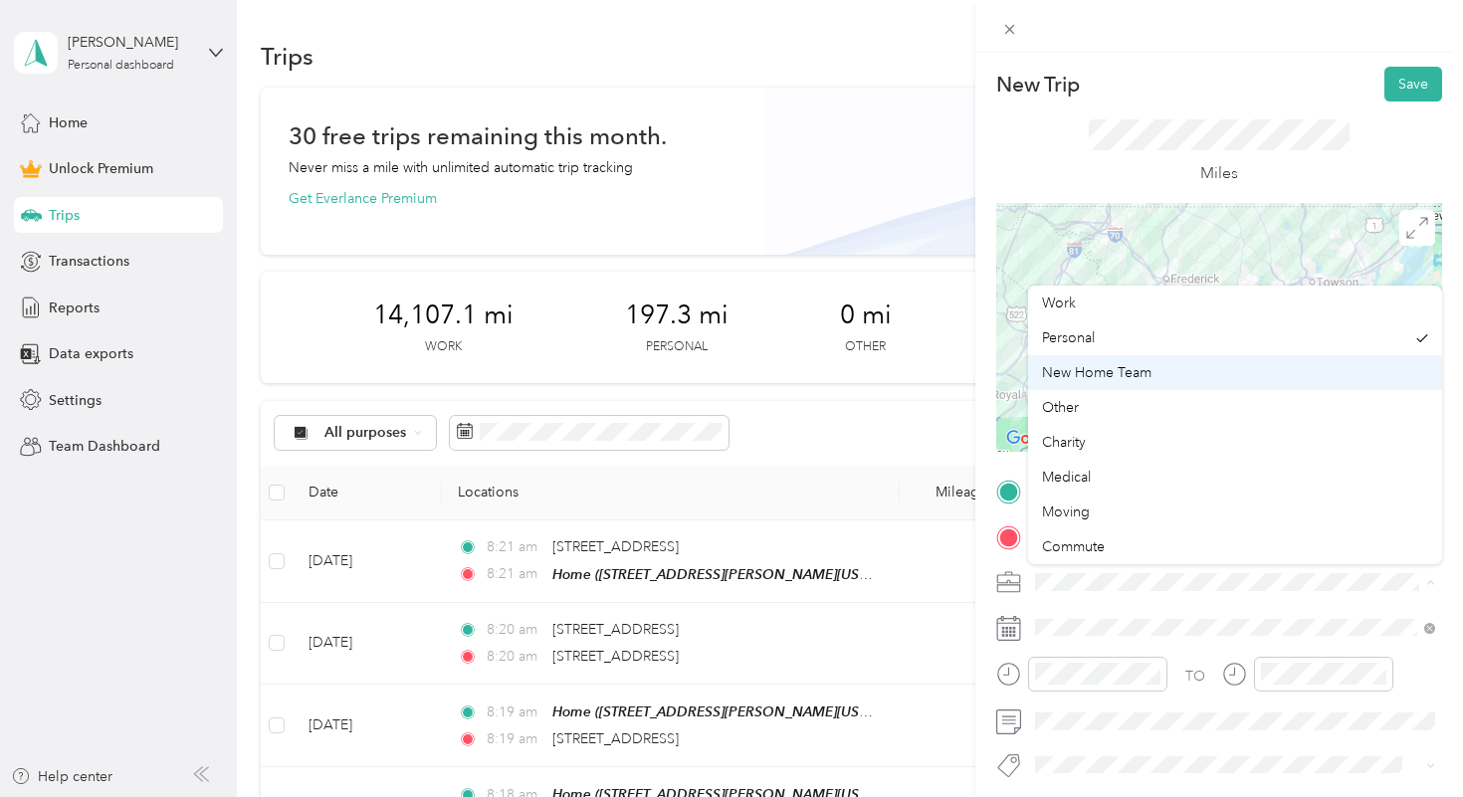
click at [1132, 373] on span "New Home Team" at bounding box center [1096, 372] width 109 height 17
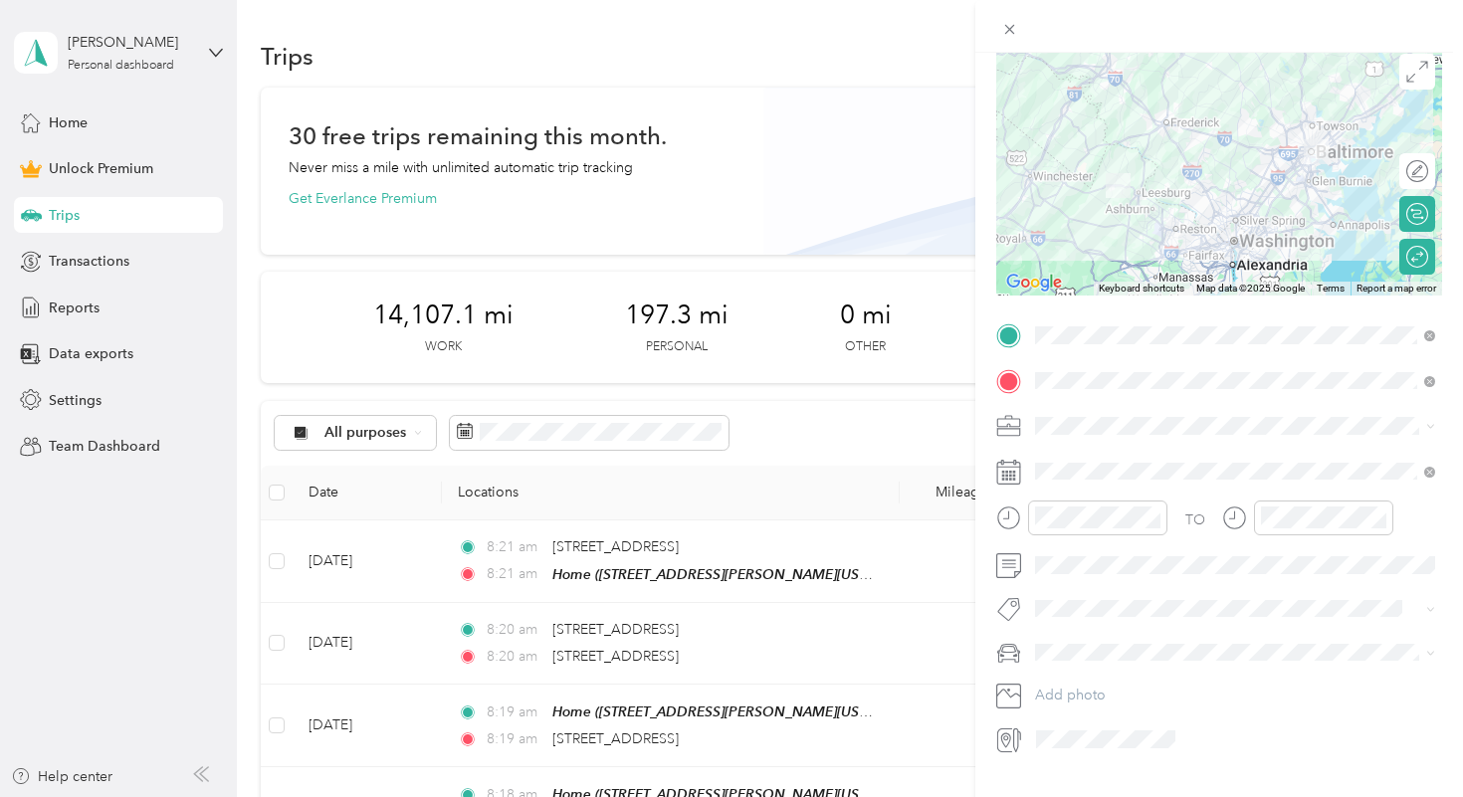
scroll to position [172, 0]
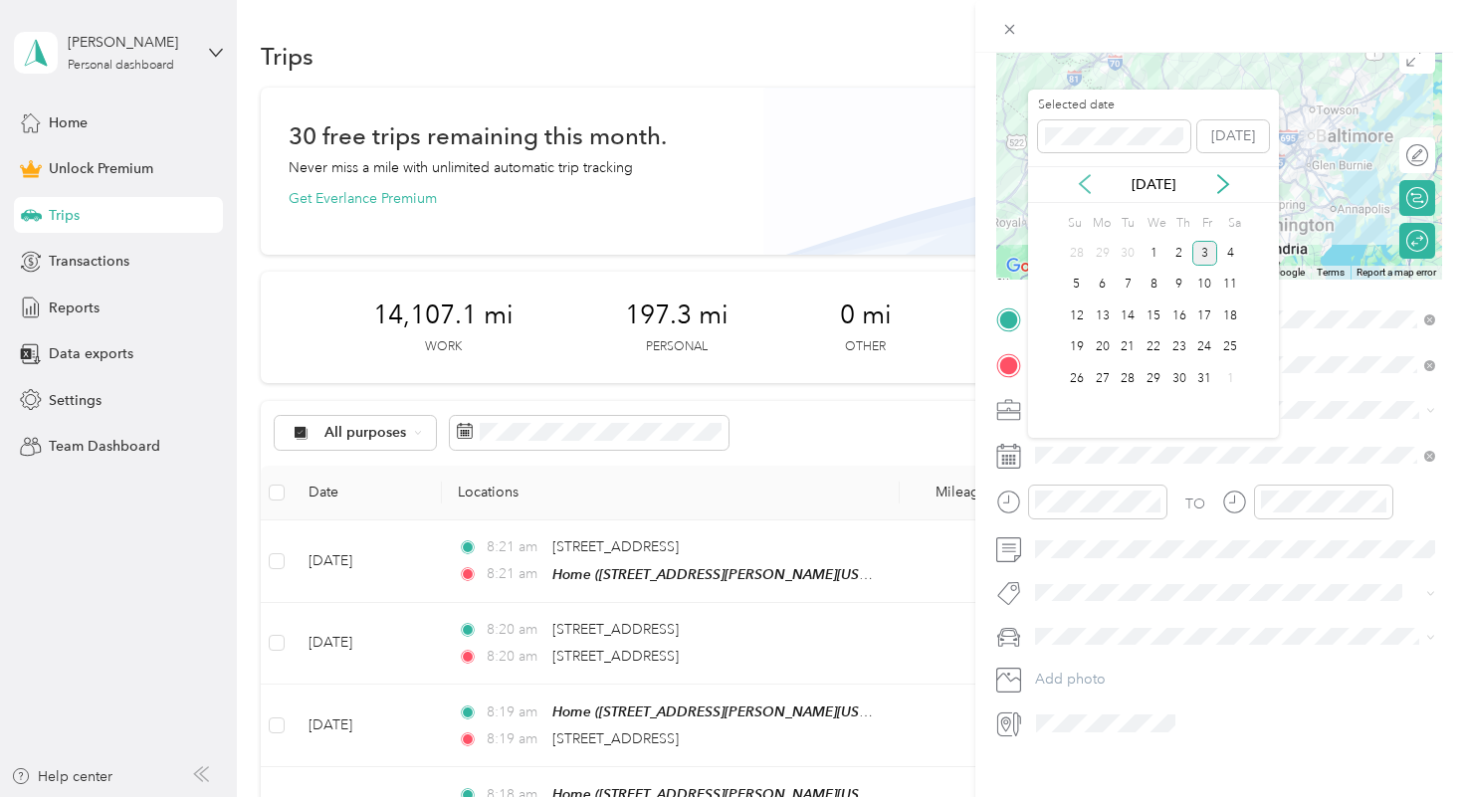
click at [1086, 187] on icon at bounding box center [1085, 184] width 20 height 20
click at [1128, 284] on div "9" at bounding box center [1127, 285] width 26 height 25
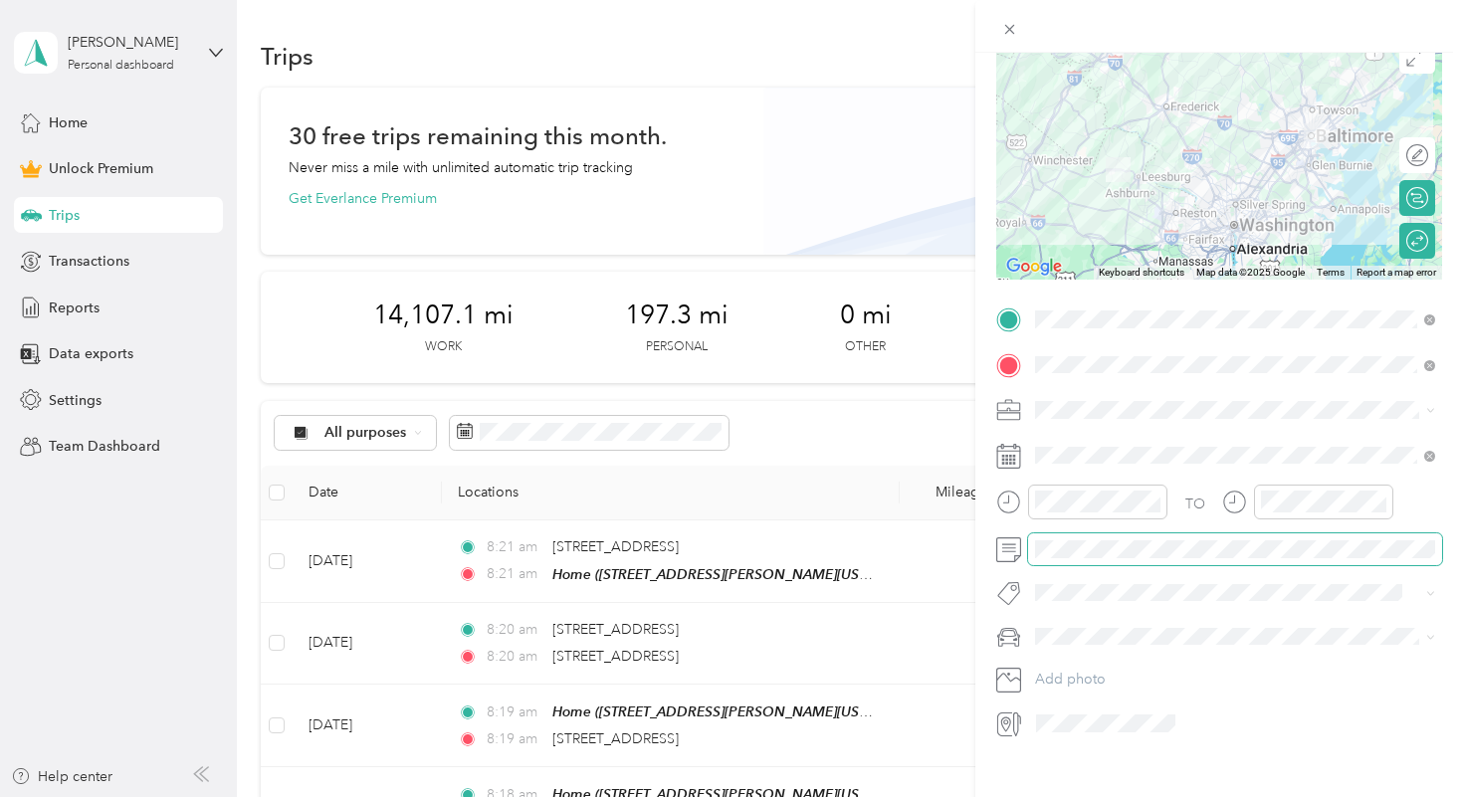
scroll to position [0, 0]
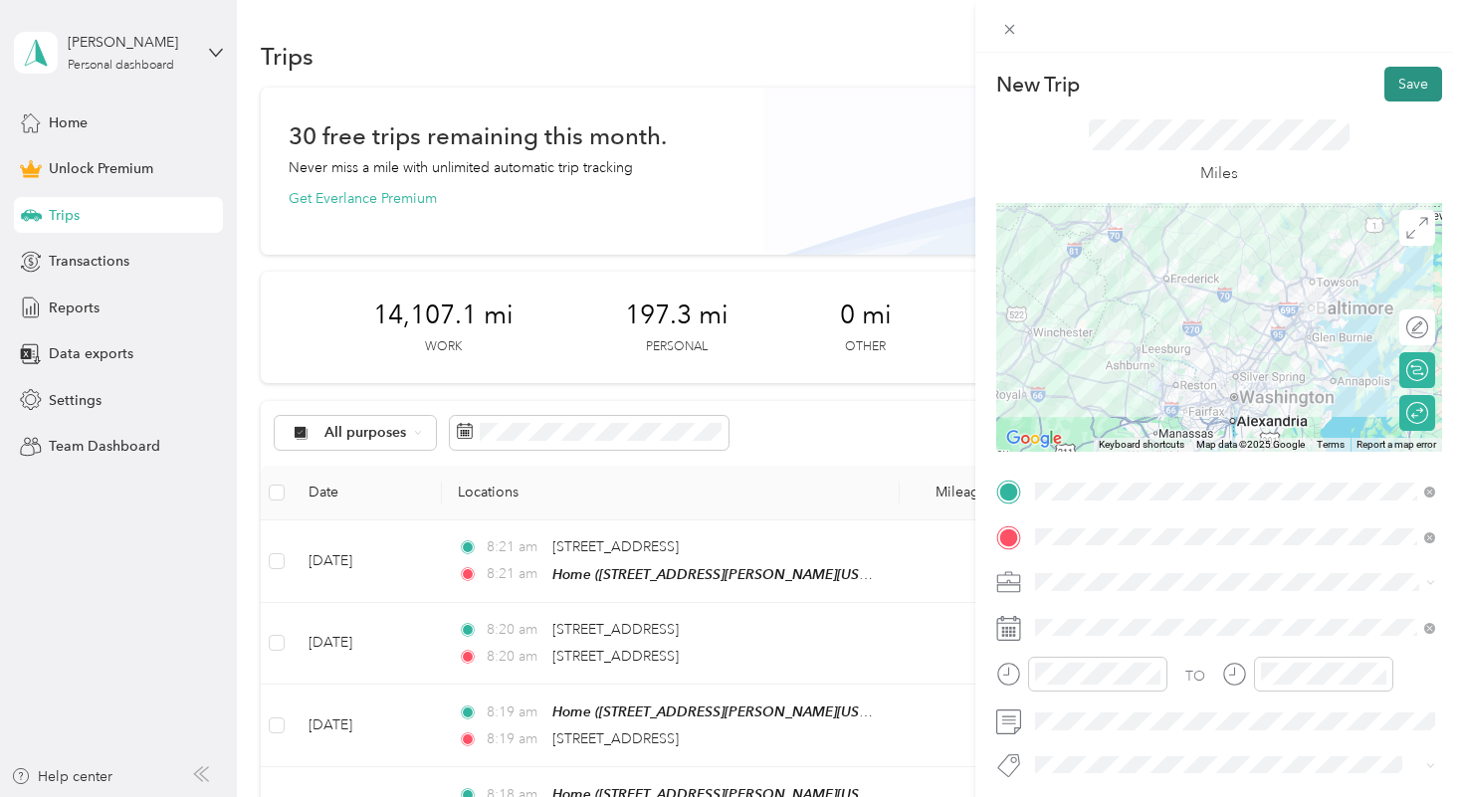
click at [1403, 83] on button "Save" at bounding box center [1413, 84] width 58 height 35
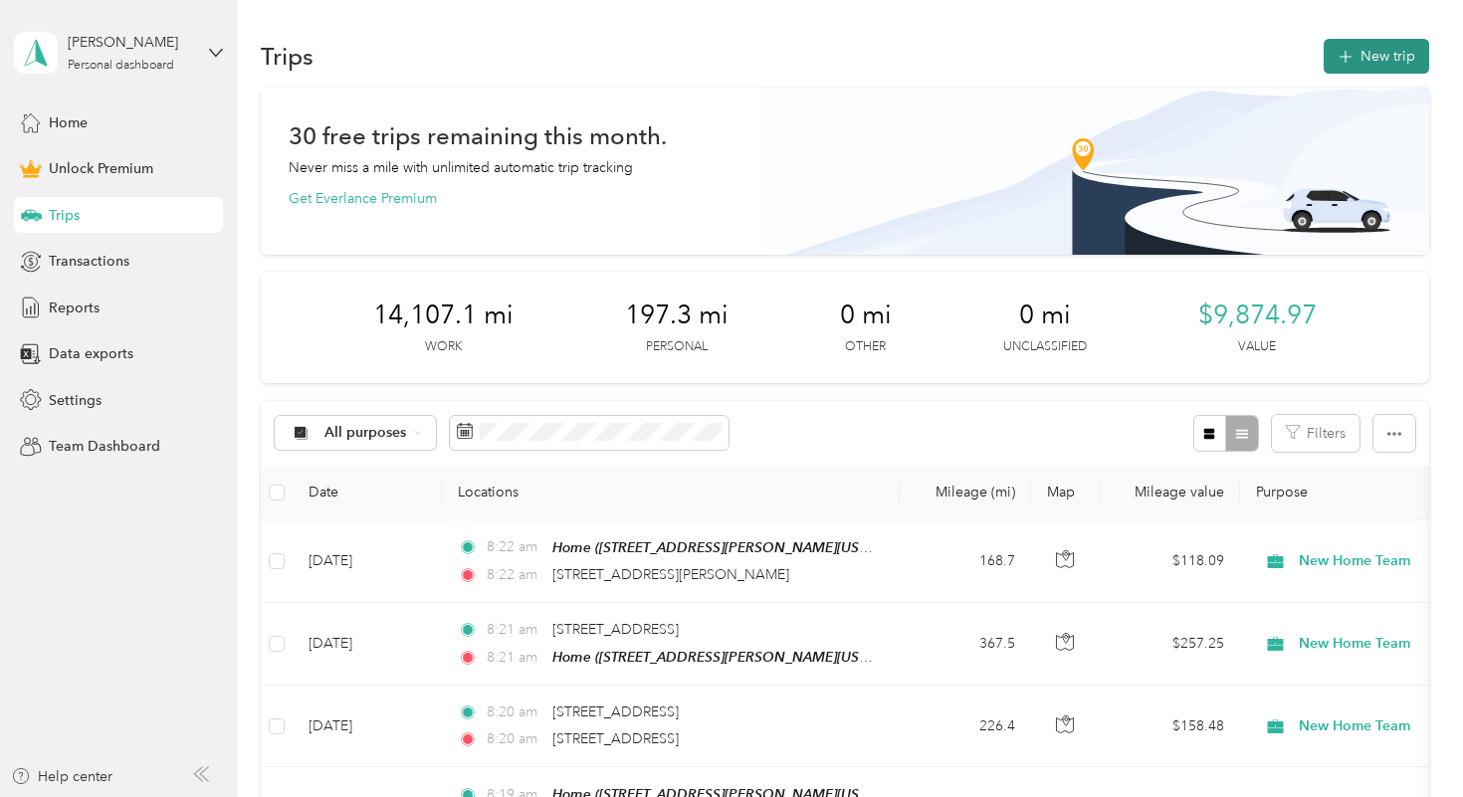
click at [1380, 72] on button "New trip" at bounding box center [1375, 56] width 105 height 35
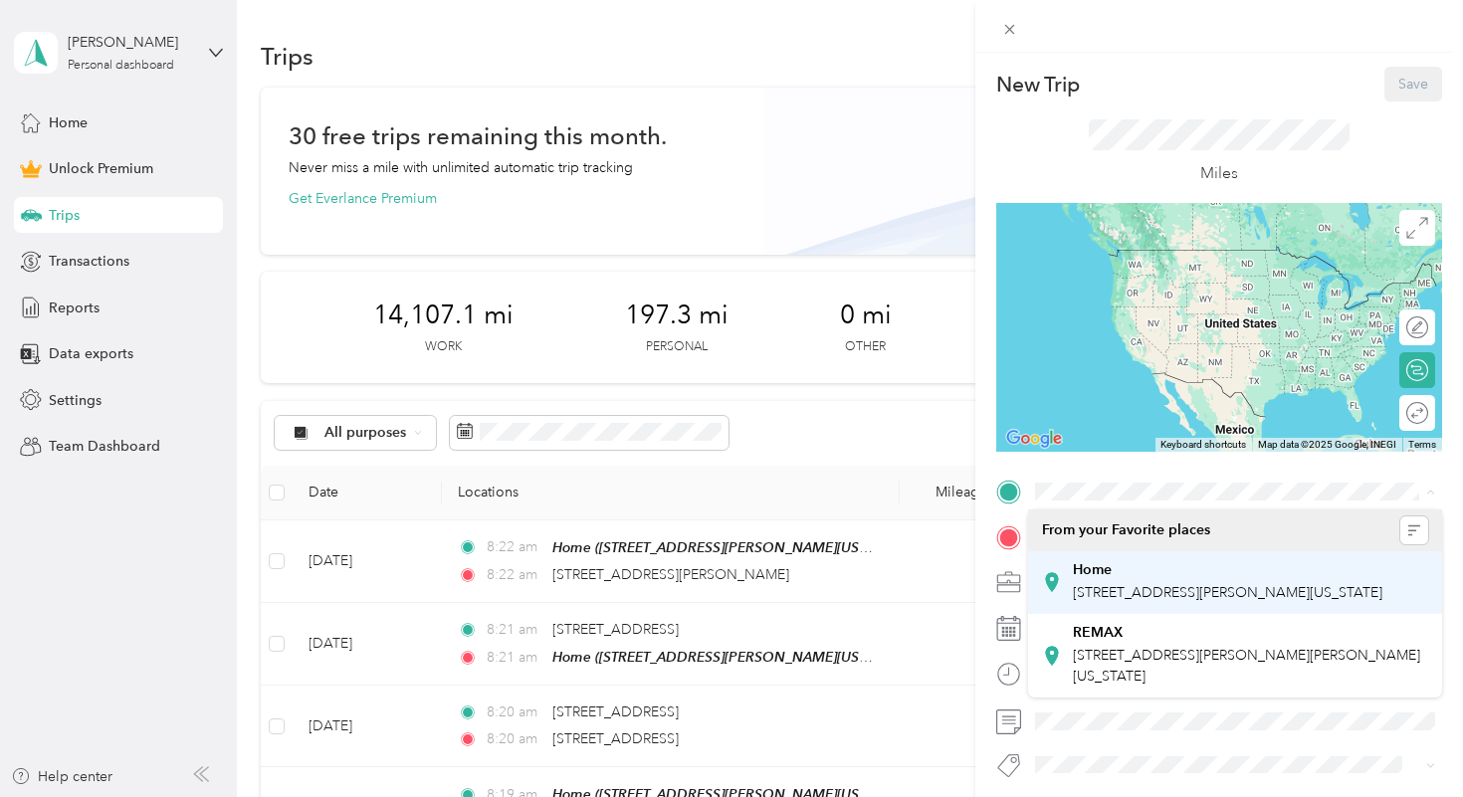
click at [1116, 567] on div "Home" at bounding box center [1227, 570] width 309 height 18
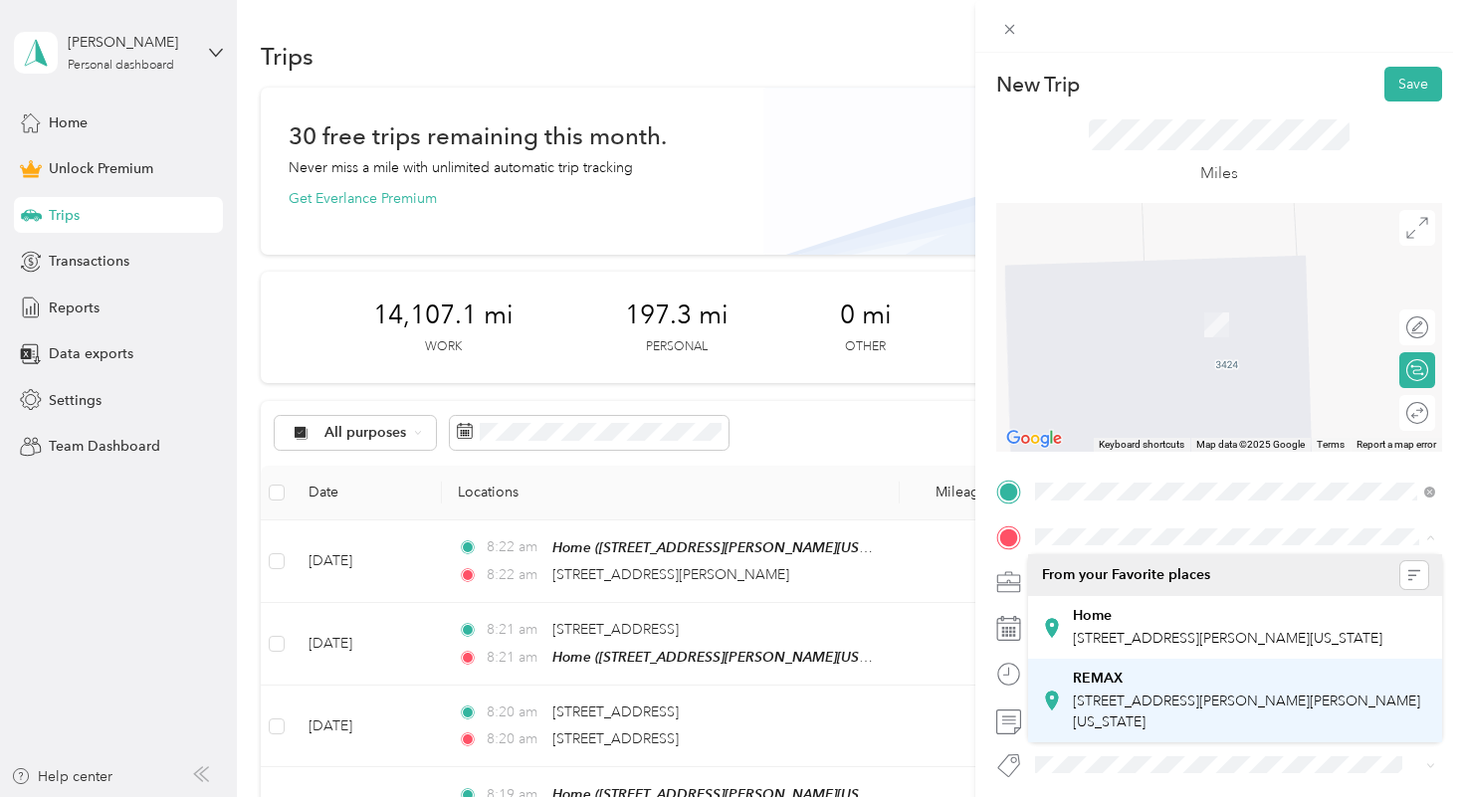
click at [1138, 715] on span "[STREET_ADDRESS][PERSON_NAME][PERSON_NAME][US_STATE]" at bounding box center [1246, 711] width 347 height 38
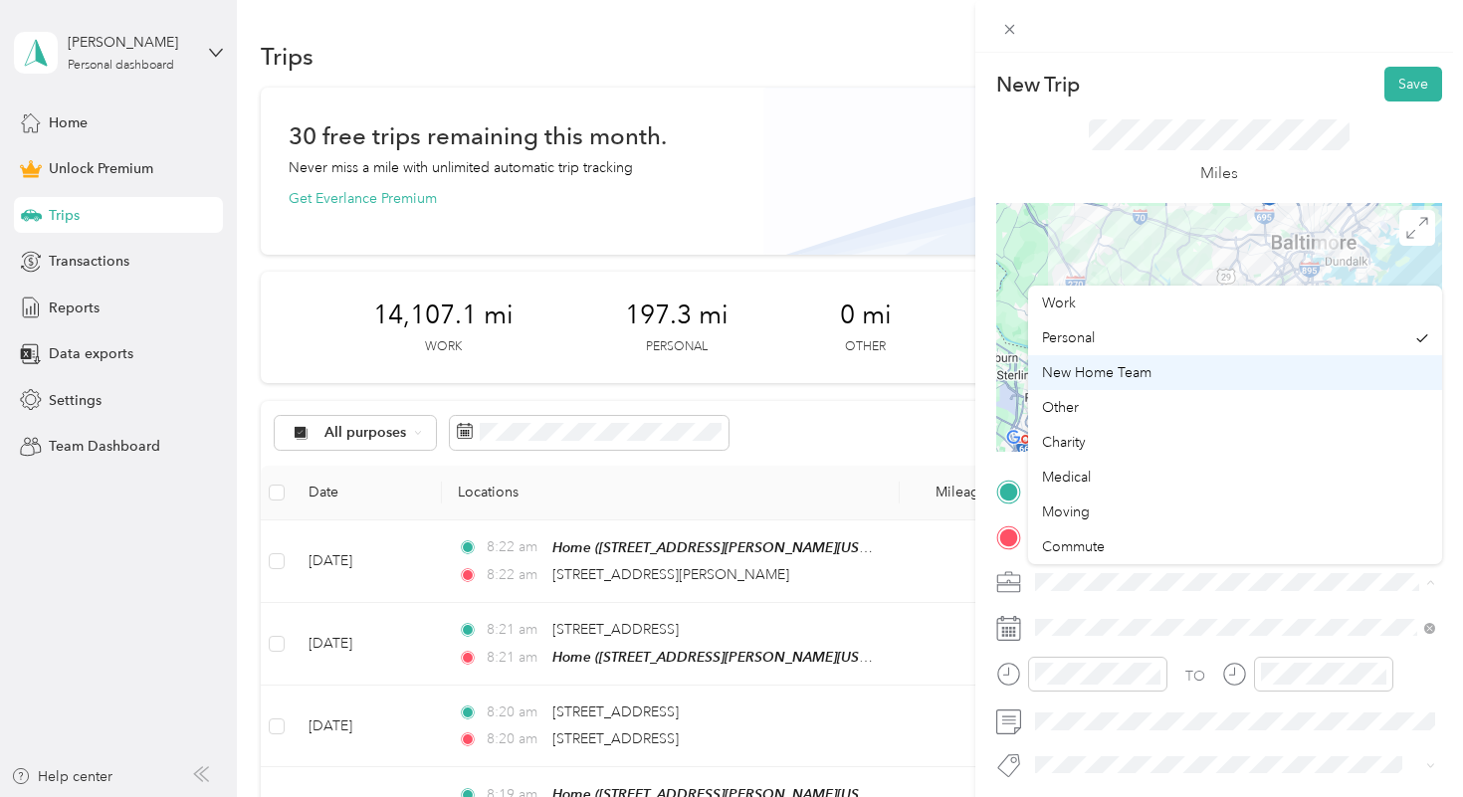
click at [1119, 372] on span "New Home Team" at bounding box center [1096, 372] width 109 height 17
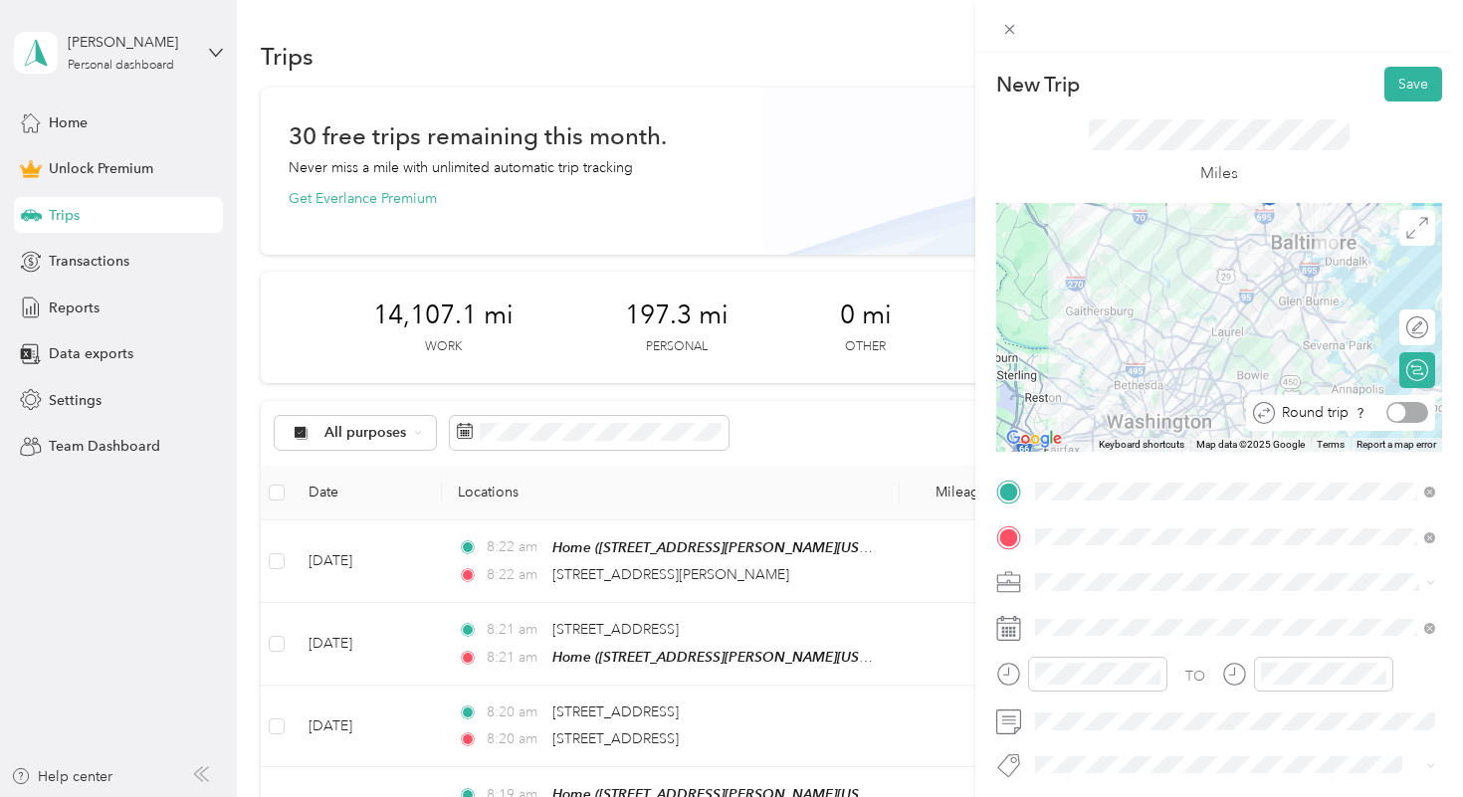
click at [1403, 410] on div at bounding box center [1397, 413] width 18 height 18
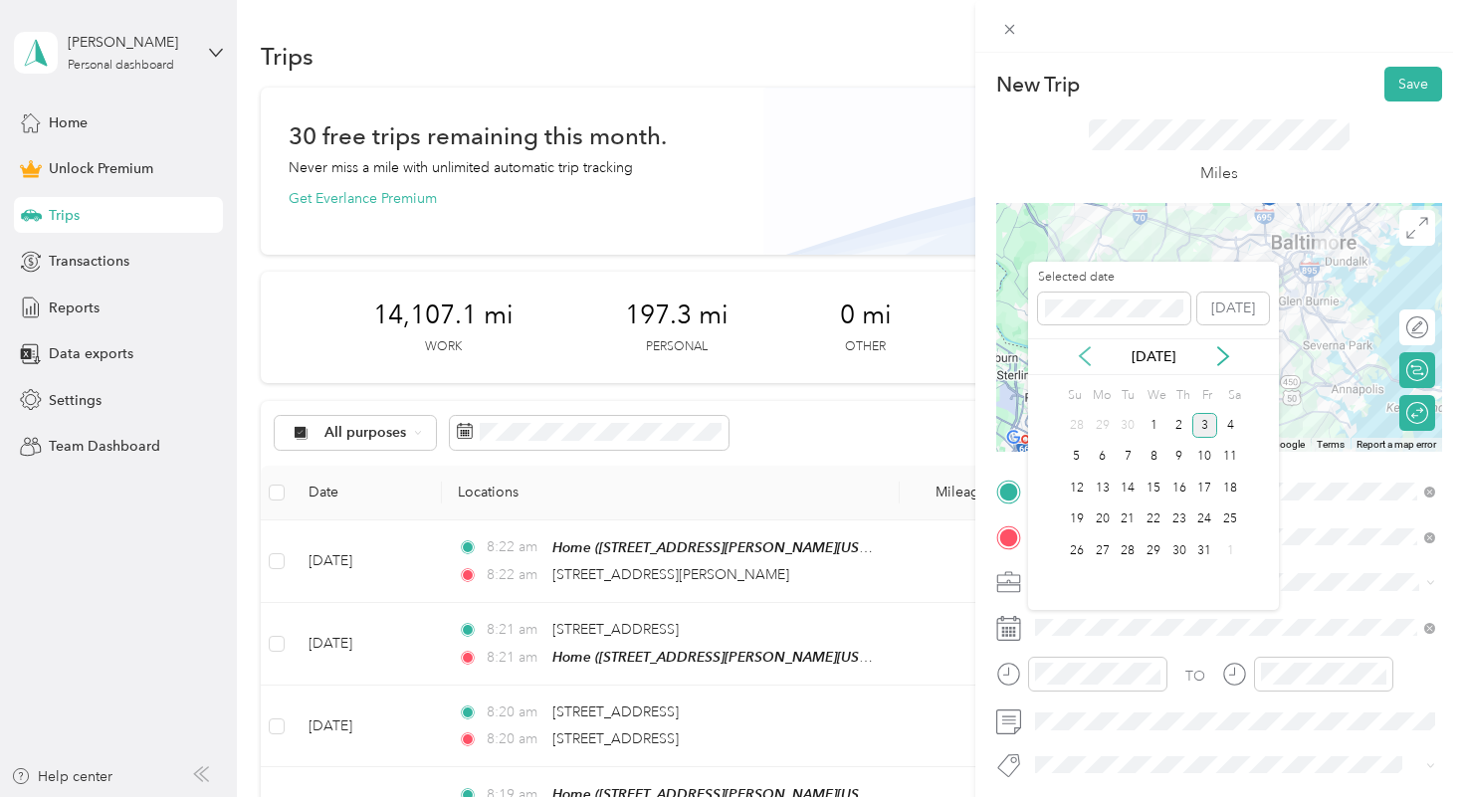
click at [1091, 358] on icon at bounding box center [1085, 356] width 20 height 20
click at [1152, 453] on div "10" at bounding box center [1153, 457] width 26 height 25
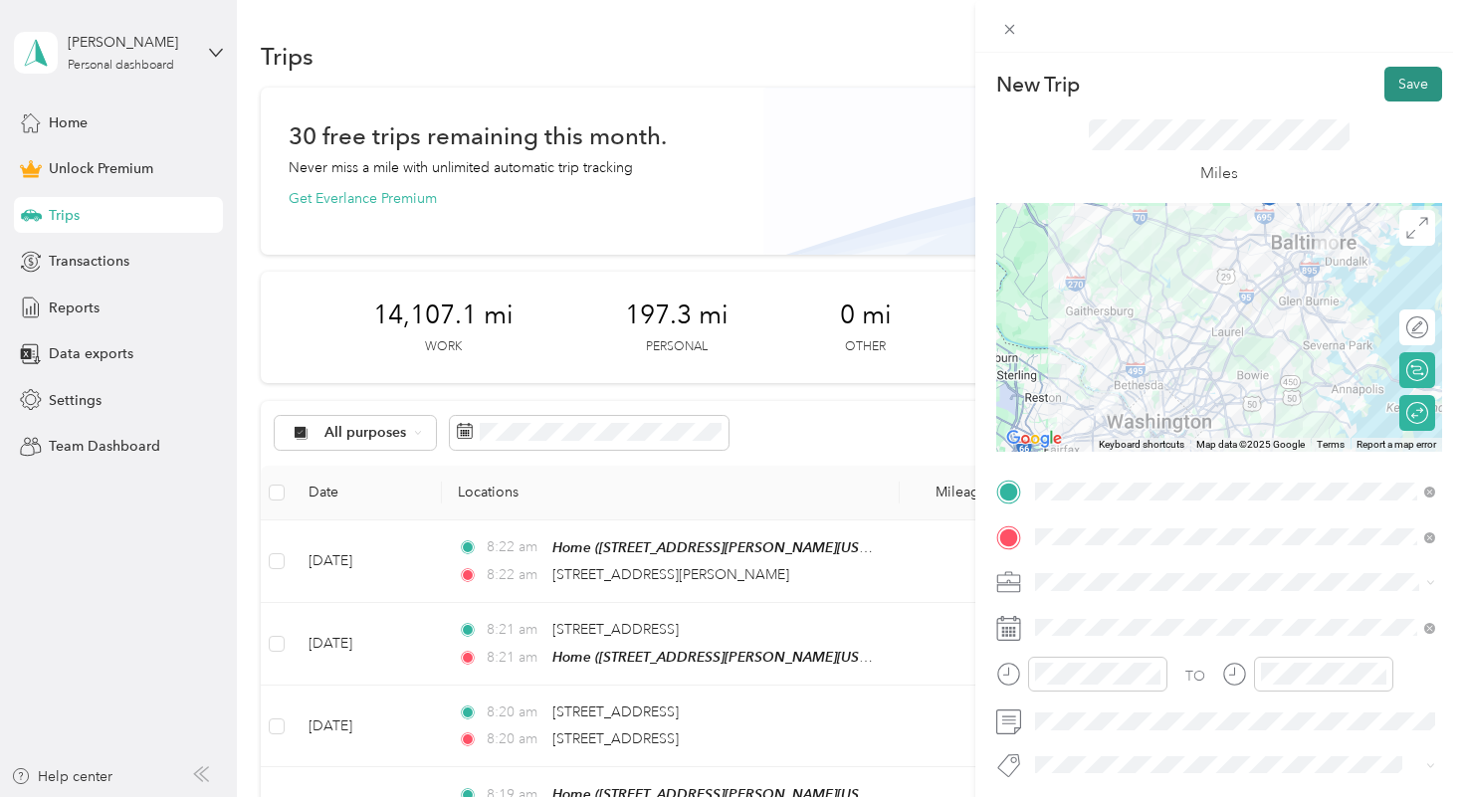
click at [1409, 87] on button "Save" at bounding box center [1413, 84] width 58 height 35
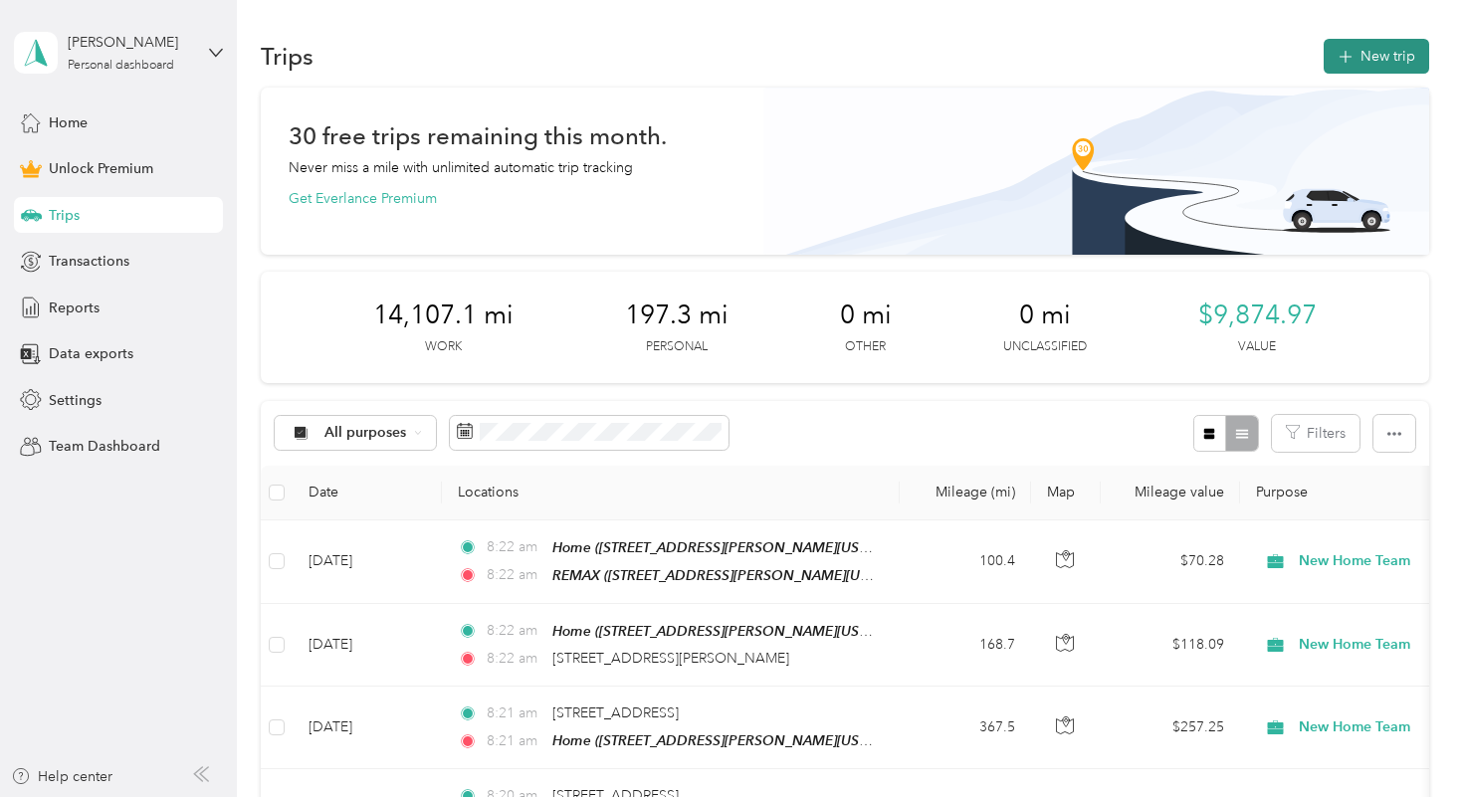
click at [1374, 53] on button "New trip" at bounding box center [1375, 56] width 105 height 35
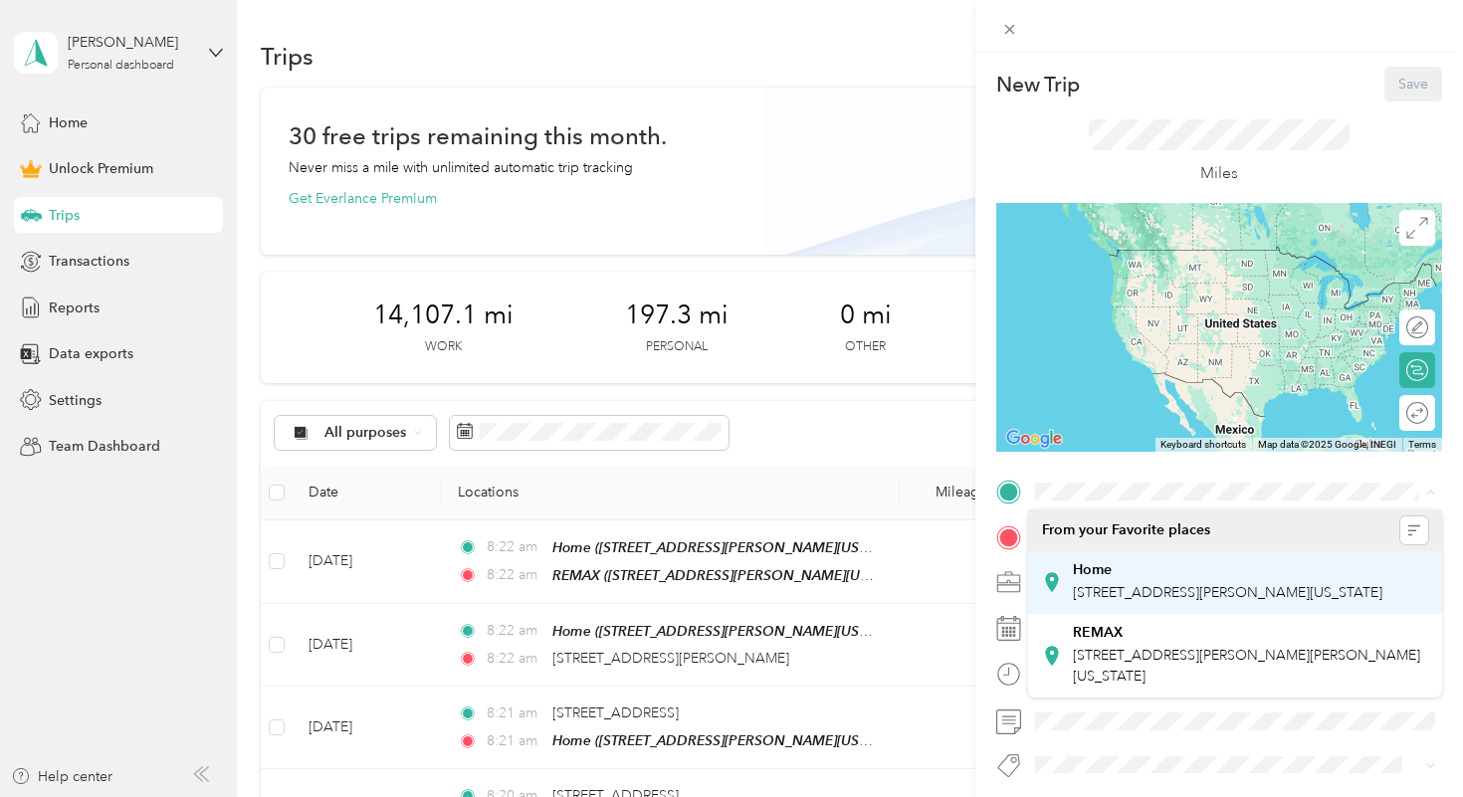
click at [1120, 561] on div "Home" at bounding box center [1227, 570] width 309 height 18
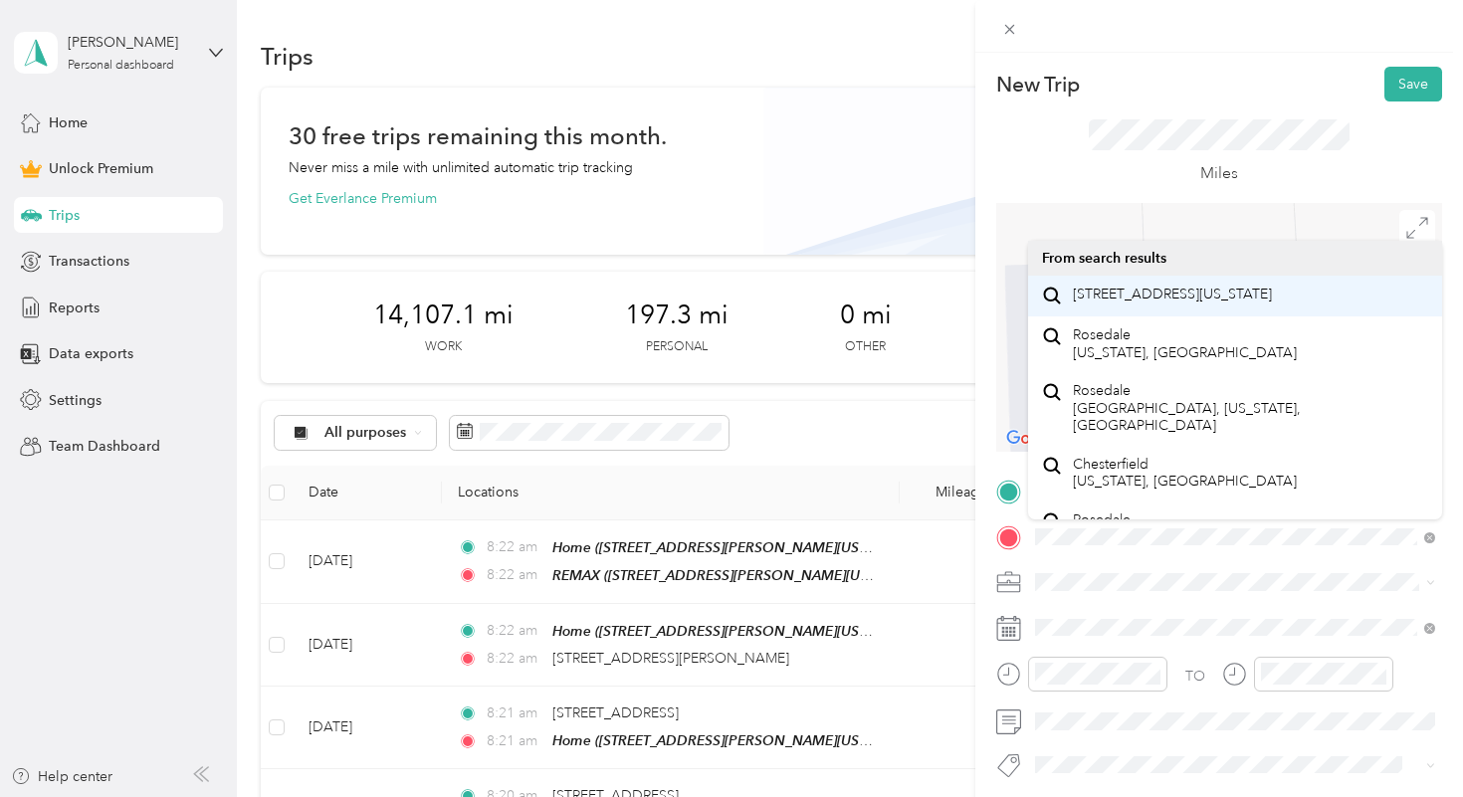
click at [1163, 298] on span "[STREET_ADDRESS][US_STATE]" at bounding box center [1172, 295] width 199 height 18
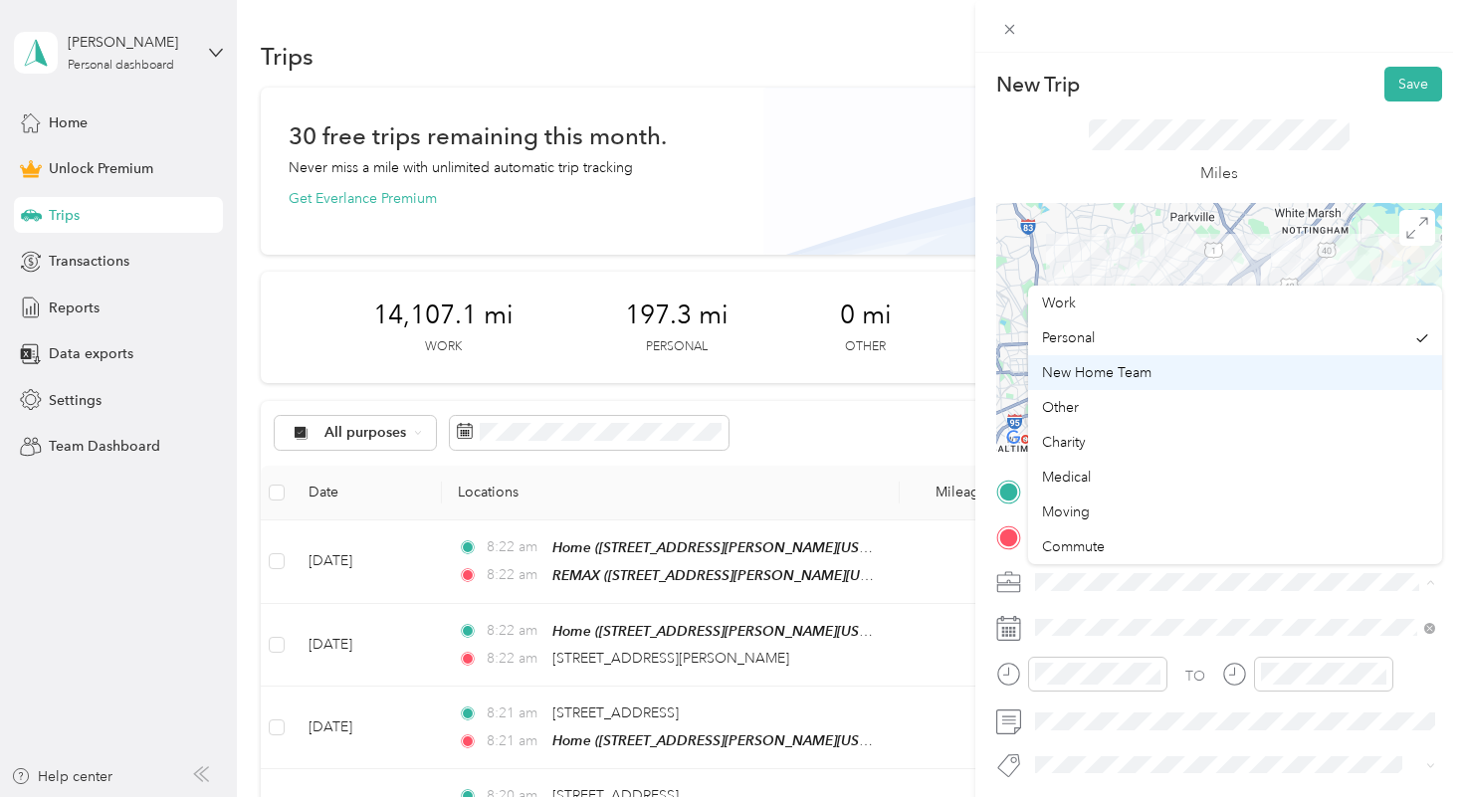
click at [1138, 378] on span "New Home Team" at bounding box center [1096, 372] width 109 height 17
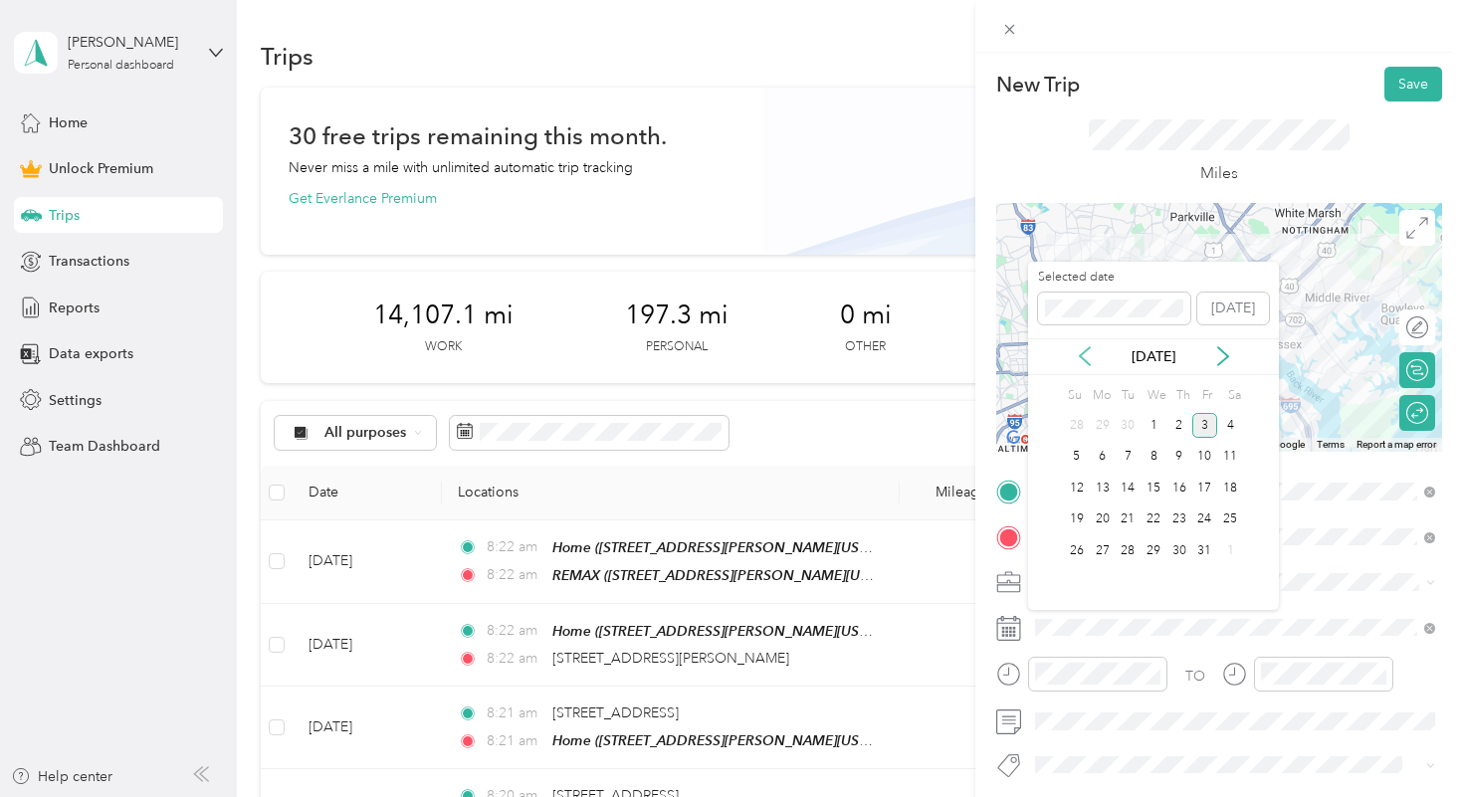
click at [1084, 356] on icon at bounding box center [1085, 356] width 20 height 20
click at [1157, 458] on div "10" at bounding box center [1153, 457] width 26 height 25
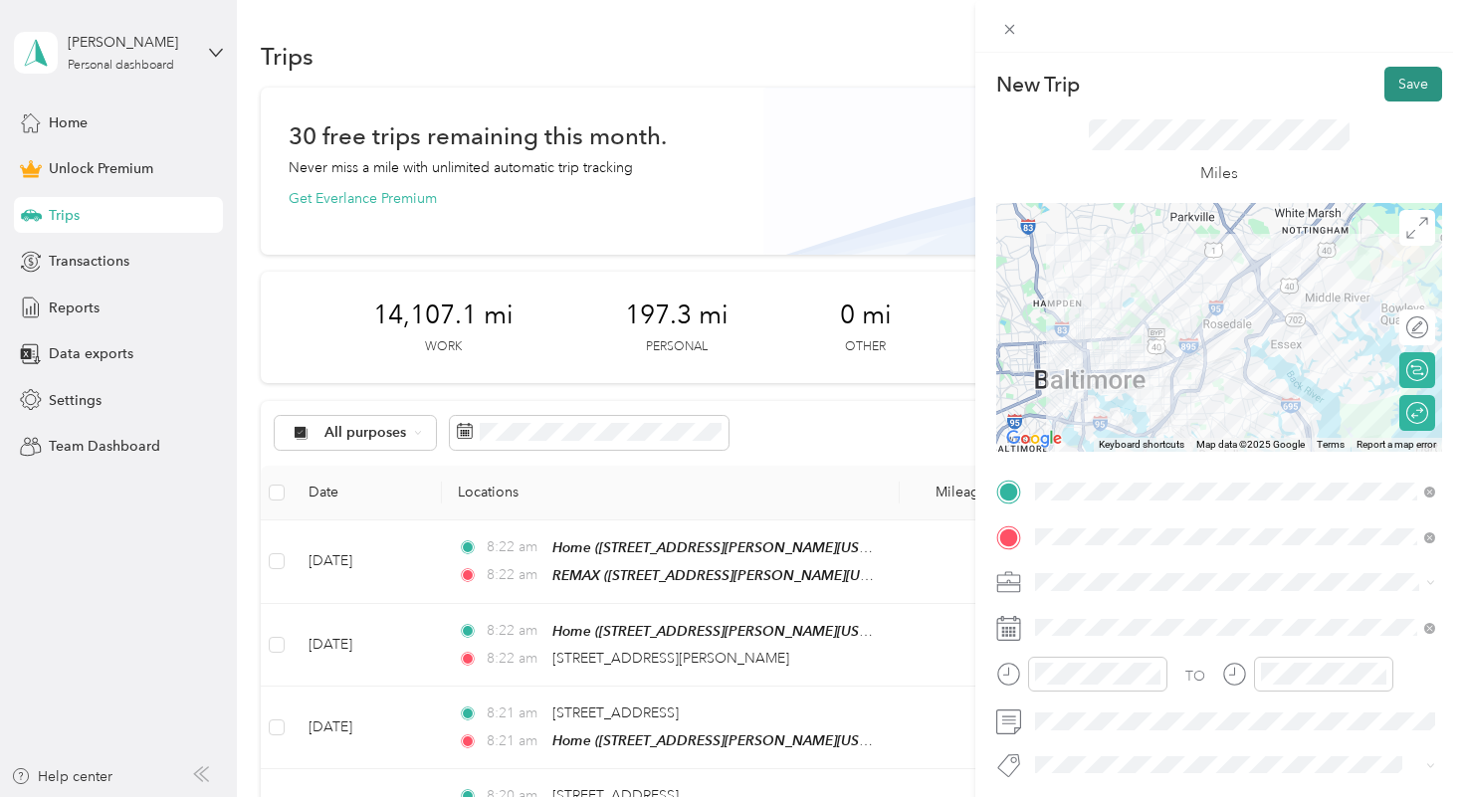
click at [1410, 80] on button "Save" at bounding box center [1413, 84] width 58 height 35
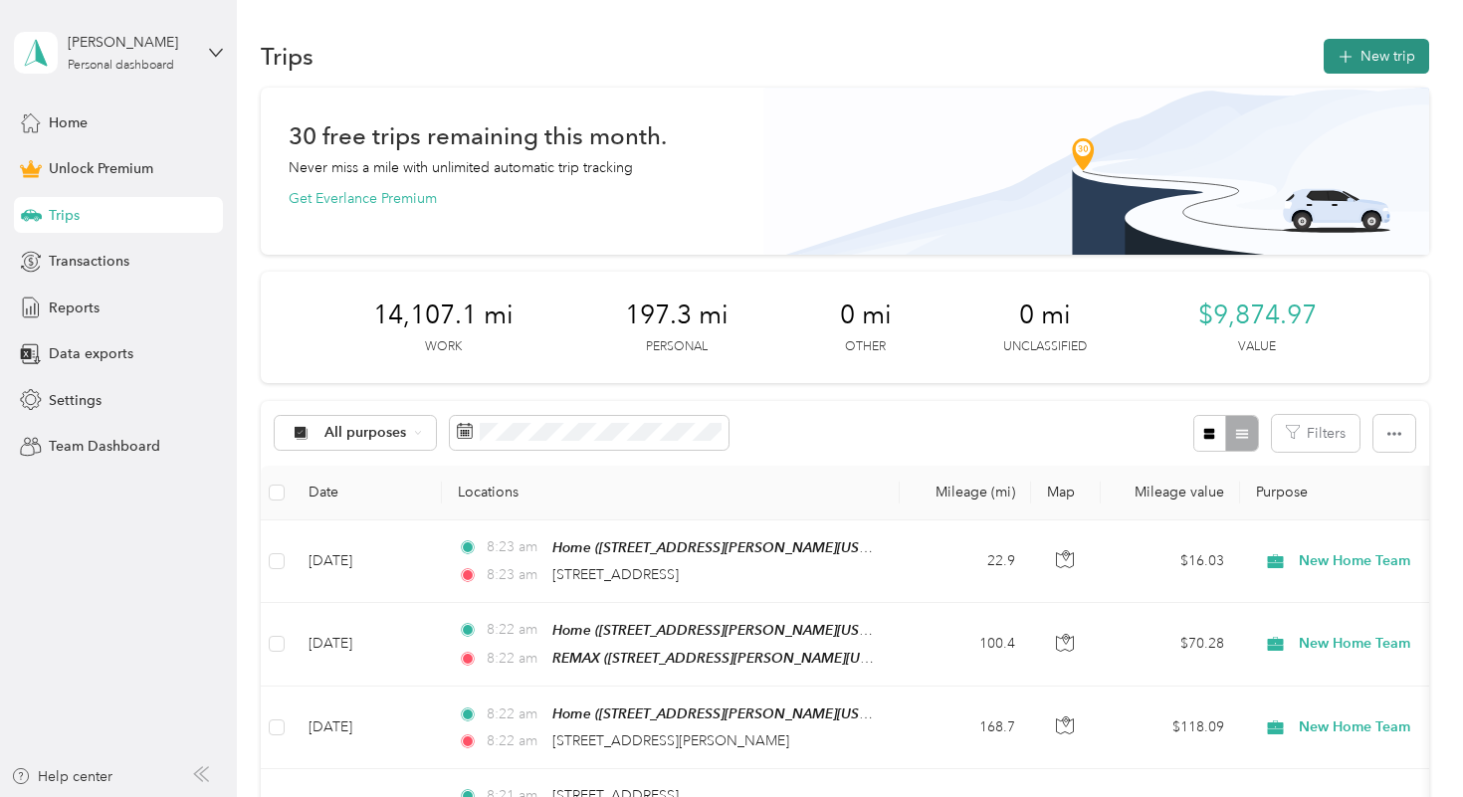
click at [1377, 54] on button "New trip" at bounding box center [1375, 56] width 105 height 35
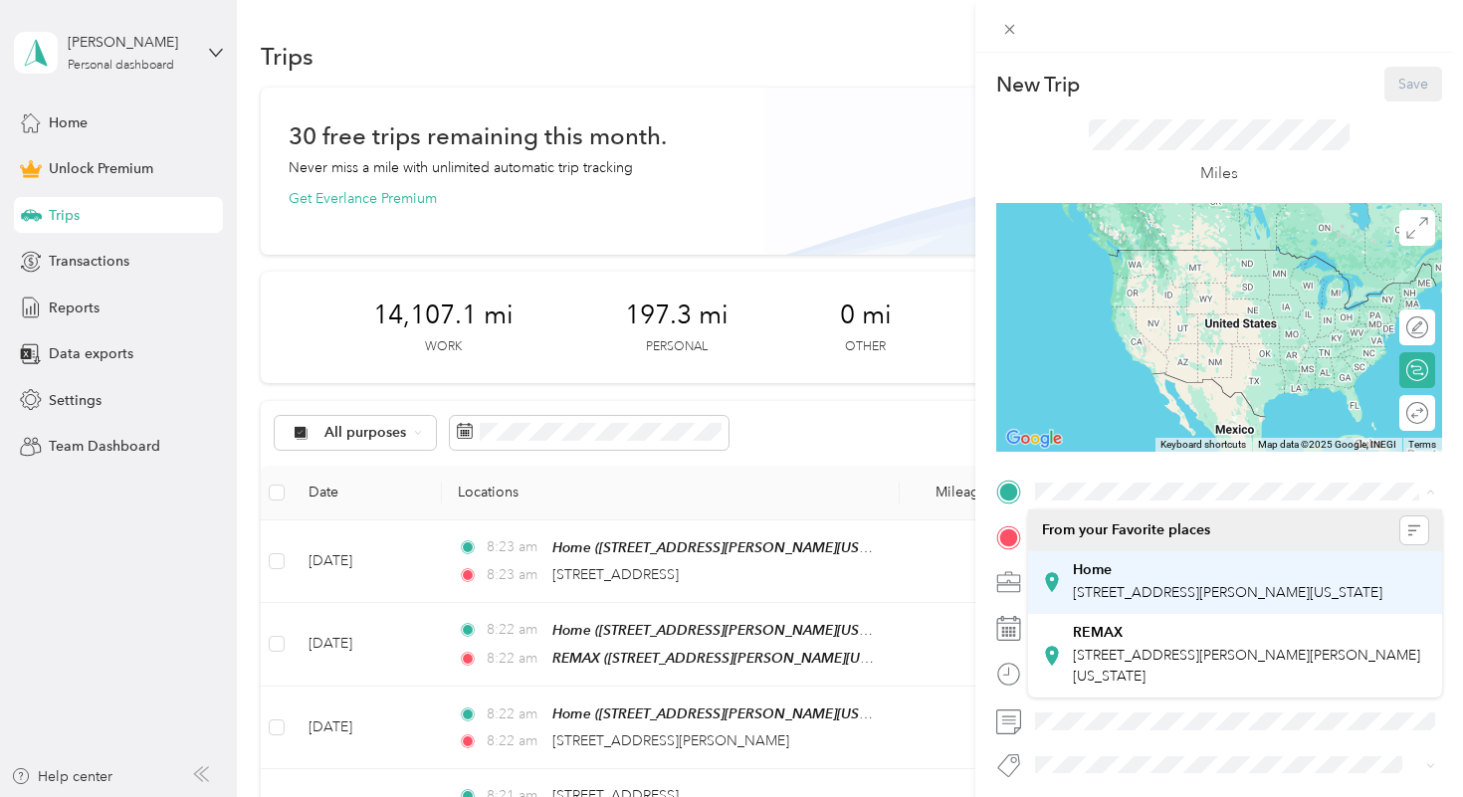
click at [1111, 571] on div "Home" at bounding box center [1227, 570] width 309 height 18
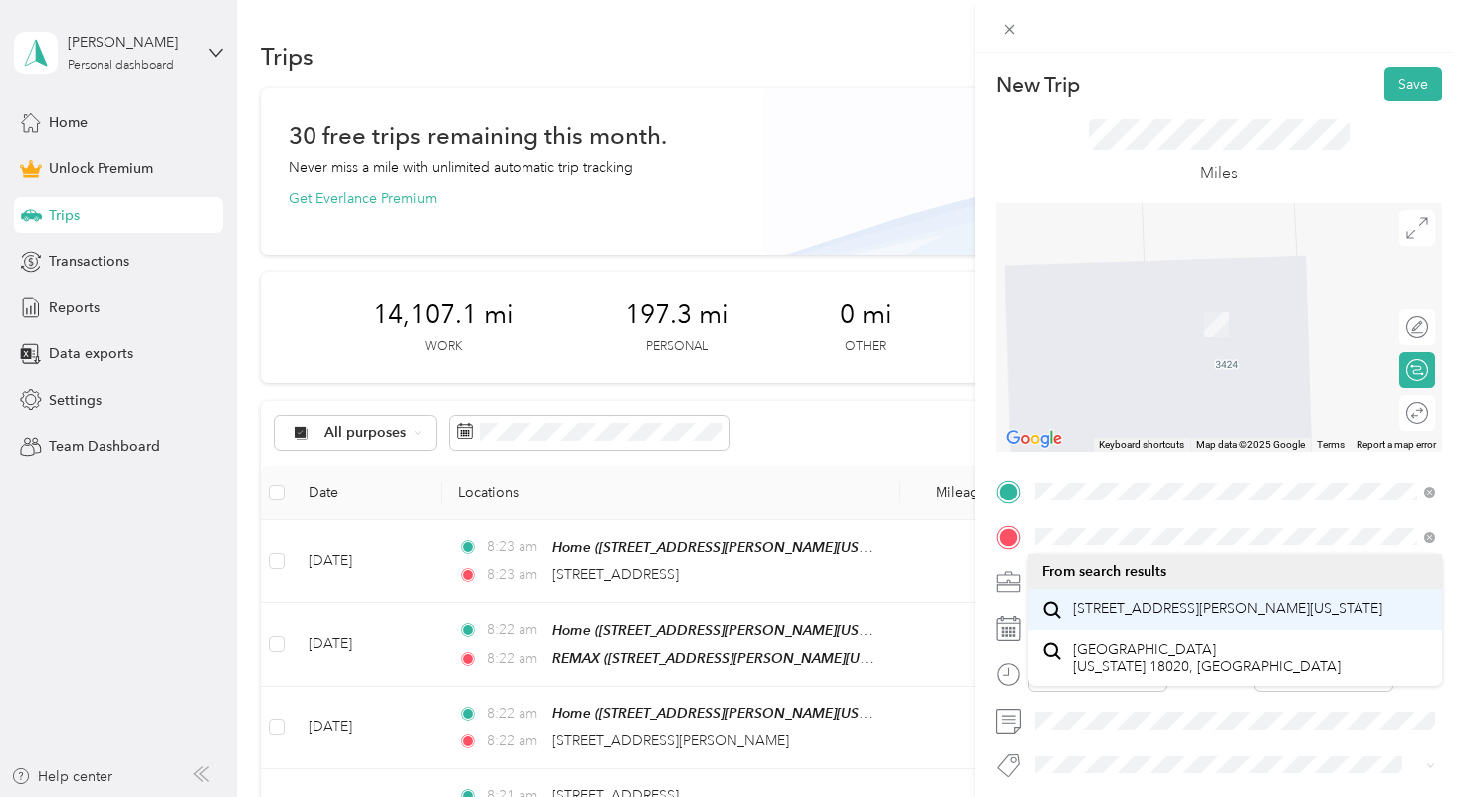
click at [1124, 594] on li "[STREET_ADDRESS][PERSON_NAME][US_STATE]" at bounding box center [1235, 609] width 414 height 41
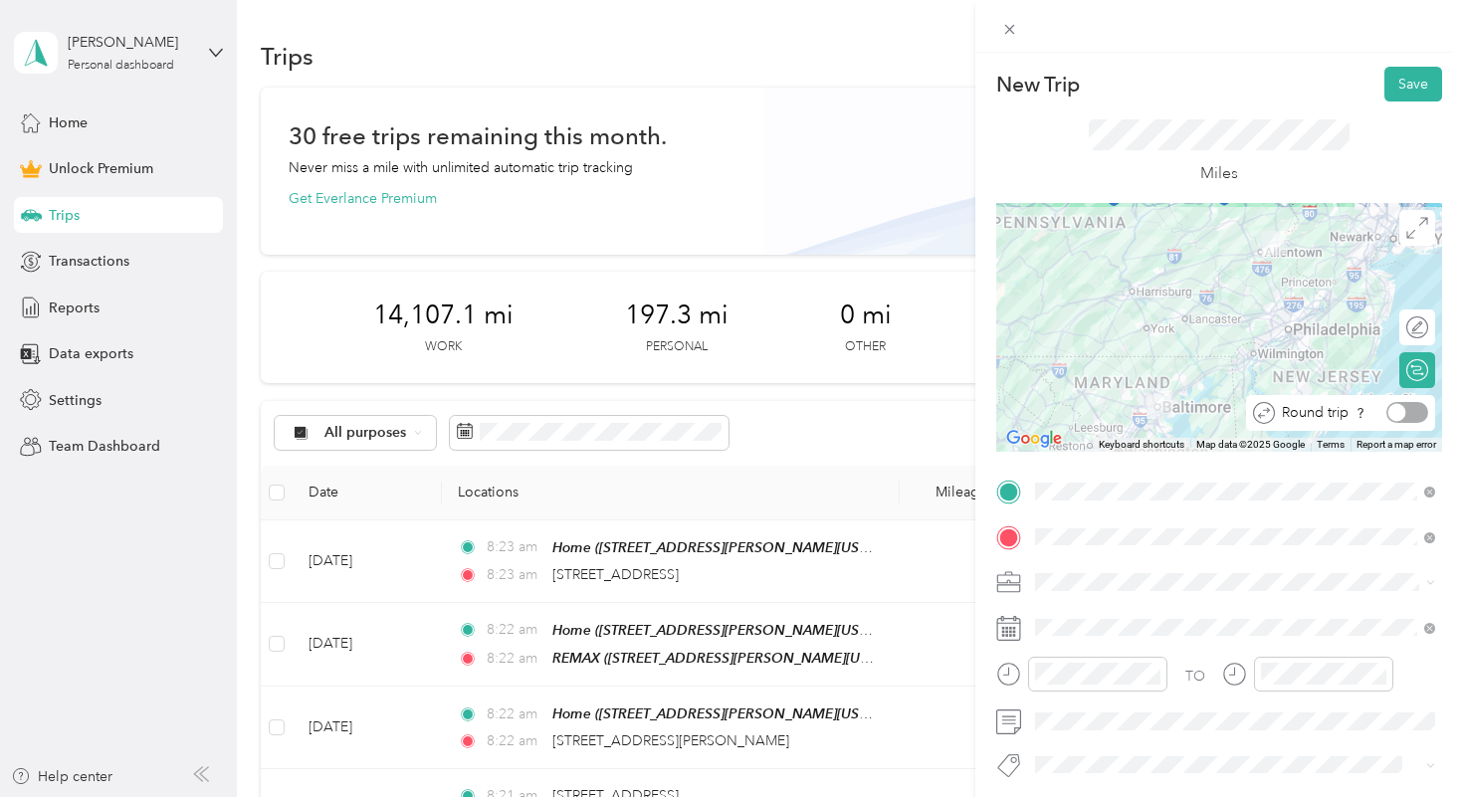
click at [1415, 407] on div at bounding box center [1407, 412] width 42 height 21
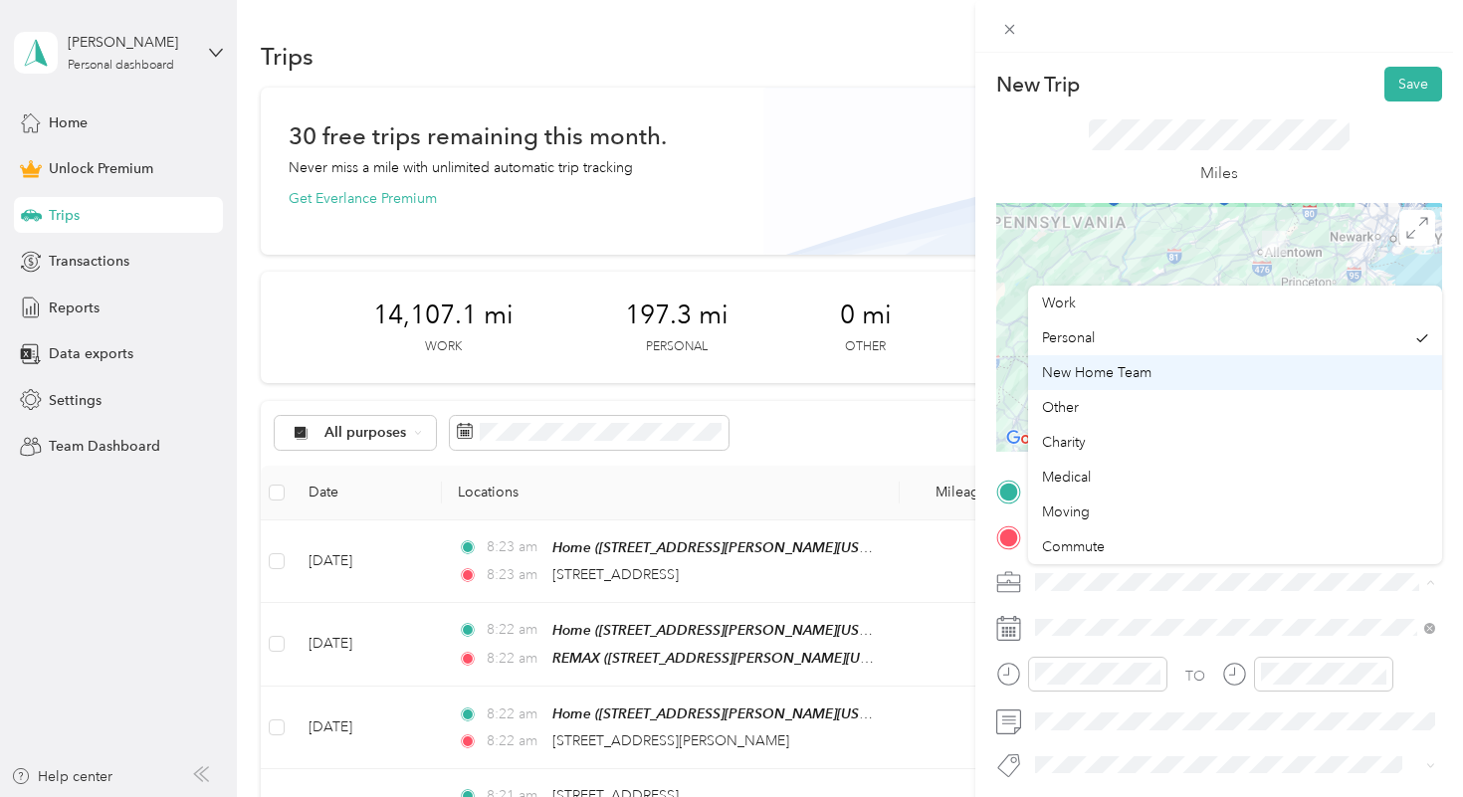
click at [1121, 375] on span "New Home Team" at bounding box center [1096, 372] width 109 height 17
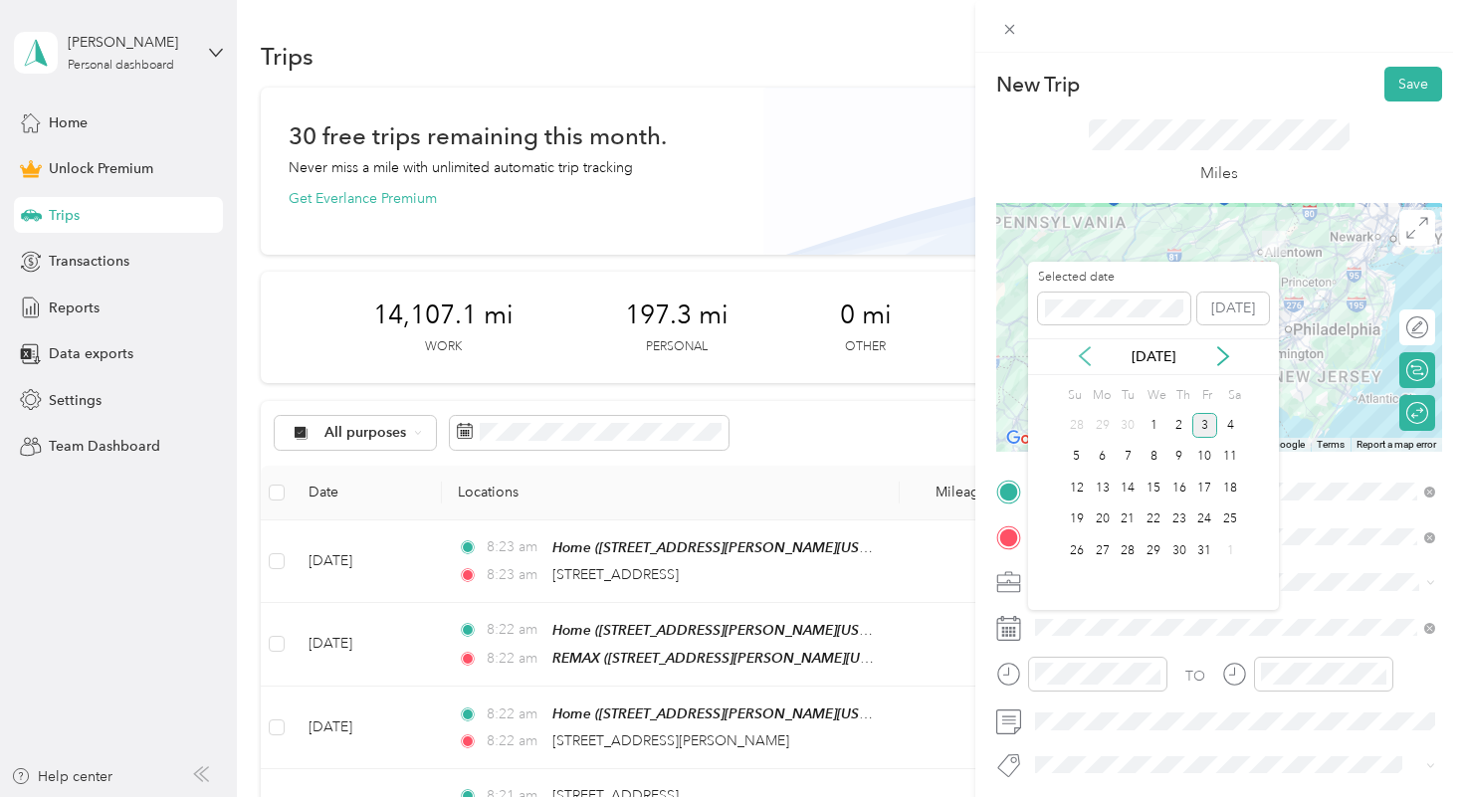
click at [1083, 351] on icon at bounding box center [1085, 356] width 10 height 18
click at [1174, 452] on div "11" at bounding box center [1179, 457] width 26 height 25
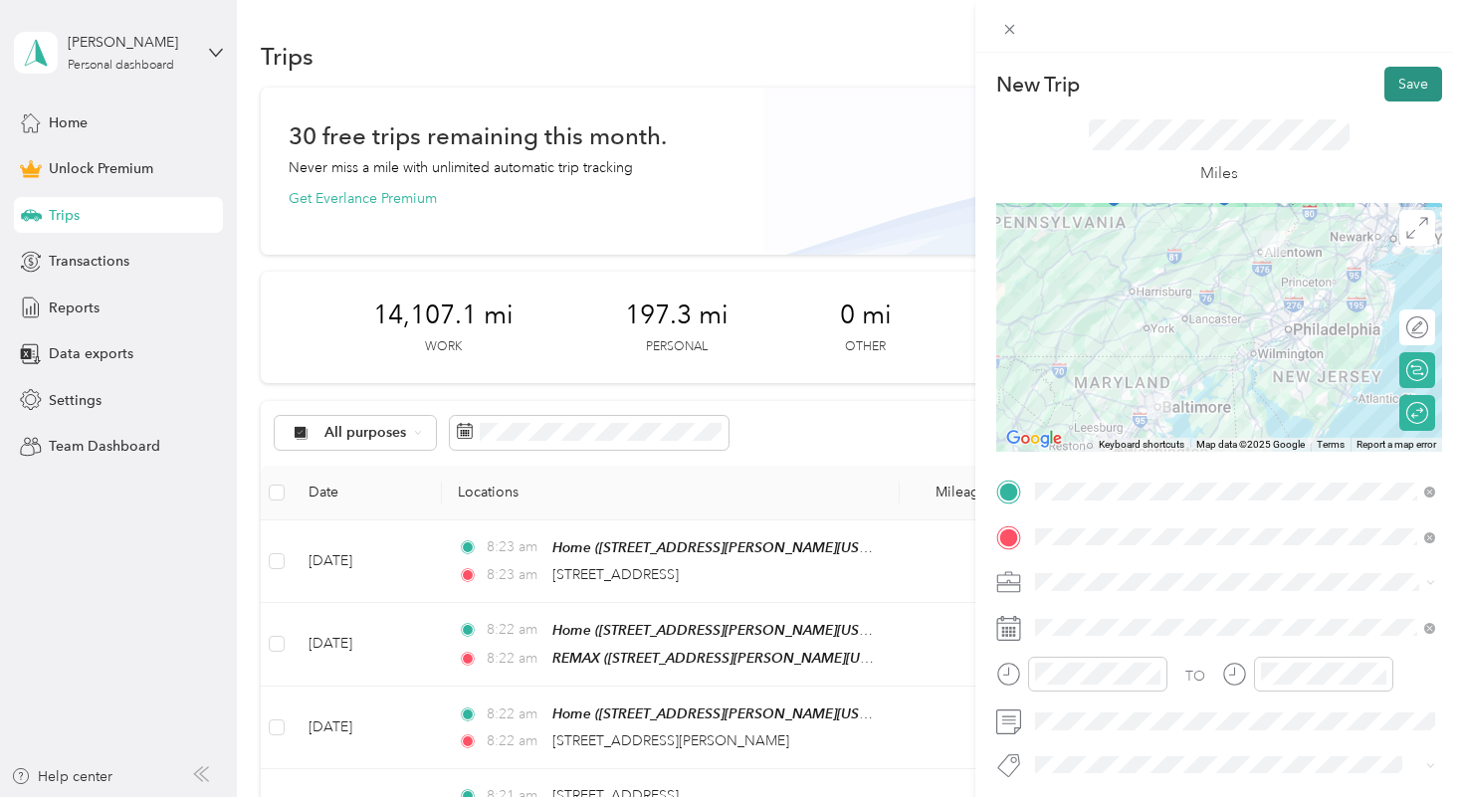
click at [1408, 84] on button "Save" at bounding box center [1413, 84] width 58 height 35
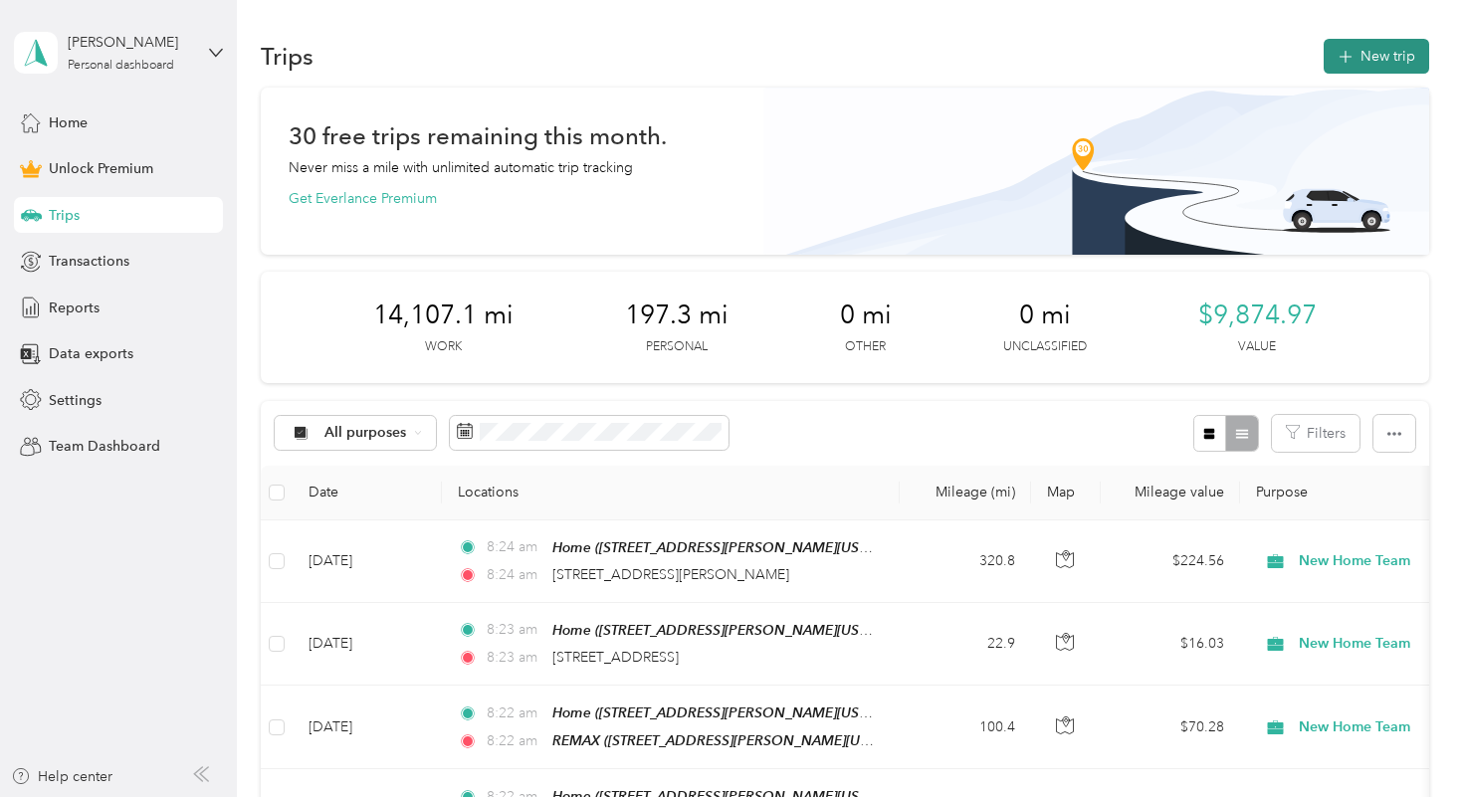
click at [1368, 53] on button "New trip" at bounding box center [1375, 56] width 105 height 35
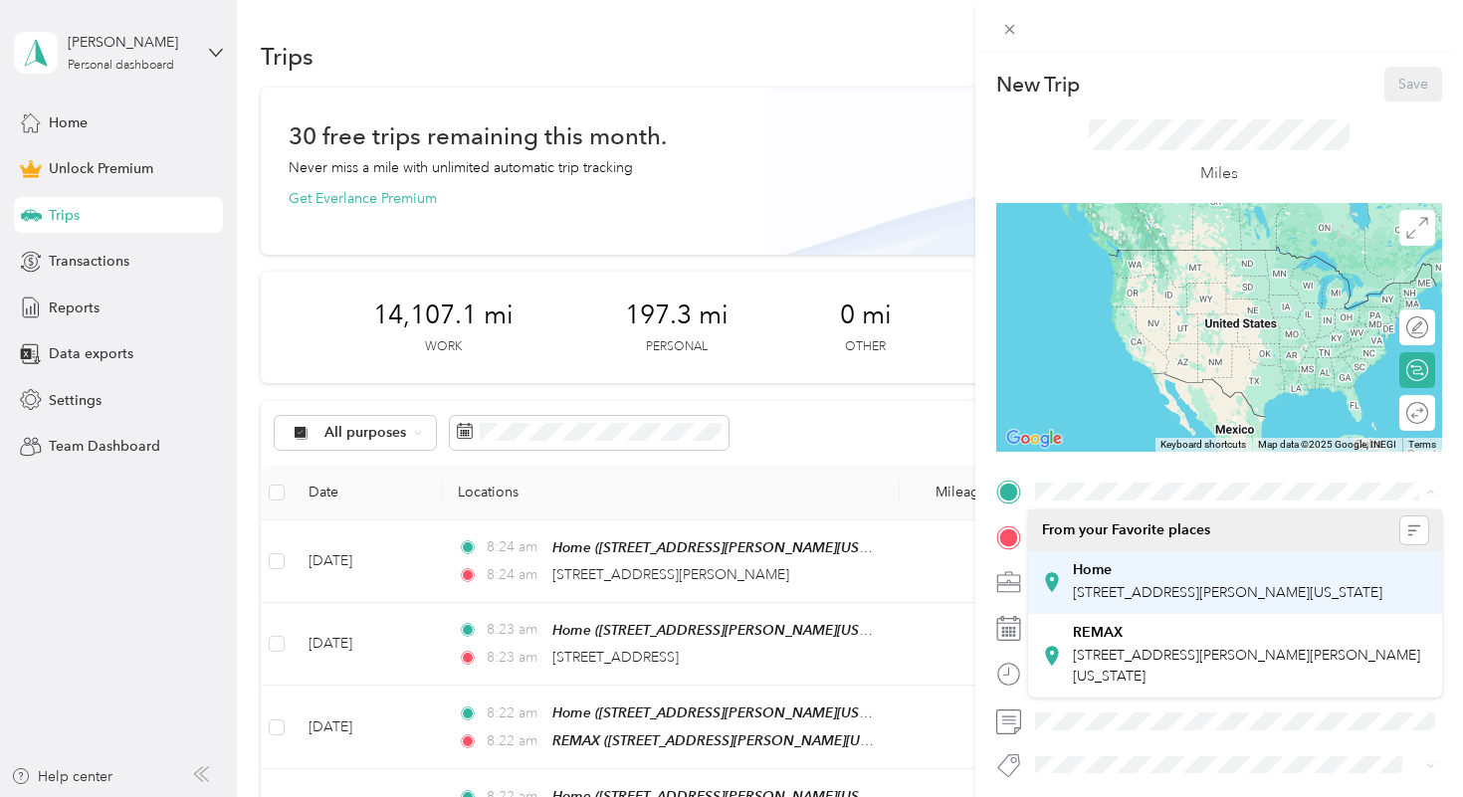
click at [1121, 571] on div "Home" at bounding box center [1227, 570] width 309 height 18
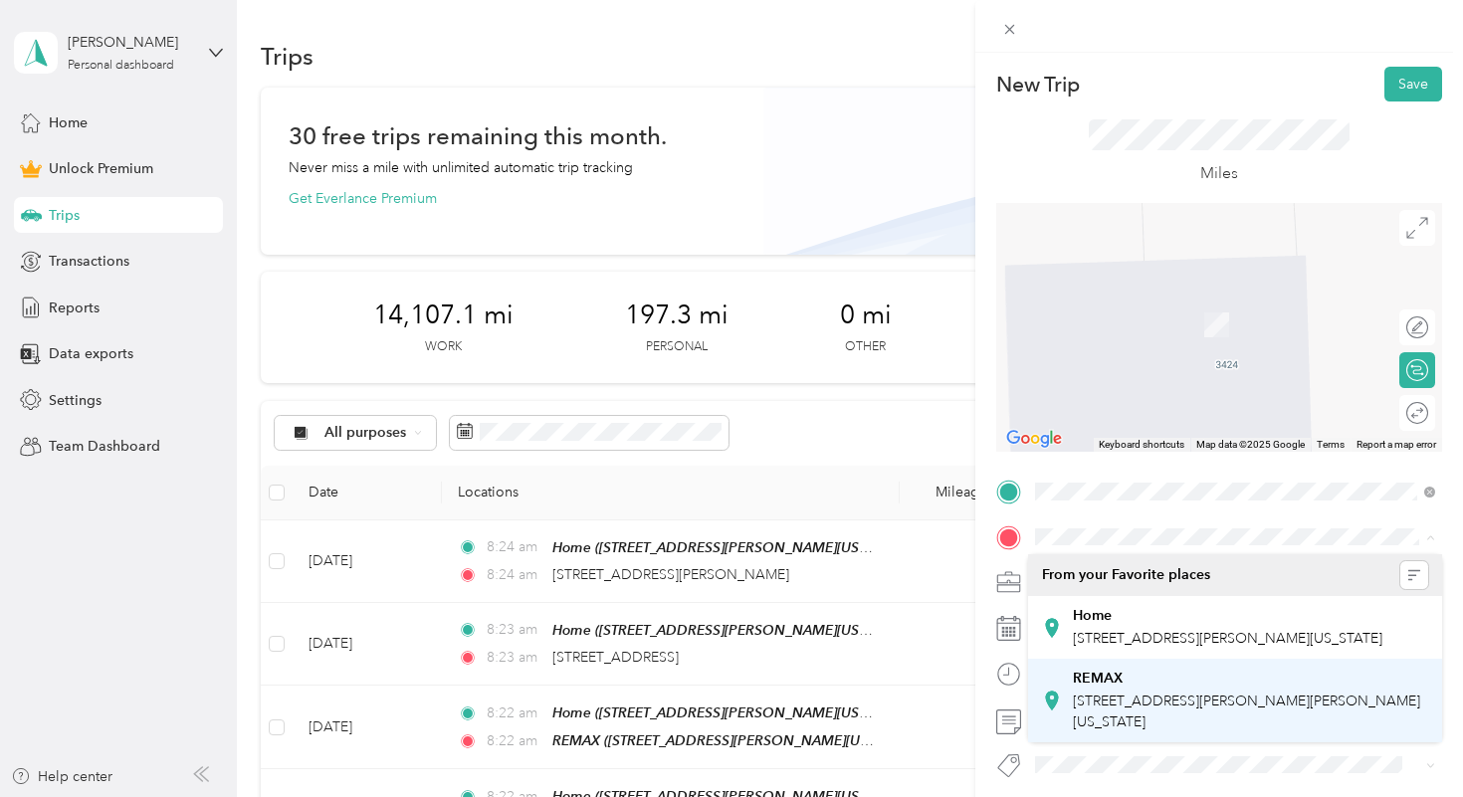
click at [1131, 720] on span "[STREET_ADDRESS][PERSON_NAME][PERSON_NAME][US_STATE]" at bounding box center [1246, 711] width 347 height 38
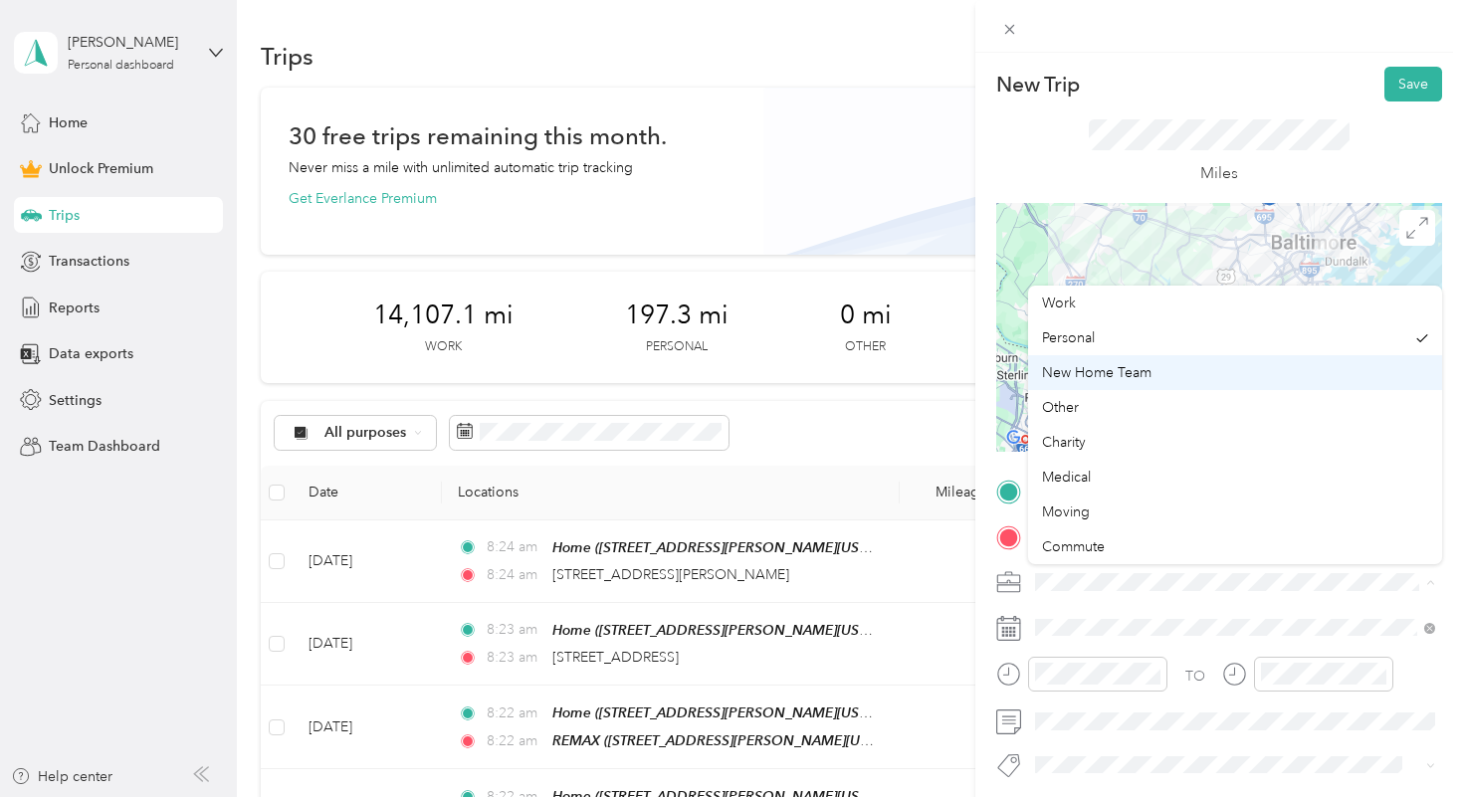
click at [1127, 373] on span "New Home Team" at bounding box center [1096, 372] width 109 height 17
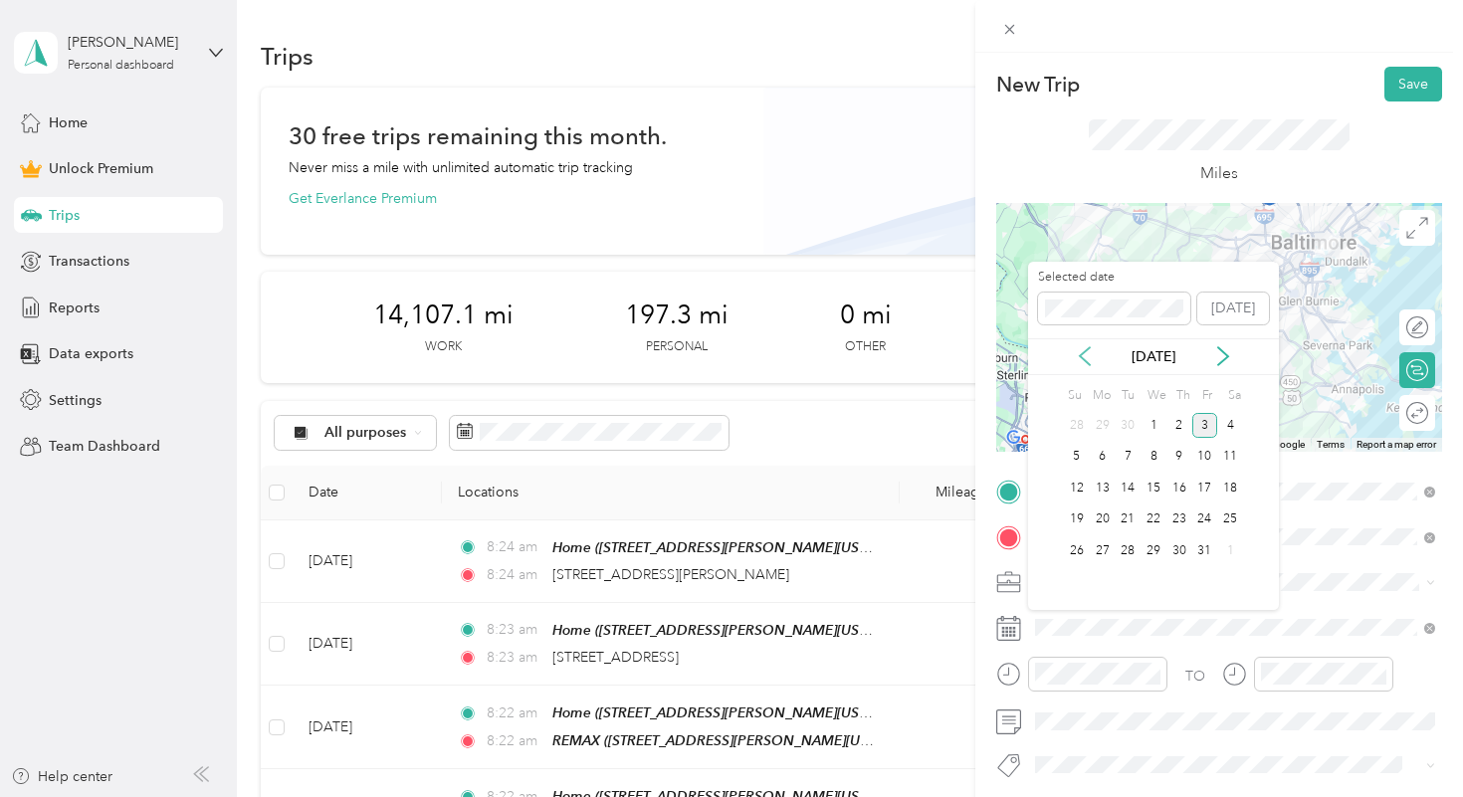
click at [1082, 346] on icon at bounding box center [1085, 356] width 20 height 20
click at [1103, 492] on div "15" at bounding box center [1102, 488] width 26 height 25
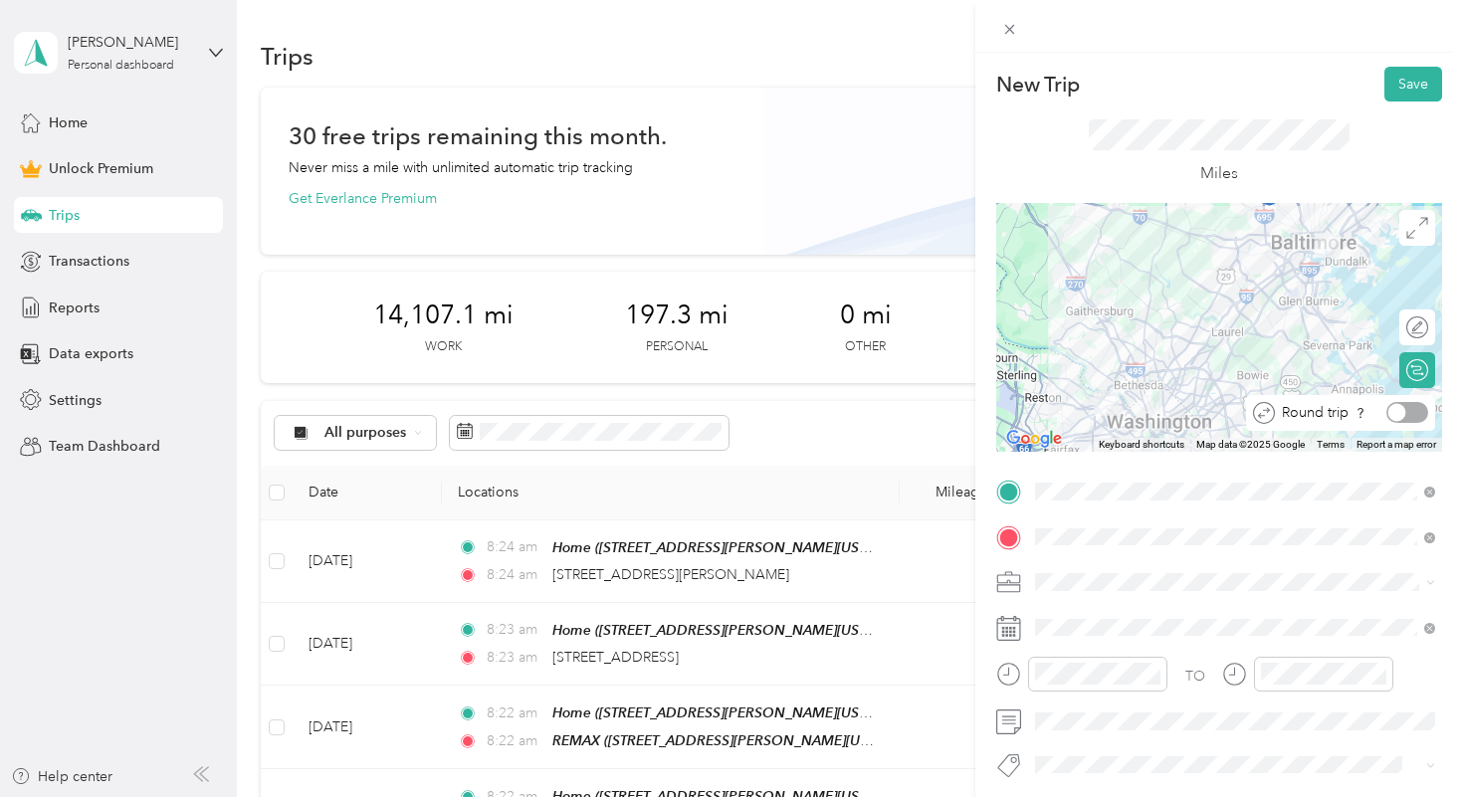
click at [1415, 409] on div at bounding box center [1407, 412] width 42 height 21
click at [1412, 80] on button "Save" at bounding box center [1413, 84] width 58 height 35
